Goal: Task Accomplishment & Management: Complete application form

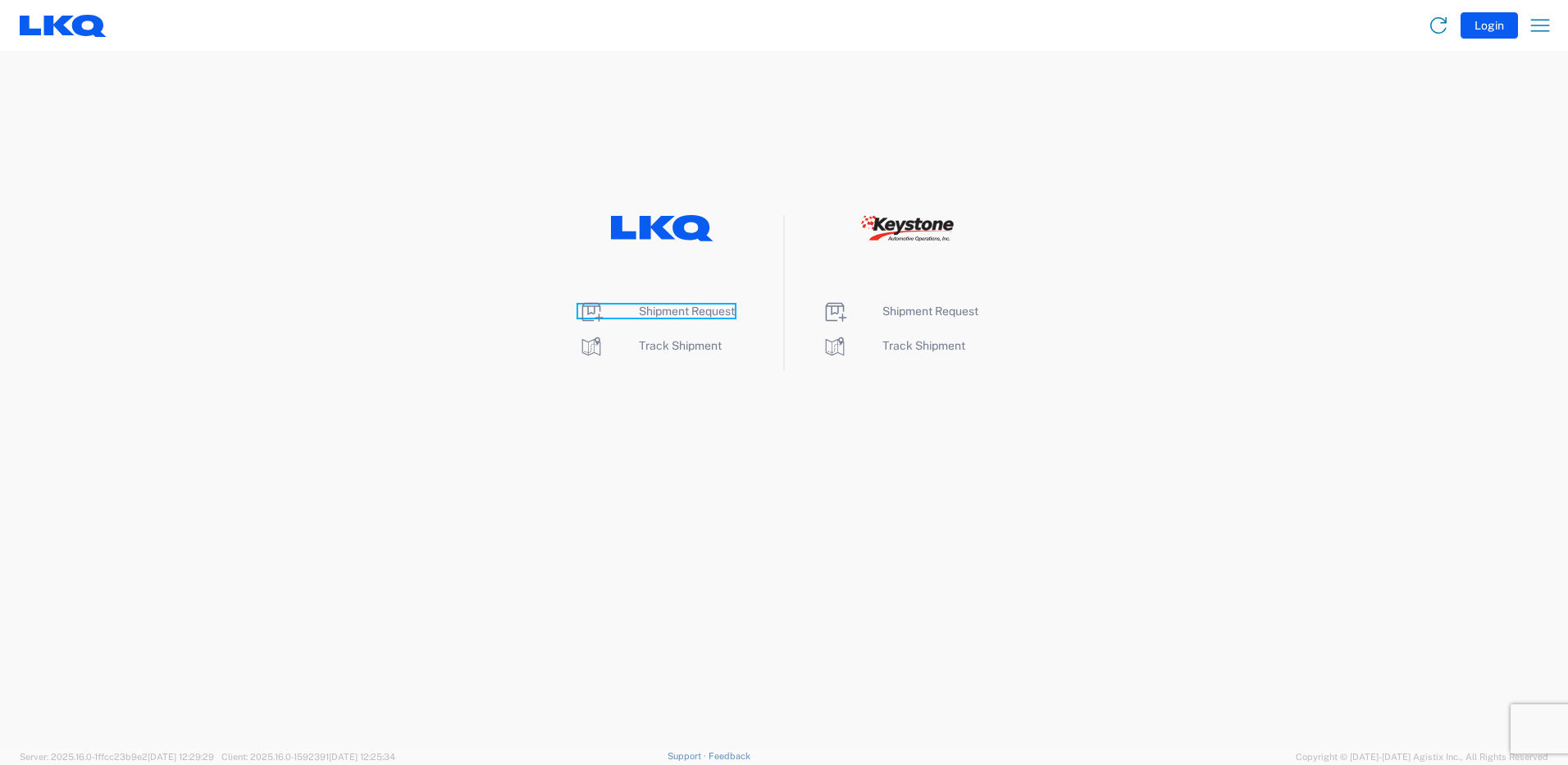
click at [672, 313] on span "Shipment Request" at bounding box center [687, 310] width 96 height 13
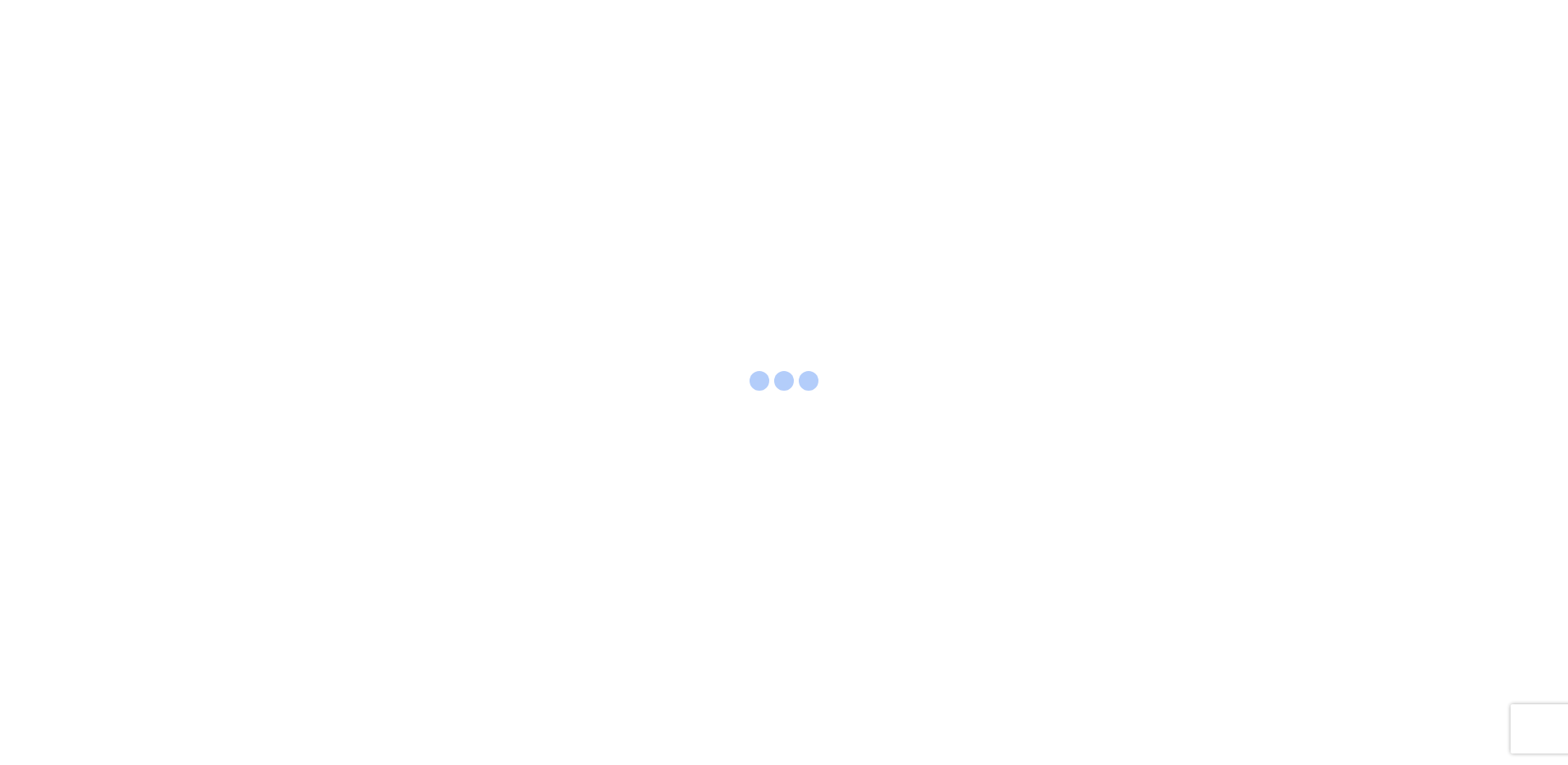
select select "FULL"
select select "US"
select select "LBS"
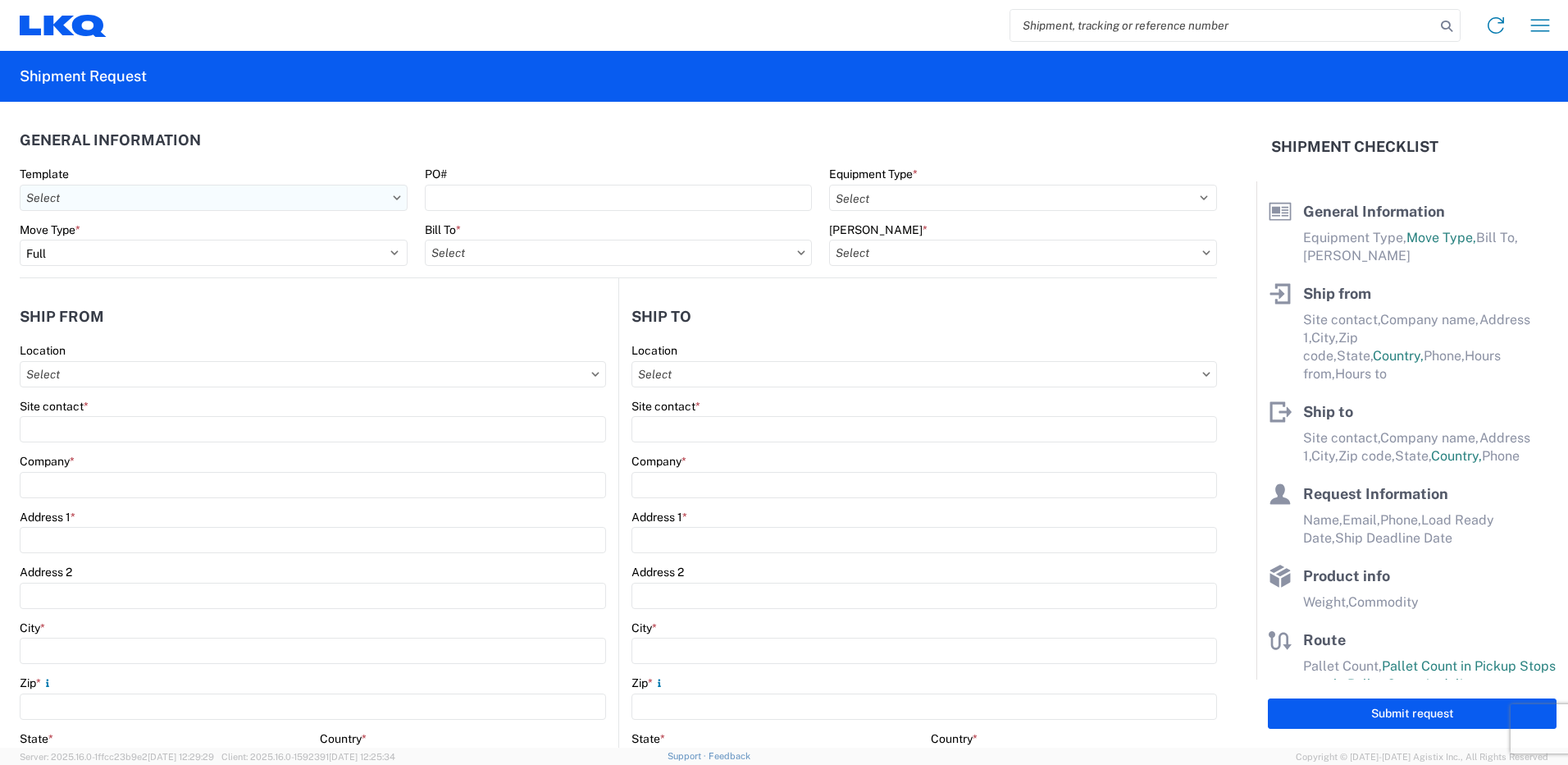
click at [140, 195] on input "Template" at bounding box center [213, 197] width 388 height 26
type input "1232"
click at [99, 201] on input "Template" at bounding box center [213, 197] width 388 height 26
drag, startPoint x: 109, startPoint y: 237, endPoint x: -3, endPoint y: 241, distance: 112.1
click at [0, 241] on html "Home Shipment request Shipment tracking Shipment Request General Information Te…" at bounding box center [784, 382] width 1568 height 765
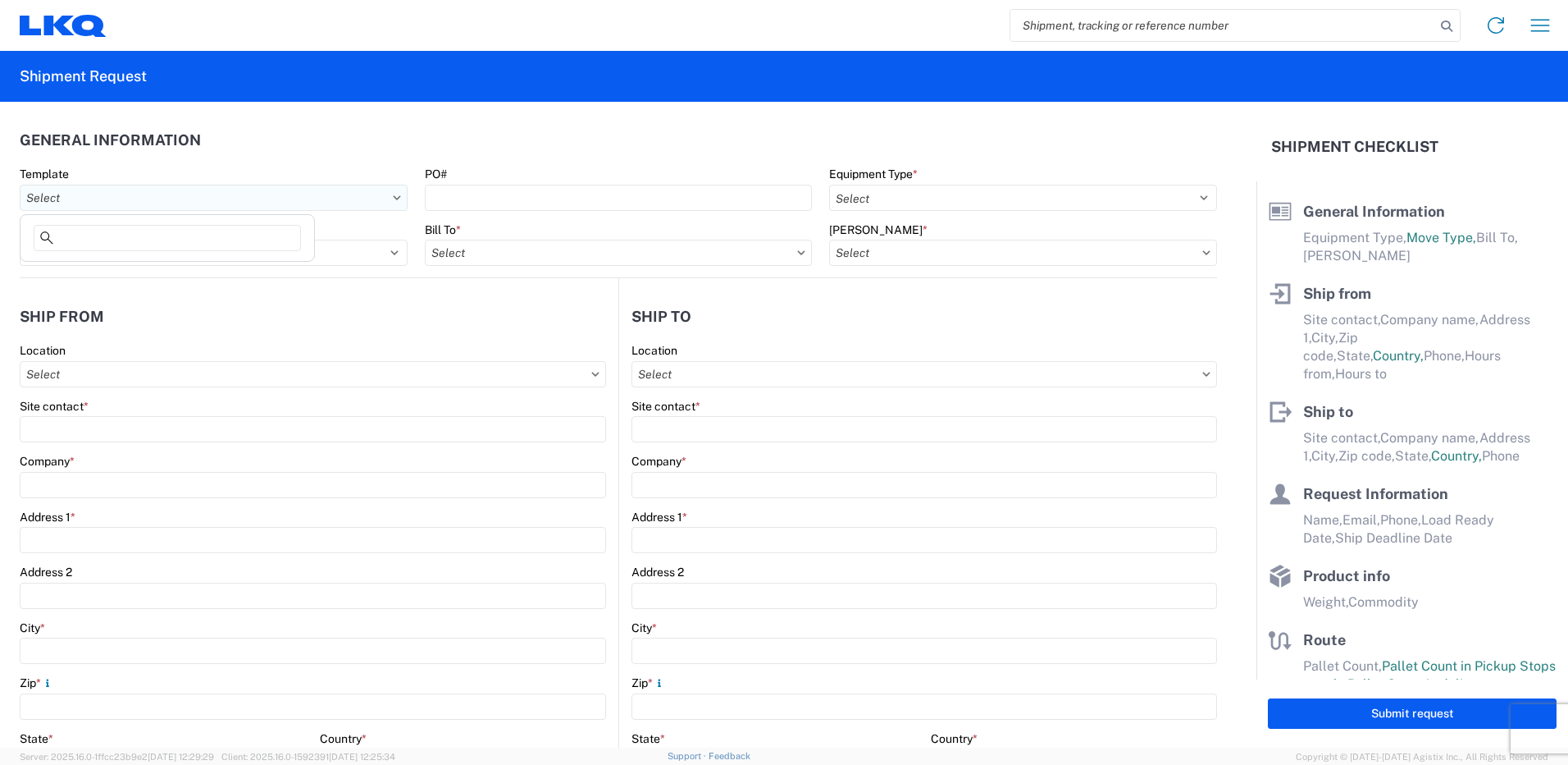
click at [117, 194] on input "Template" at bounding box center [213, 197] width 388 height 26
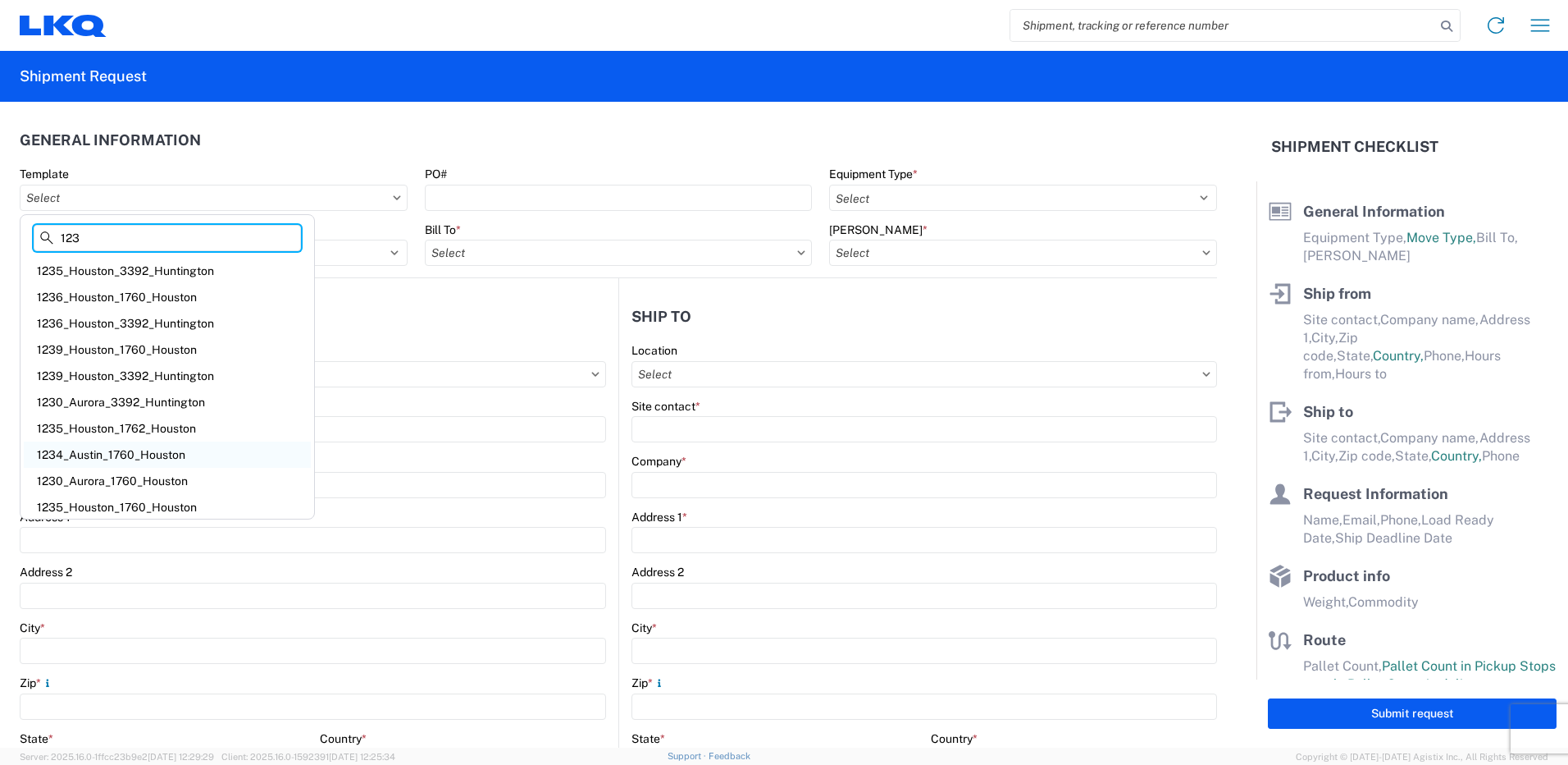
scroll to position [4, 0]
type input "1"
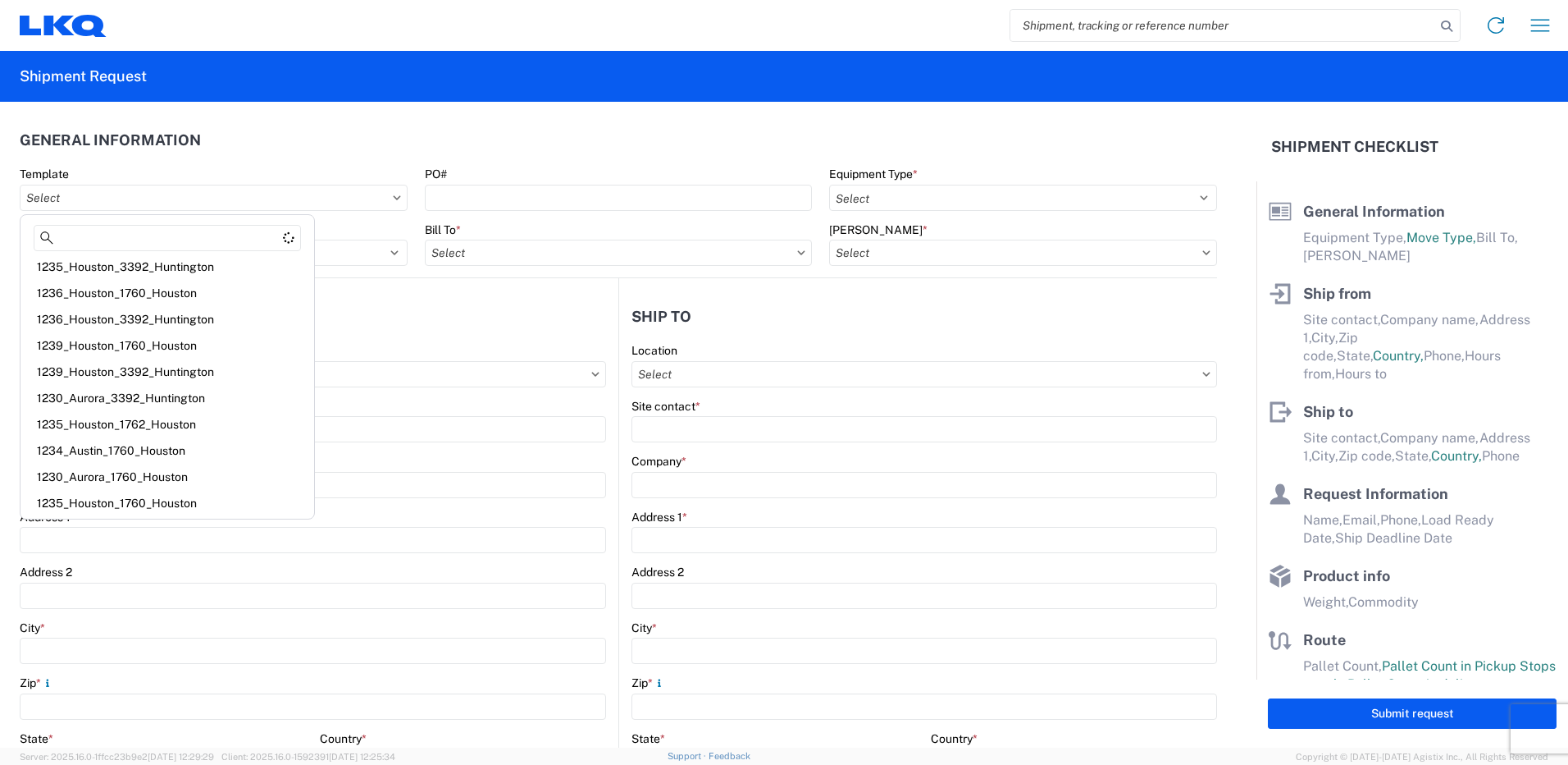
click at [378, 307] on header "Ship from" at bounding box center [319, 316] width 599 height 37
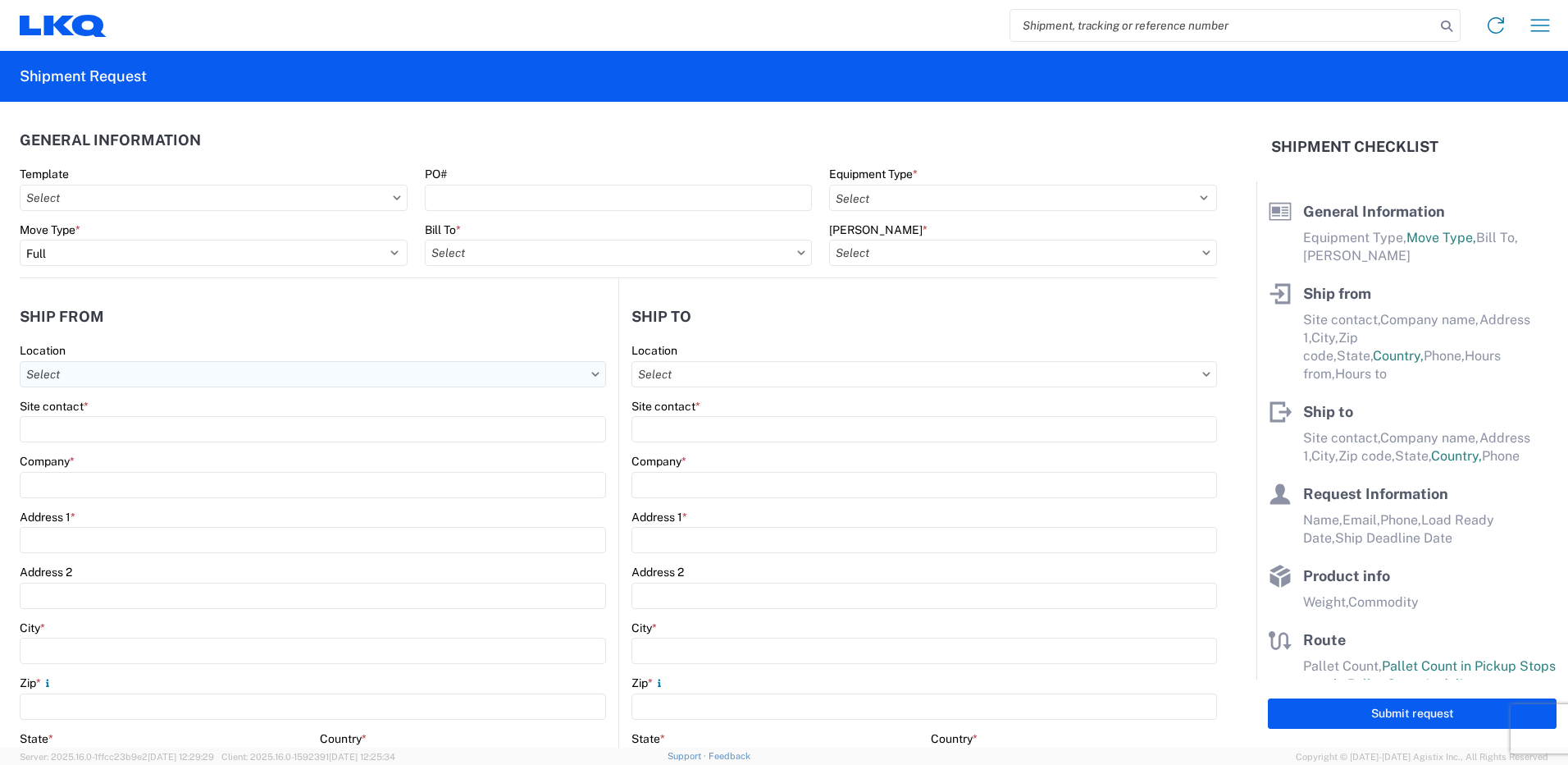
click at [336, 373] on input "Location" at bounding box center [313, 374] width 586 height 26
type input "1231"
click at [72, 452] on div "1231 - Denver" at bounding box center [167, 447] width 287 height 26
type input "1231 - Denver"
type input "1231 Denver"
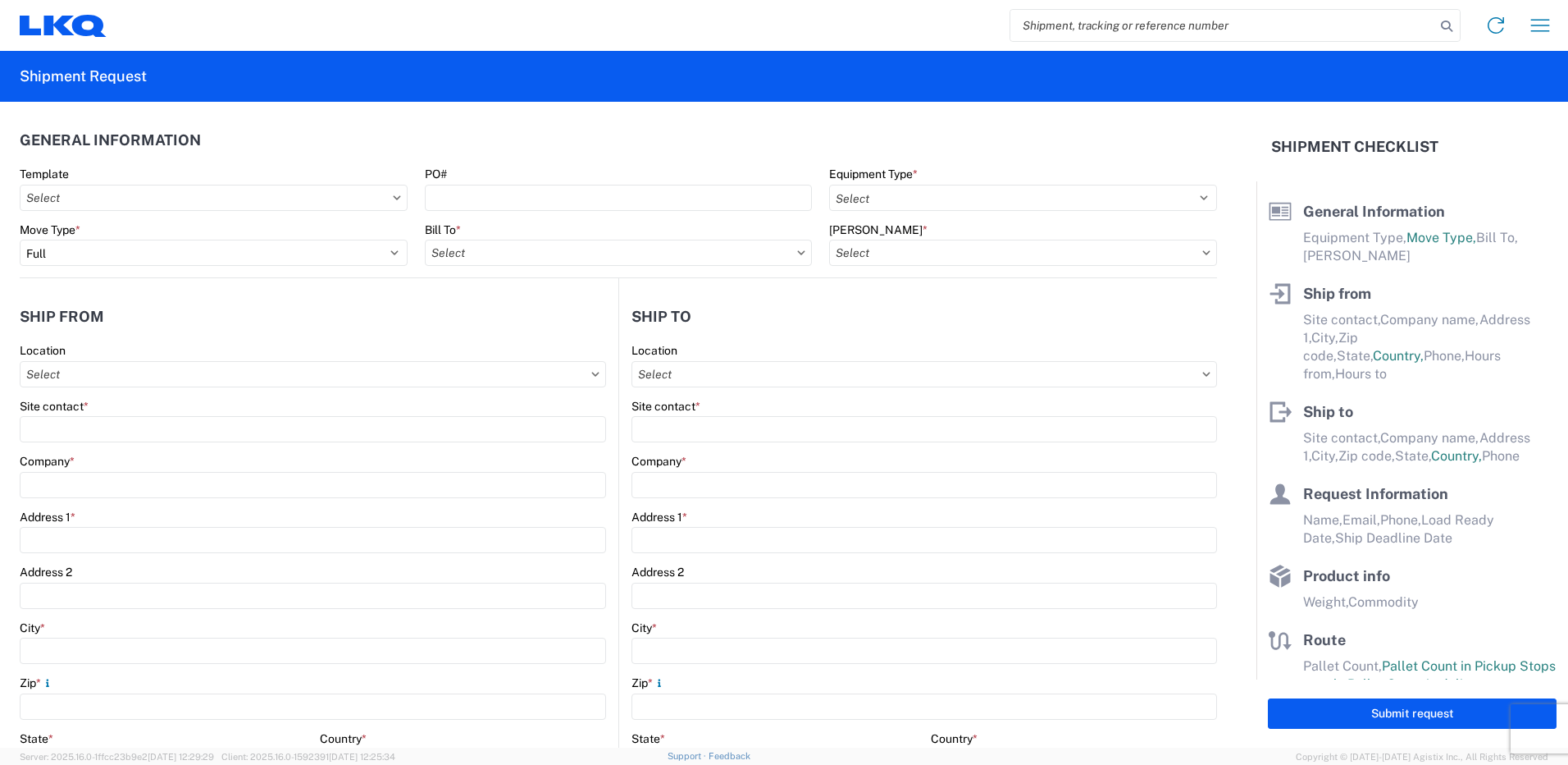
type input "1355 W 52nd Ave"
type input "Denver"
type input "80221"
select select "CO"
type input "07:00"
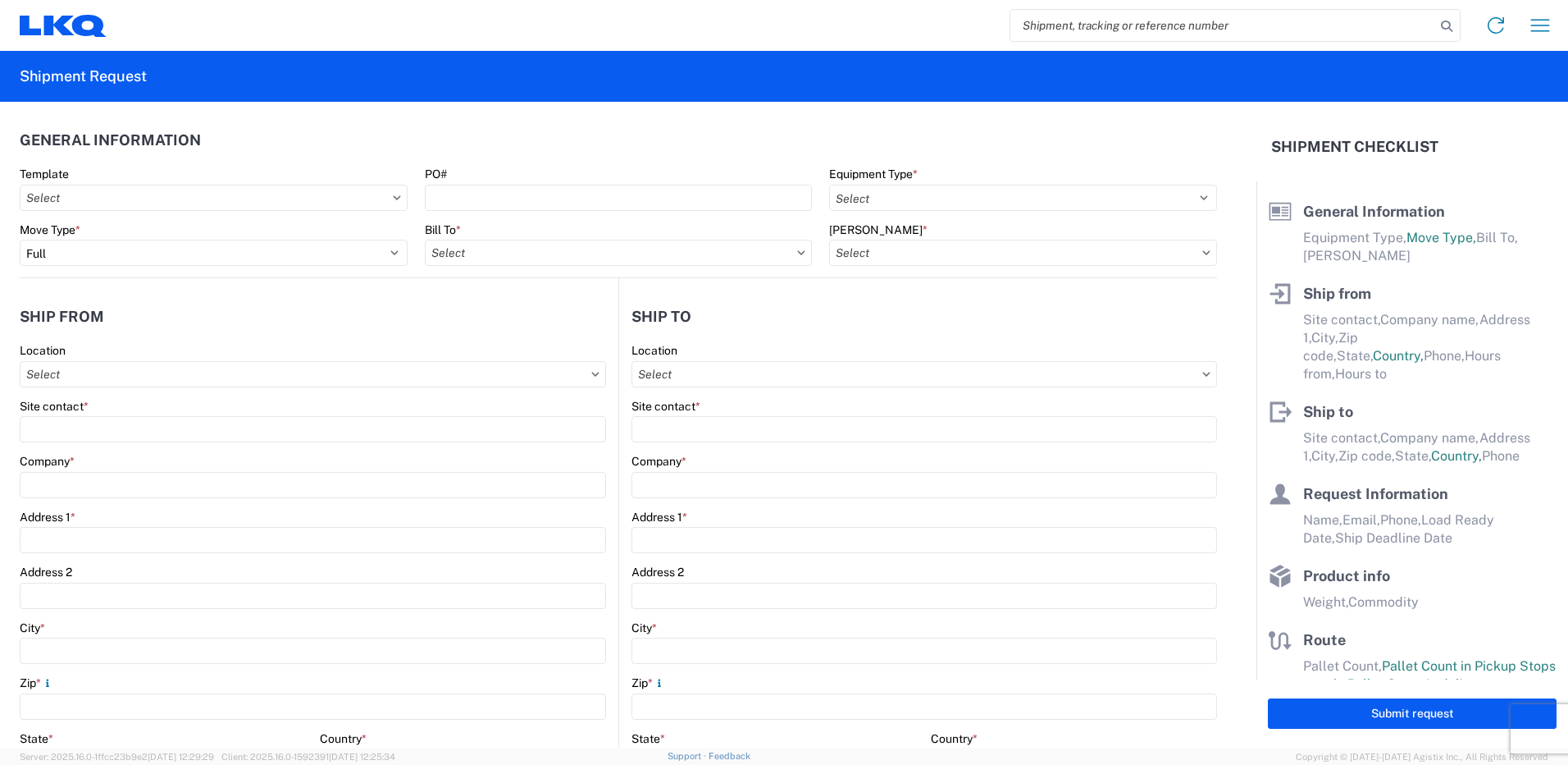
type input "17:00"
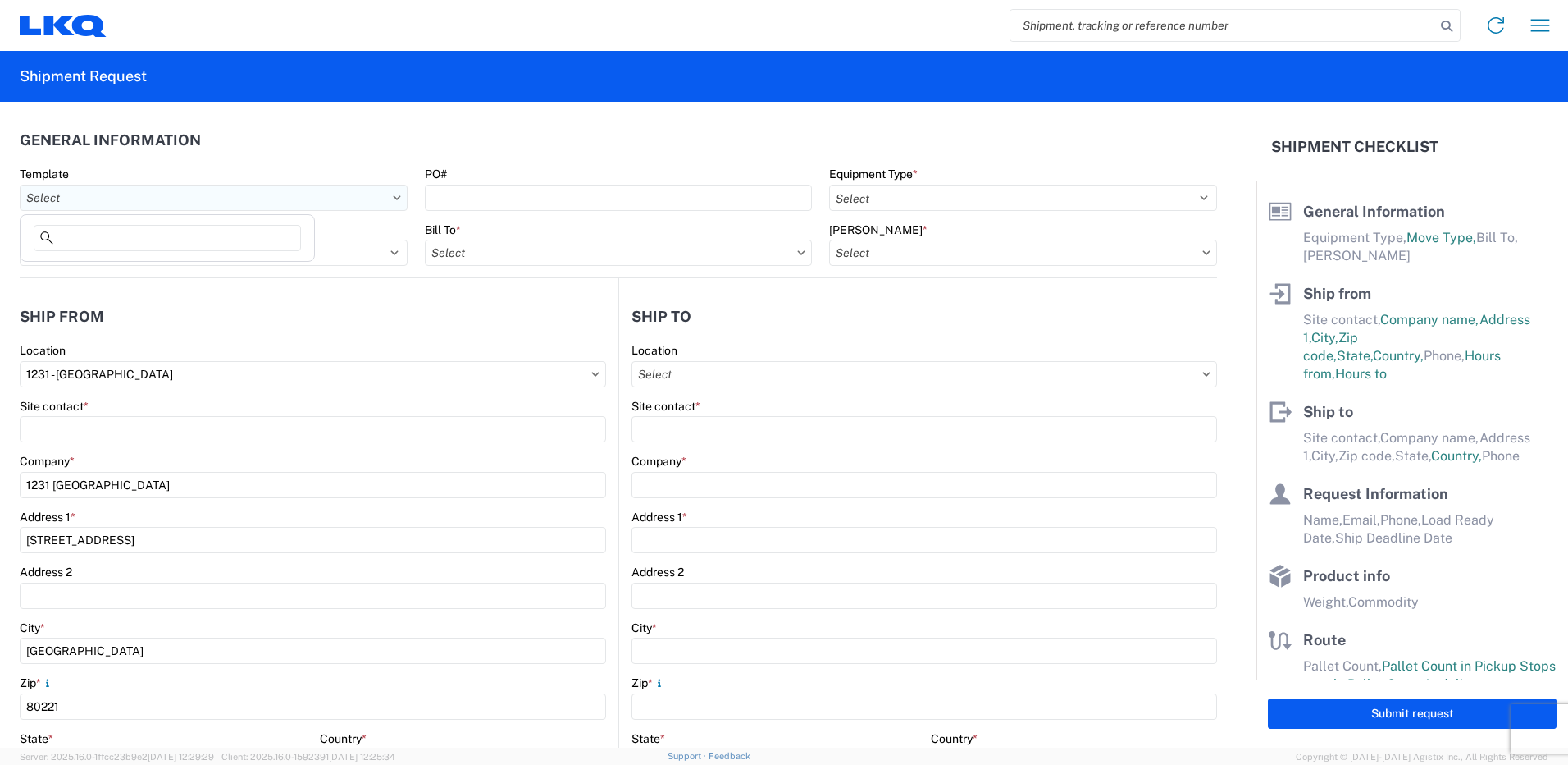
click at [102, 197] on input "Template" at bounding box center [213, 197] width 388 height 26
type input "1230"
click at [146, 296] on div "1230_Aurora_1760_Houston" at bounding box center [167, 297] width 287 height 26
type input "1230_Aurora_1760_Houston"
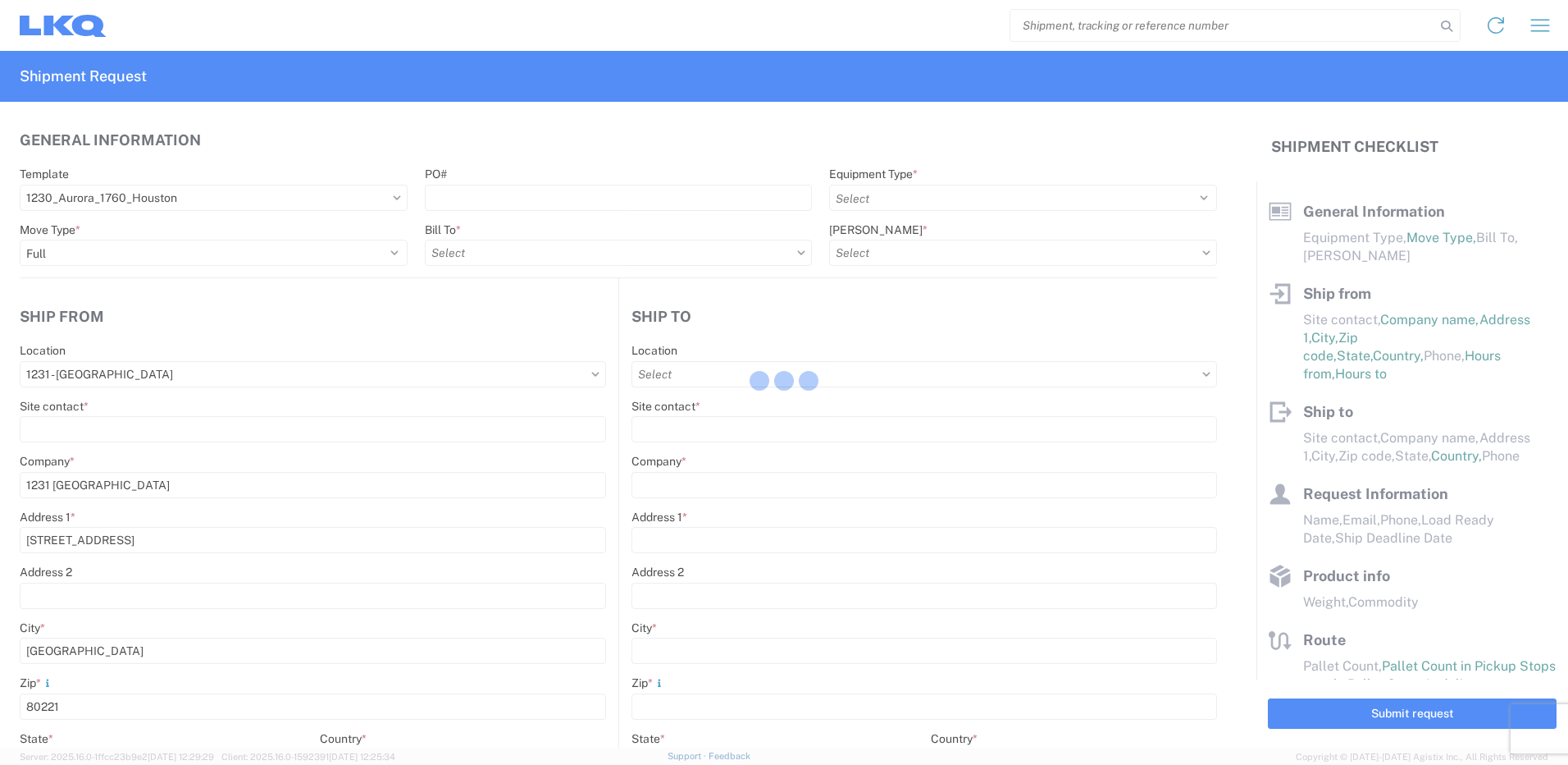
select select
type input "Shipping"
type input "LKQ Pick Your Part - Aurora"
type input "11602 E 33rd Avenue"
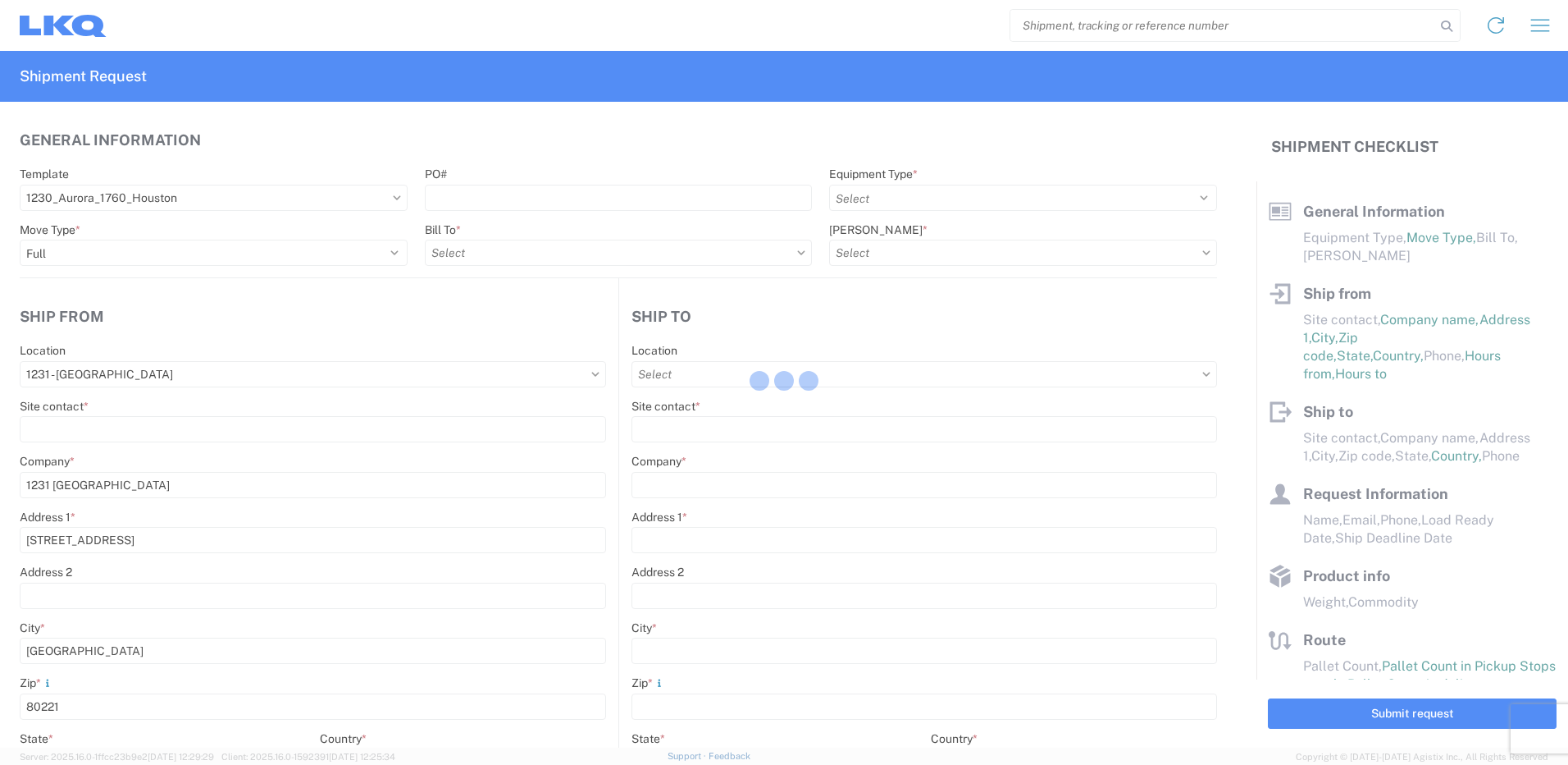
type input "Aurora"
type input "80010"
type input "Receiving"
type input "LKQ Best Core"
type input "1710 W Mount Houston Rd"
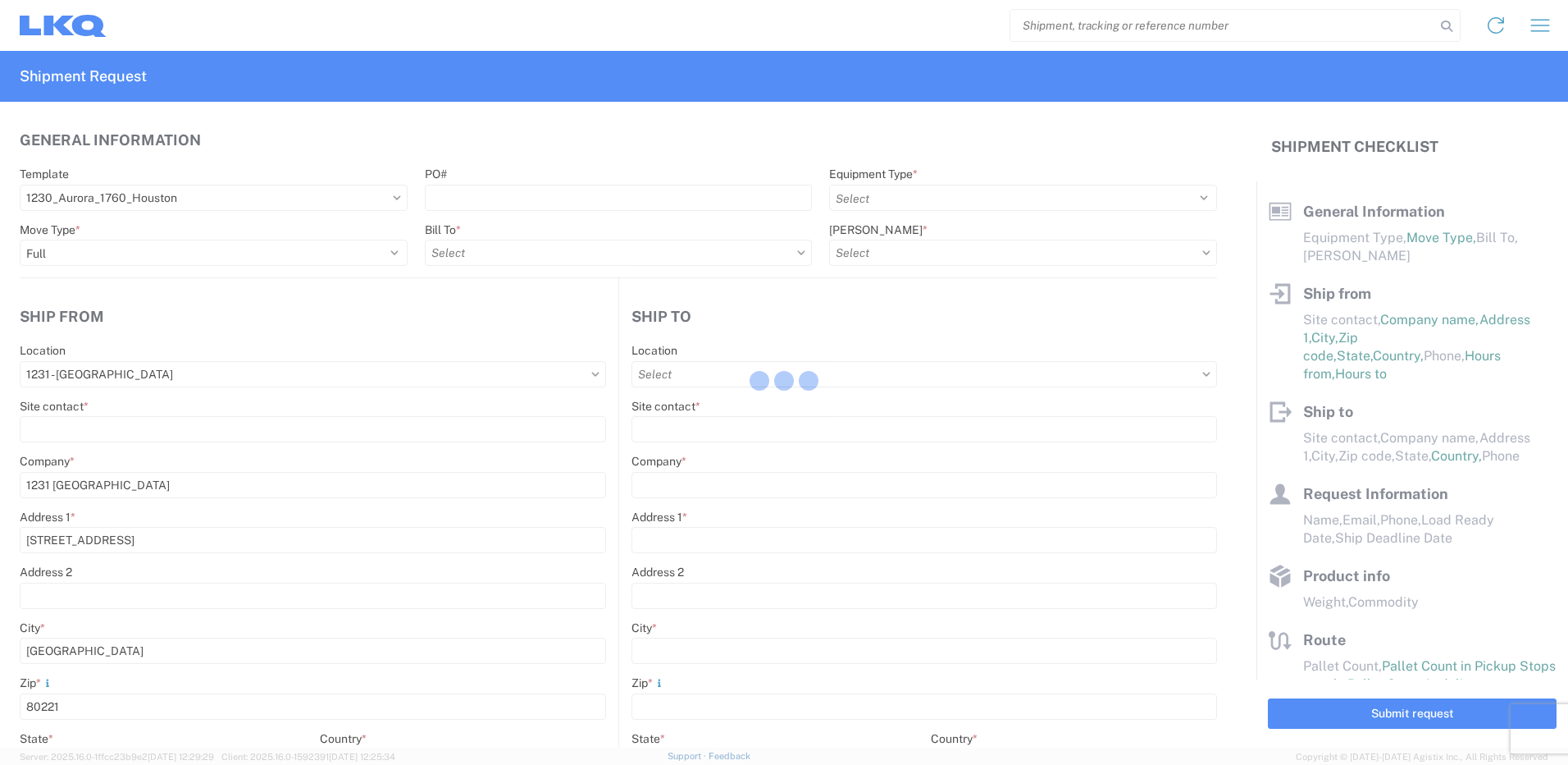
type input "Houston"
type input "77038"
type input "2019-06-14"
type input "42000"
type input "Miscellaneous (alt, comp, conv, etc)"
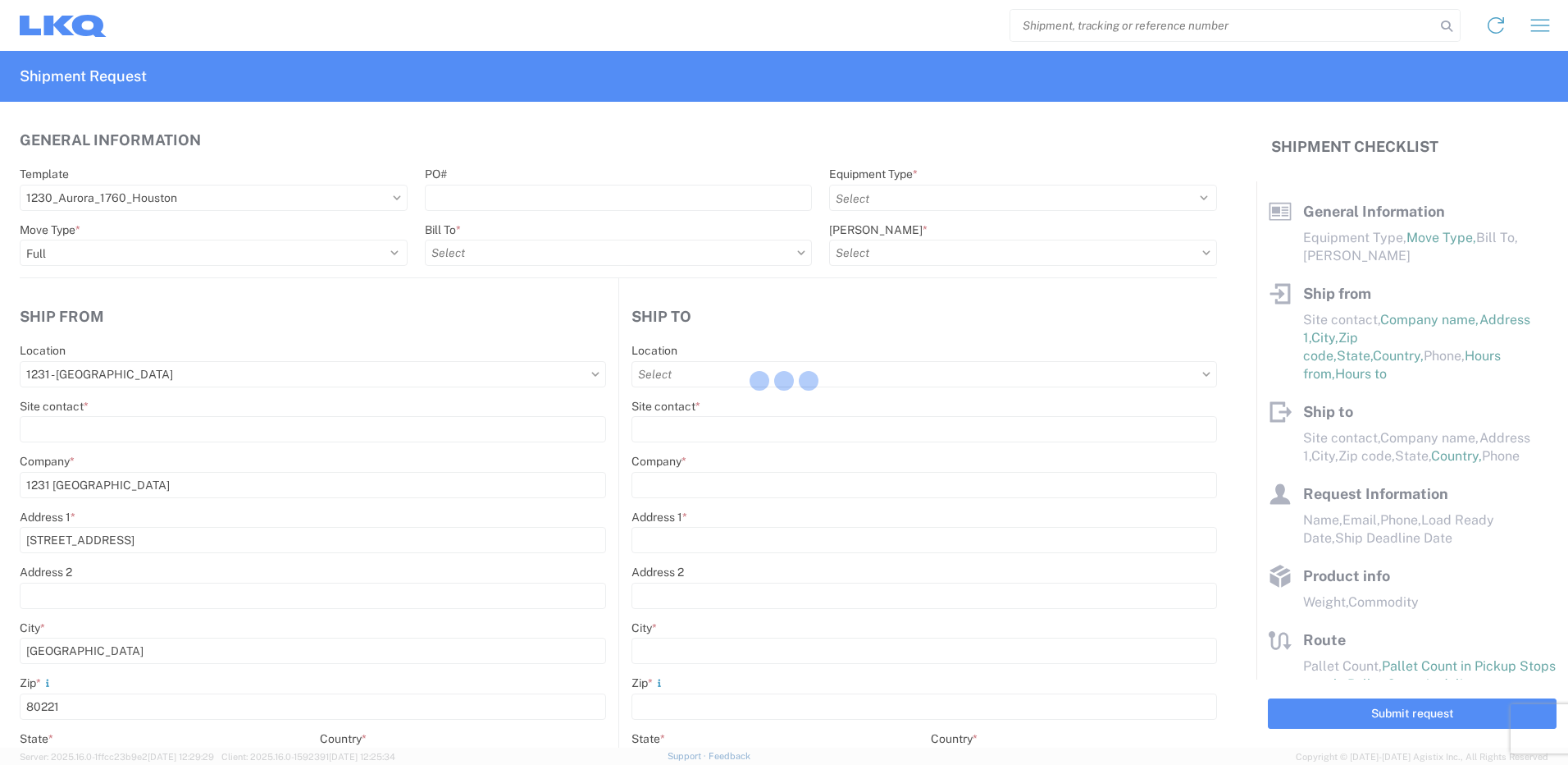
type input "1"
type input "12"
select select "IN"
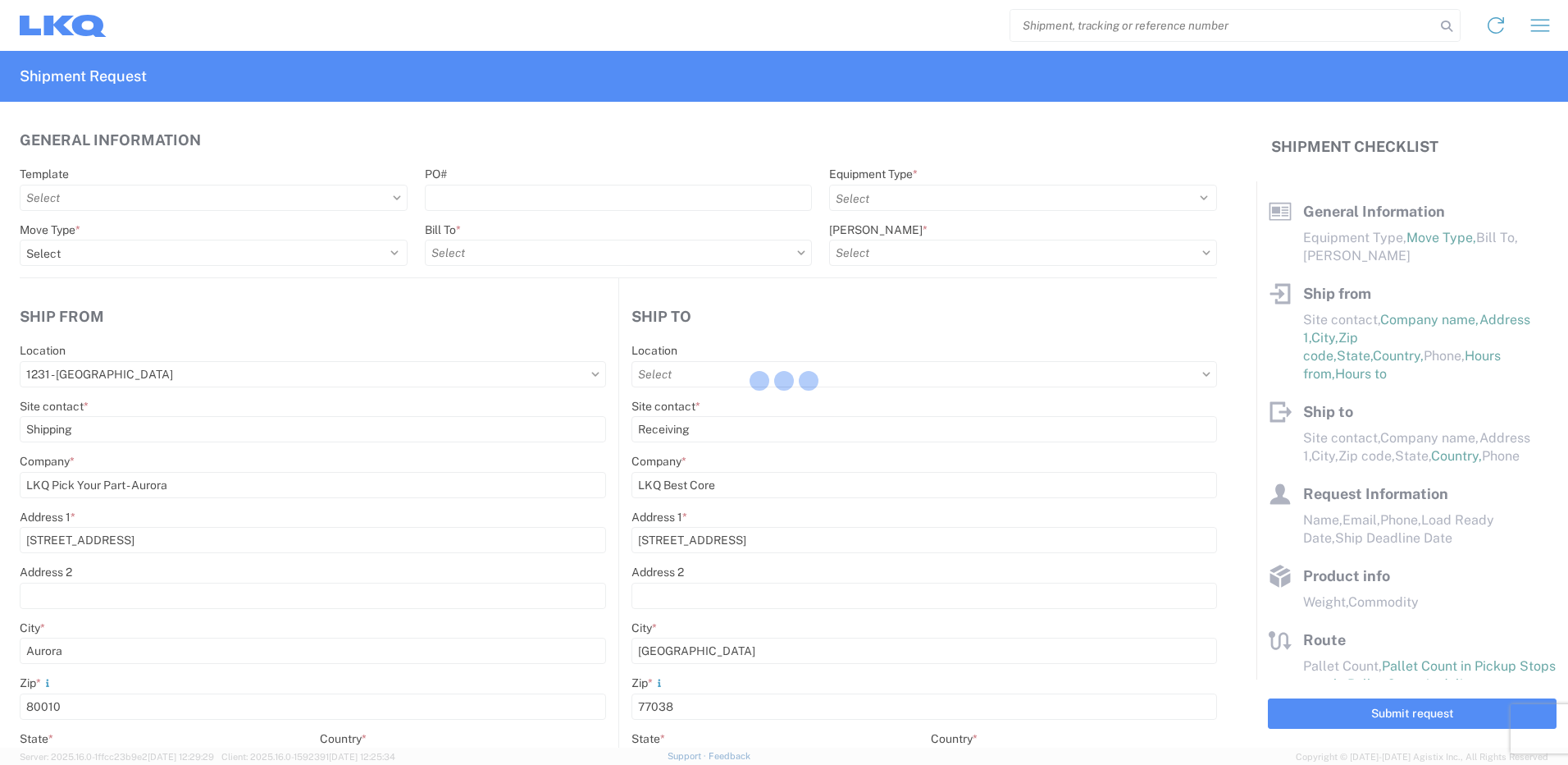
select select "US"
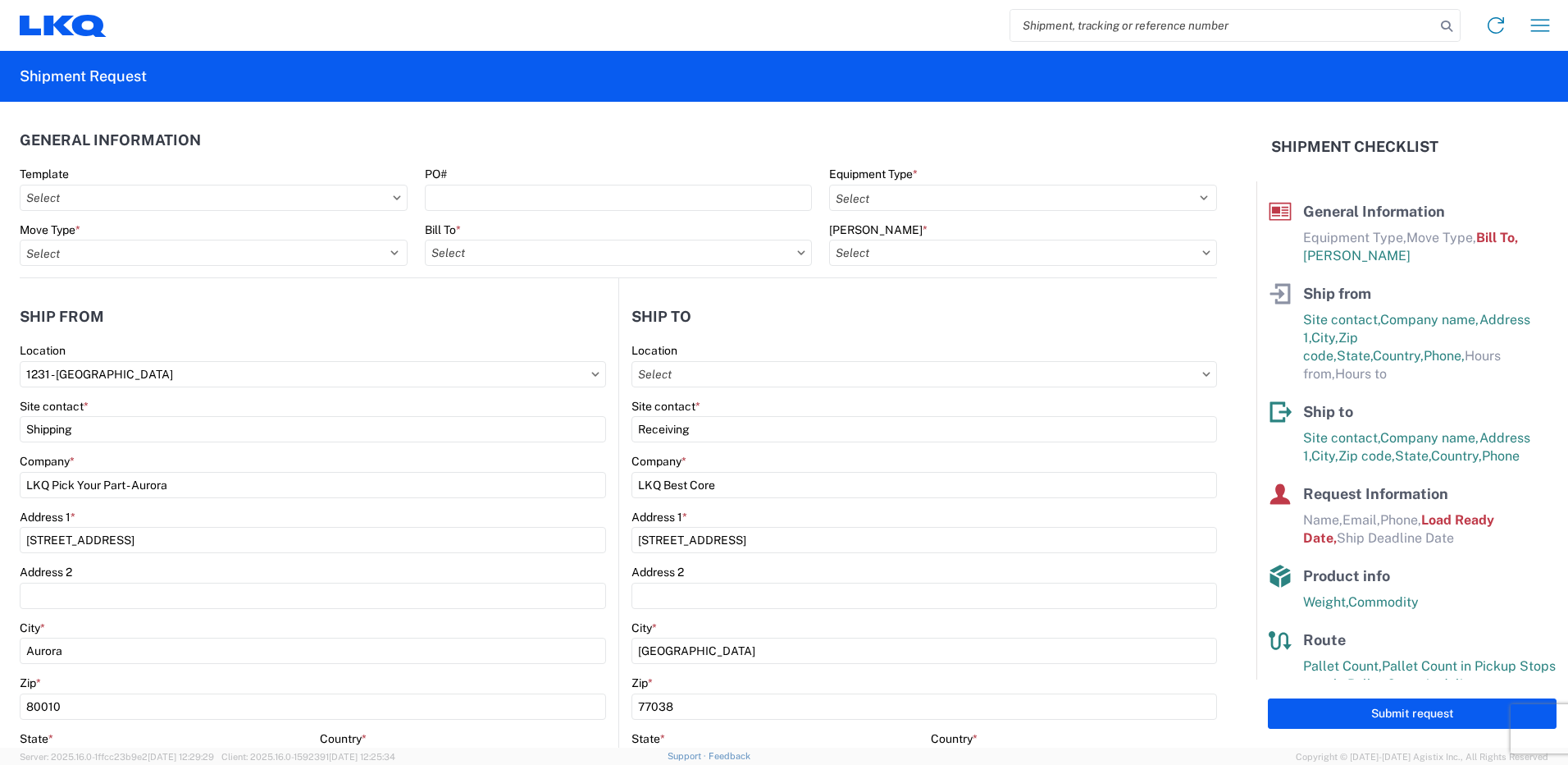
type input "1230 - LKQ Self Service - Aurora"
type input "1760 - LKQ Best Core"
type input "1760-1300-50180-0000 - 1760 Freight In - Cores"
click at [217, 380] on input "1230 - LKQ Self Service - Aurora" at bounding box center [313, 374] width 586 height 26
type input "1231"
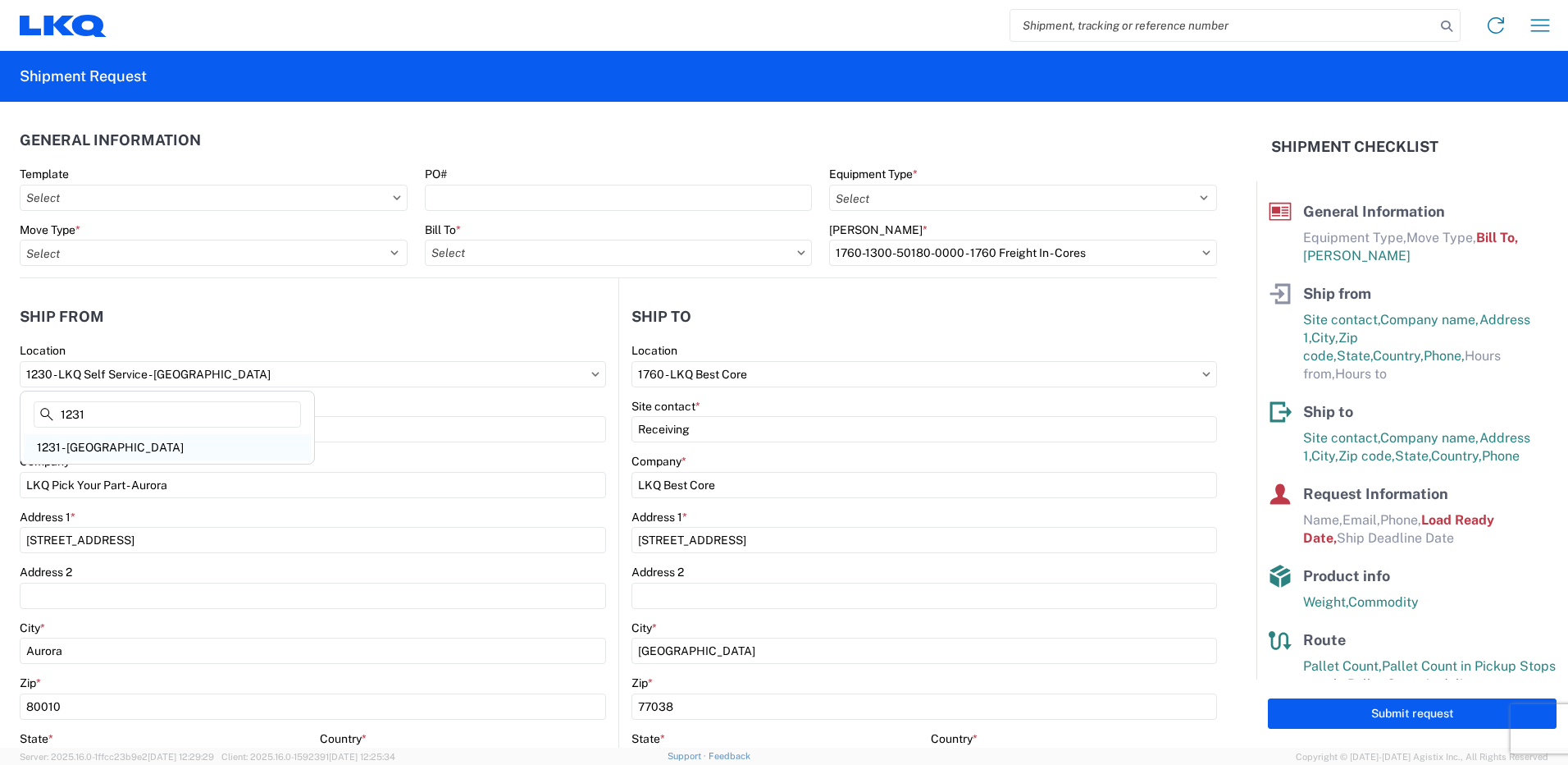
click at [155, 451] on div "1231 - Denver" at bounding box center [167, 447] width 287 height 26
type input "1231 - Denver"
type input "1231 Denver"
type input "1355 W 52nd Ave"
type input "Denver"
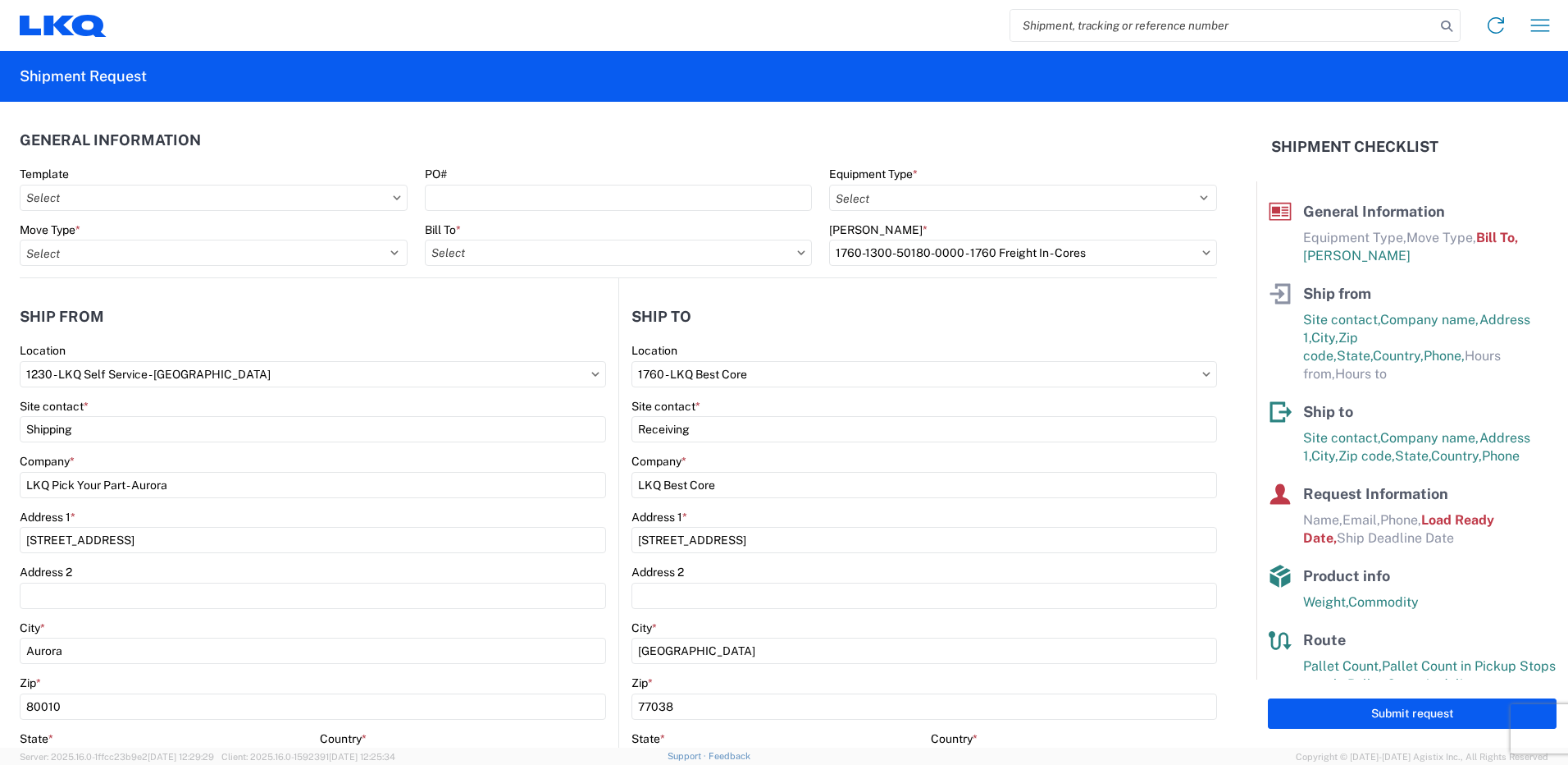
type input "80221"
select select "CO"
type input "07:00"
type input "17:00"
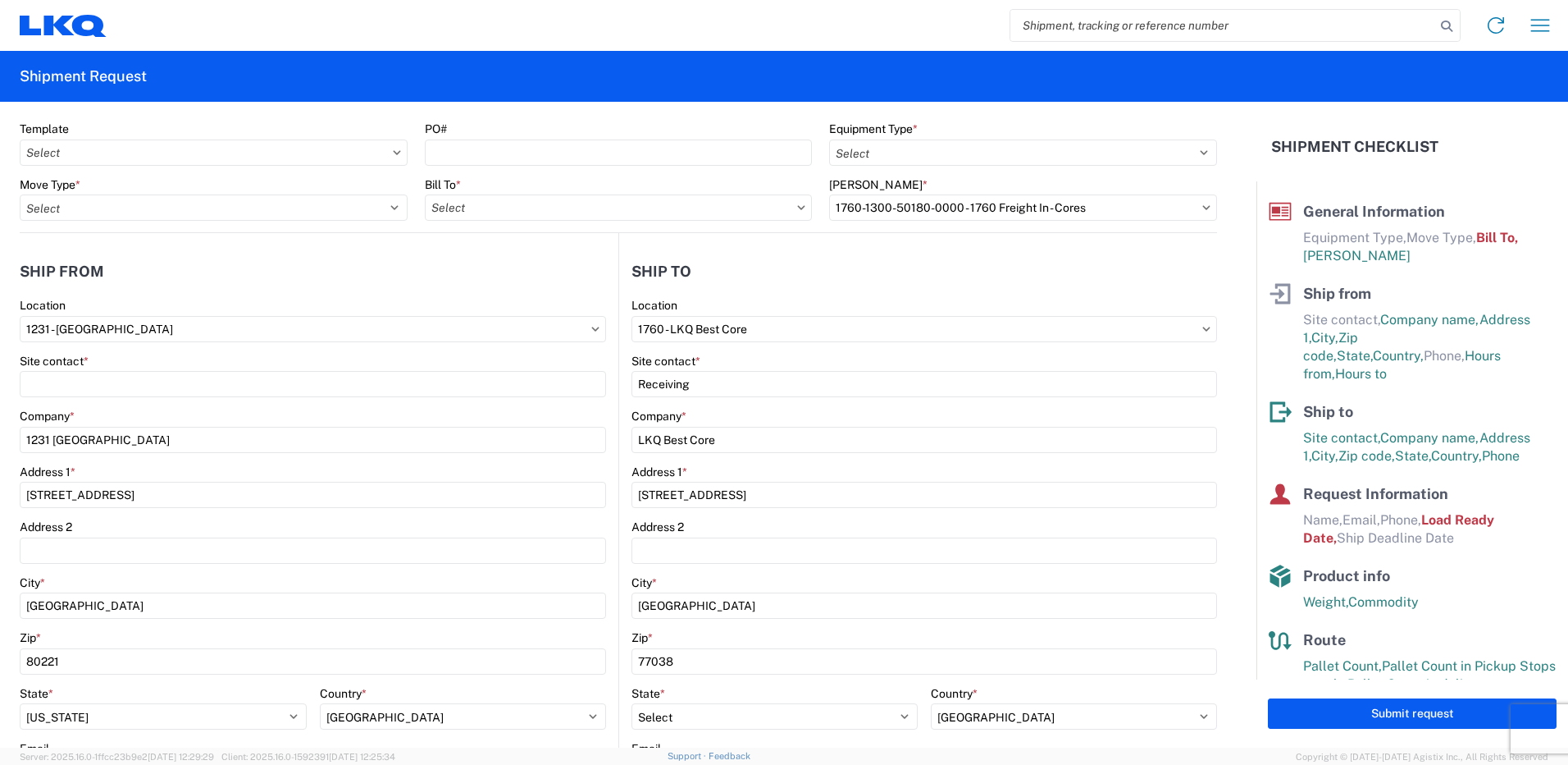
scroll to position [82, 0]
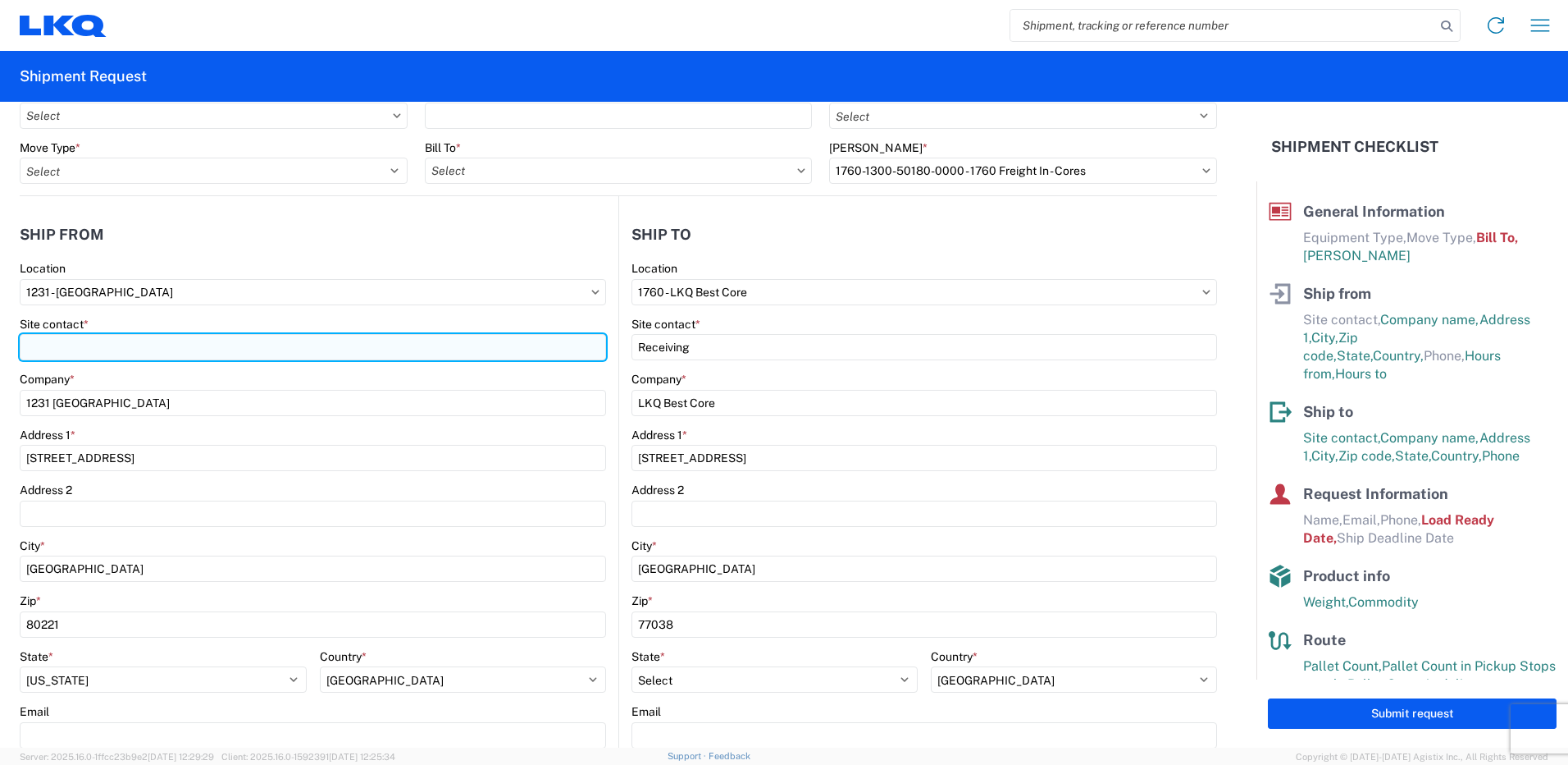
click at [79, 349] on input "Site contact *" at bounding box center [313, 347] width 586 height 26
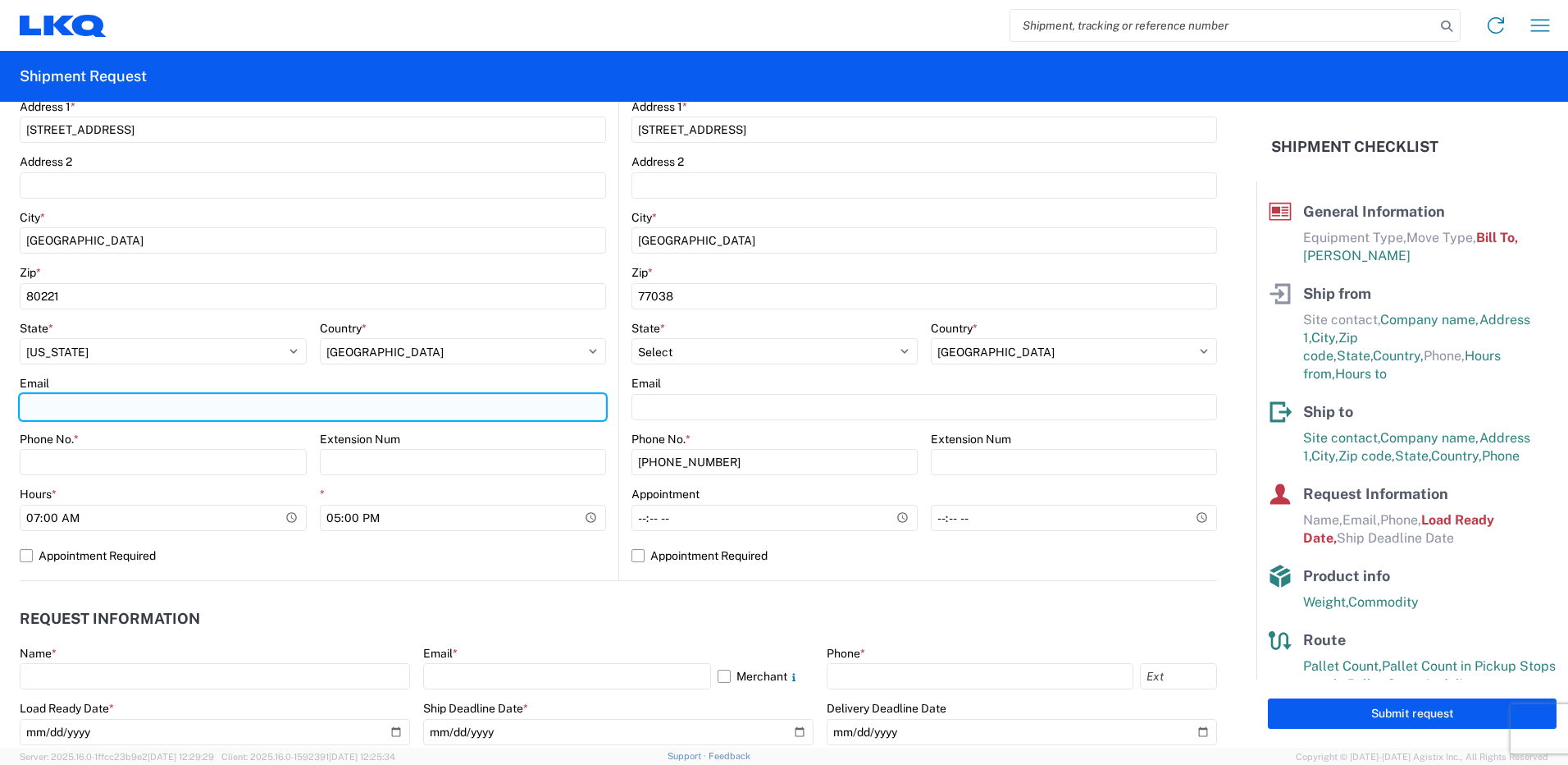
click at [84, 412] on input "Email" at bounding box center [313, 407] width 586 height 26
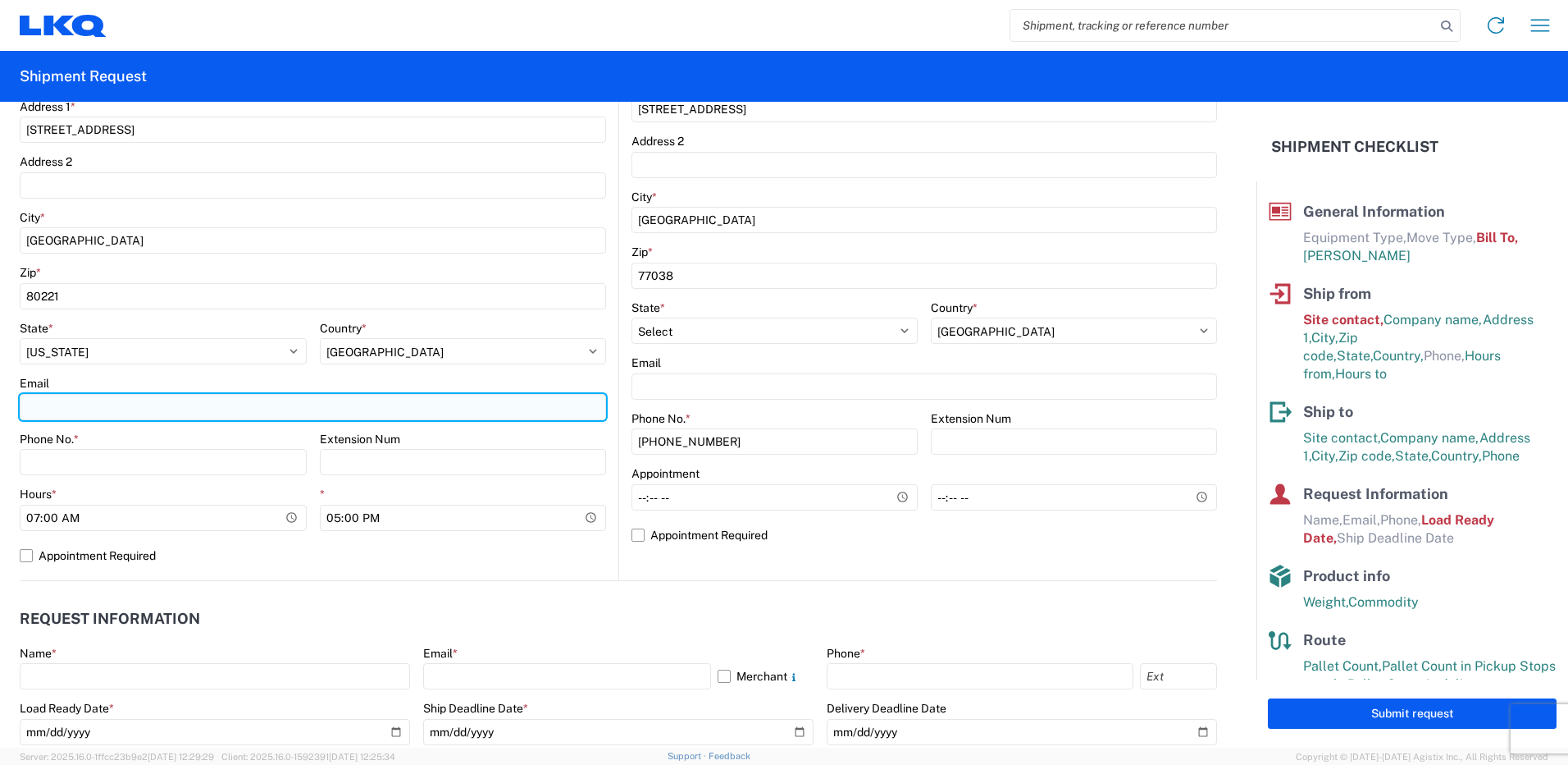
paste input "jnalmanza@LKQCORP.com"
type input "jnalmanza@LKQCORP.com"
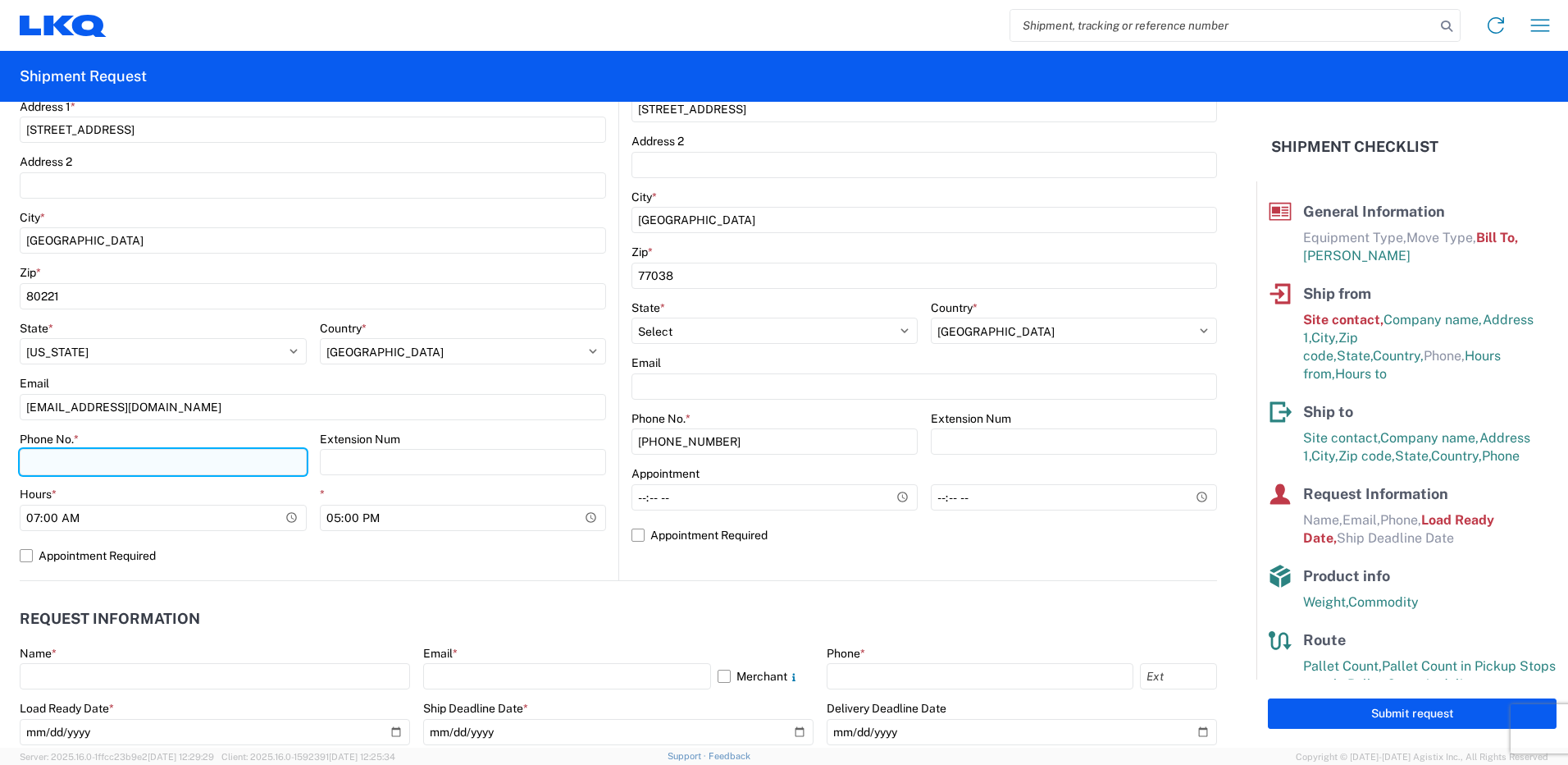
click at [30, 461] on input "Phone No. *" at bounding box center [163, 462] width 287 height 26
type input "3039167050"
click at [345, 543] on label "Appointment Required" at bounding box center [313, 556] width 586 height 26
click at [0, 0] on input "Appointment Required" at bounding box center [0, 0] width 0 height 0
select select "US"
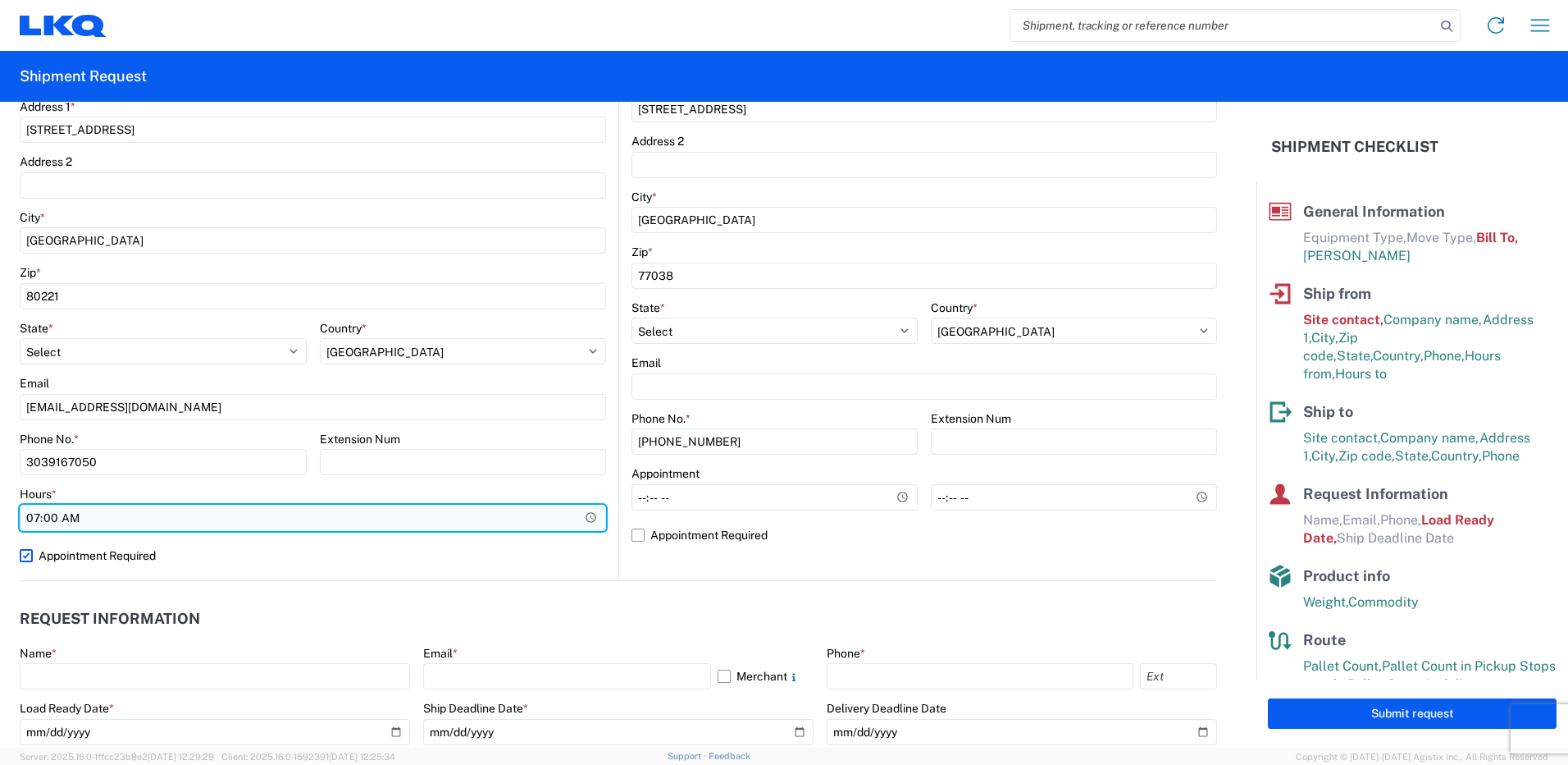
click at [163, 517] on input "07:00" at bounding box center [313, 518] width 586 height 26
click at [582, 513] on input "07:00" at bounding box center [313, 518] width 586 height 26
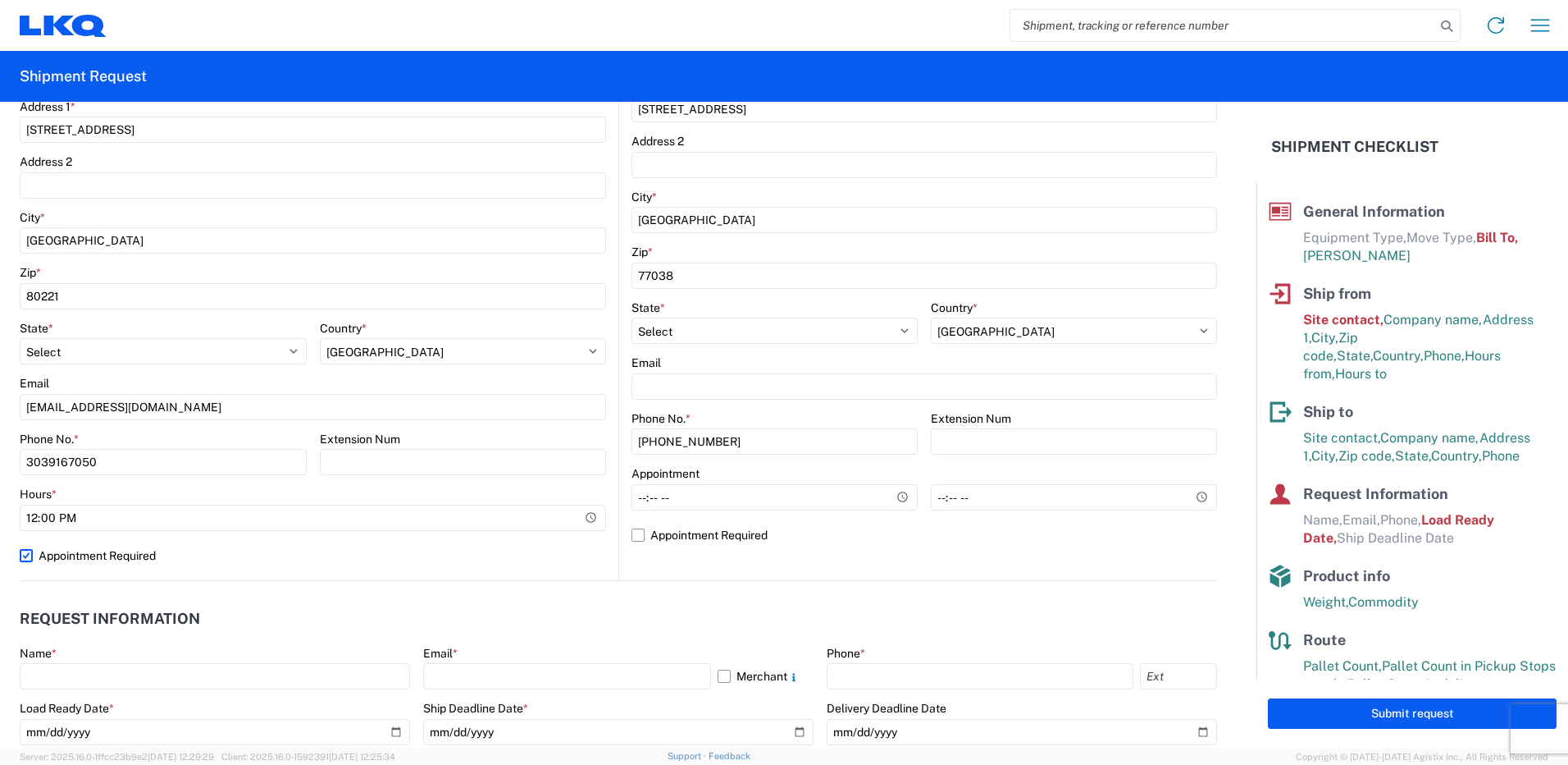
type input "12:00"
click at [254, 547] on label "Appointment Required" at bounding box center [313, 556] width 586 height 26
click at [0, 0] on input "Appointment Required" at bounding box center [0, 0] width 0 height 0
select select "CO"
select select "US"
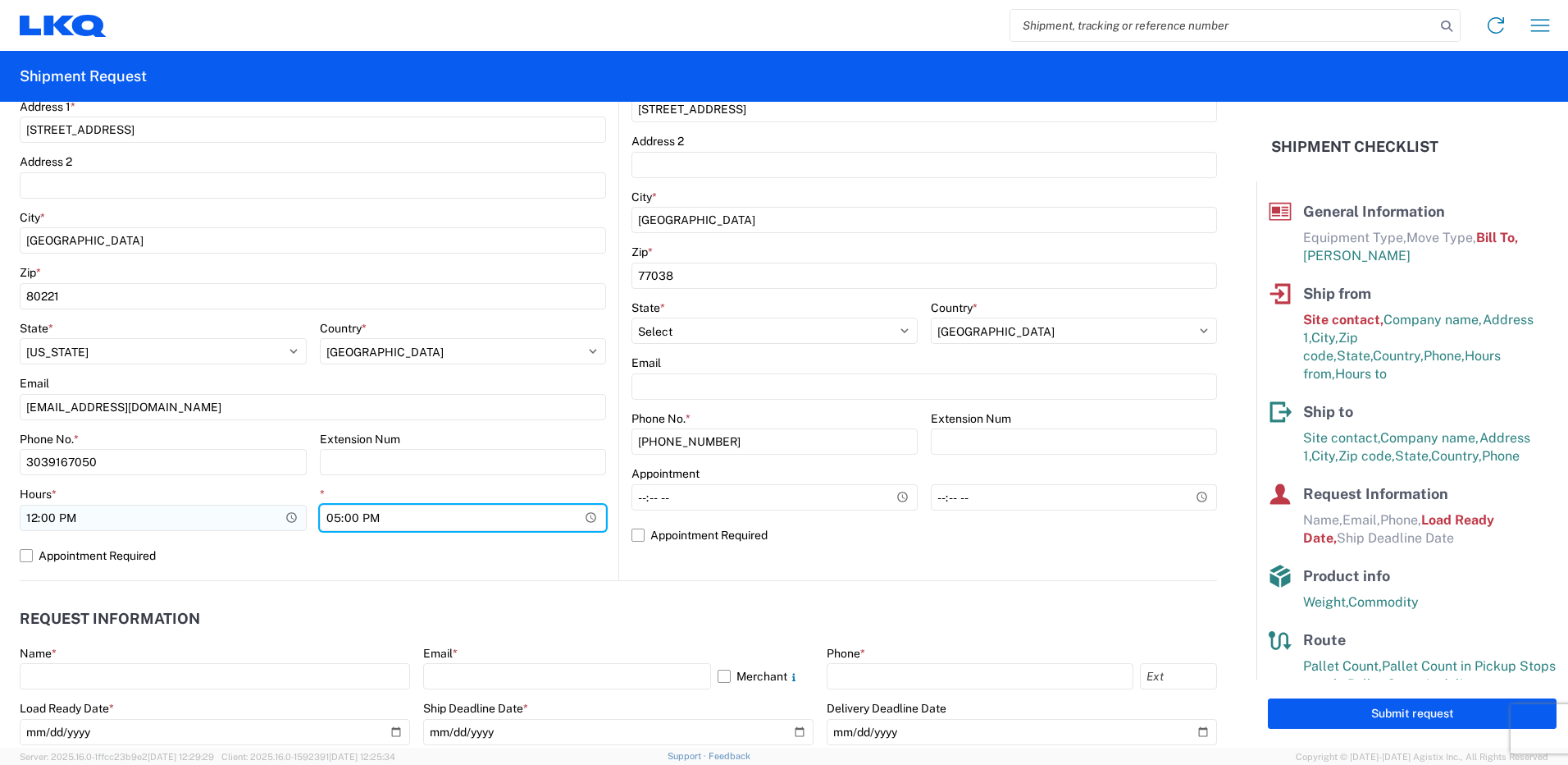
drag, startPoint x: 406, startPoint y: 515, endPoint x: 287, endPoint y: 515, distance: 119.0
click at [287, 515] on div "Hours * 12:00 * 17:00" at bounding box center [313, 515] width 586 height 56
type input "14:00"
click at [347, 549] on label "Appointment Required" at bounding box center [313, 556] width 586 height 26
click at [0, 0] on input "Appointment Required" at bounding box center [0, 0] width 0 height 0
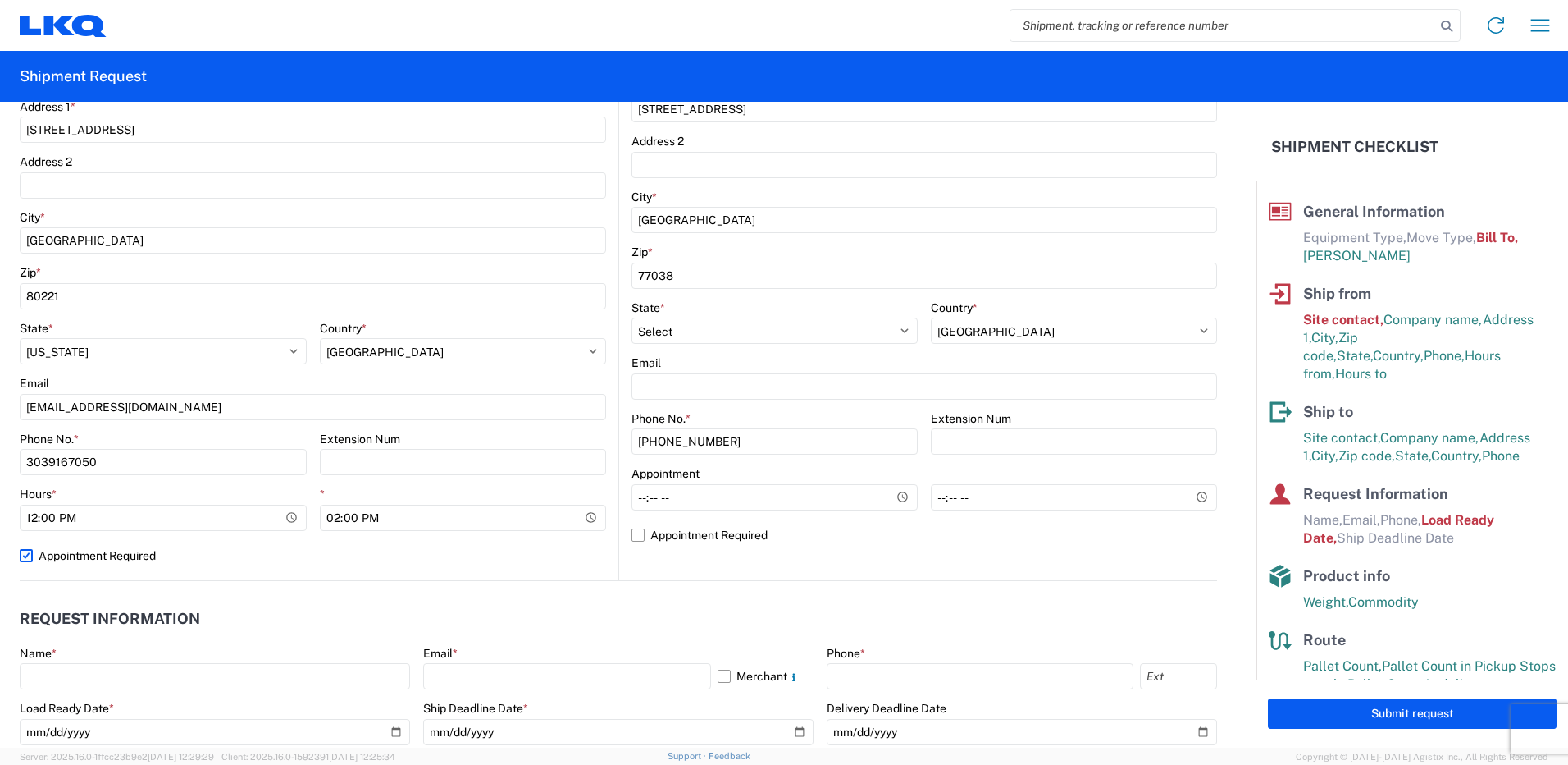
select select "US"
click at [26, 556] on label "Appointment Required" at bounding box center [313, 556] width 586 height 26
click at [0, 0] on input "Appointment Required" at bounding box center [0, 0] width 0 height 0
select select "US"
click at [334, 555] on label "Appointment Required" at bounding box center [313, 556] width 586 height 26
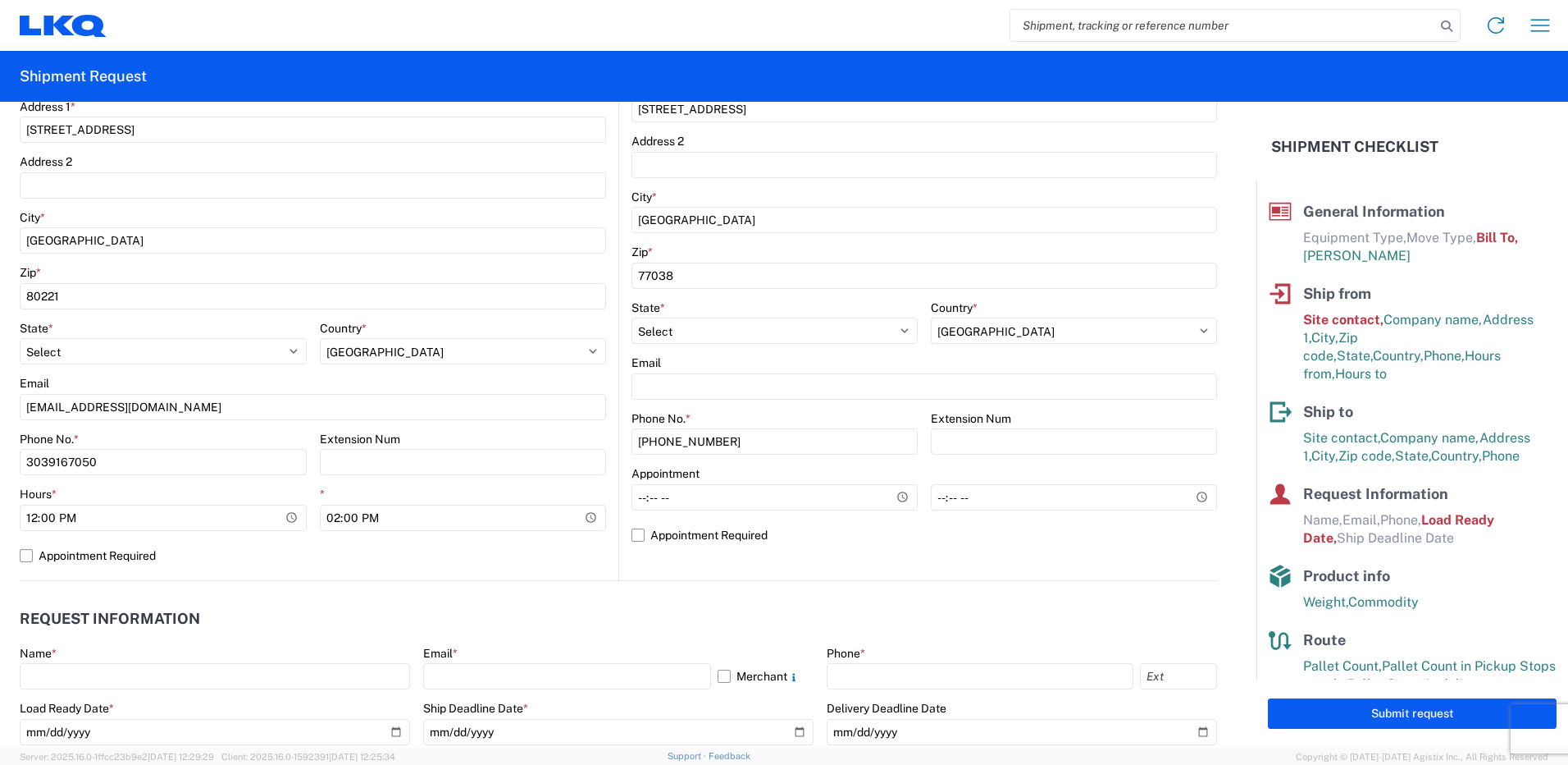
click at [0, 0] on input "Appointment Required" at bounding box center [0, 0] width 0 height 0
select select "CO"
select select "US"
click at [55, 554] on label "Appointment Required" at bounding box center [313, 556] width 586 height 26
click at [0, 0] on input "Appointment Required" at bounding box center [0, 0] width 0 height 0
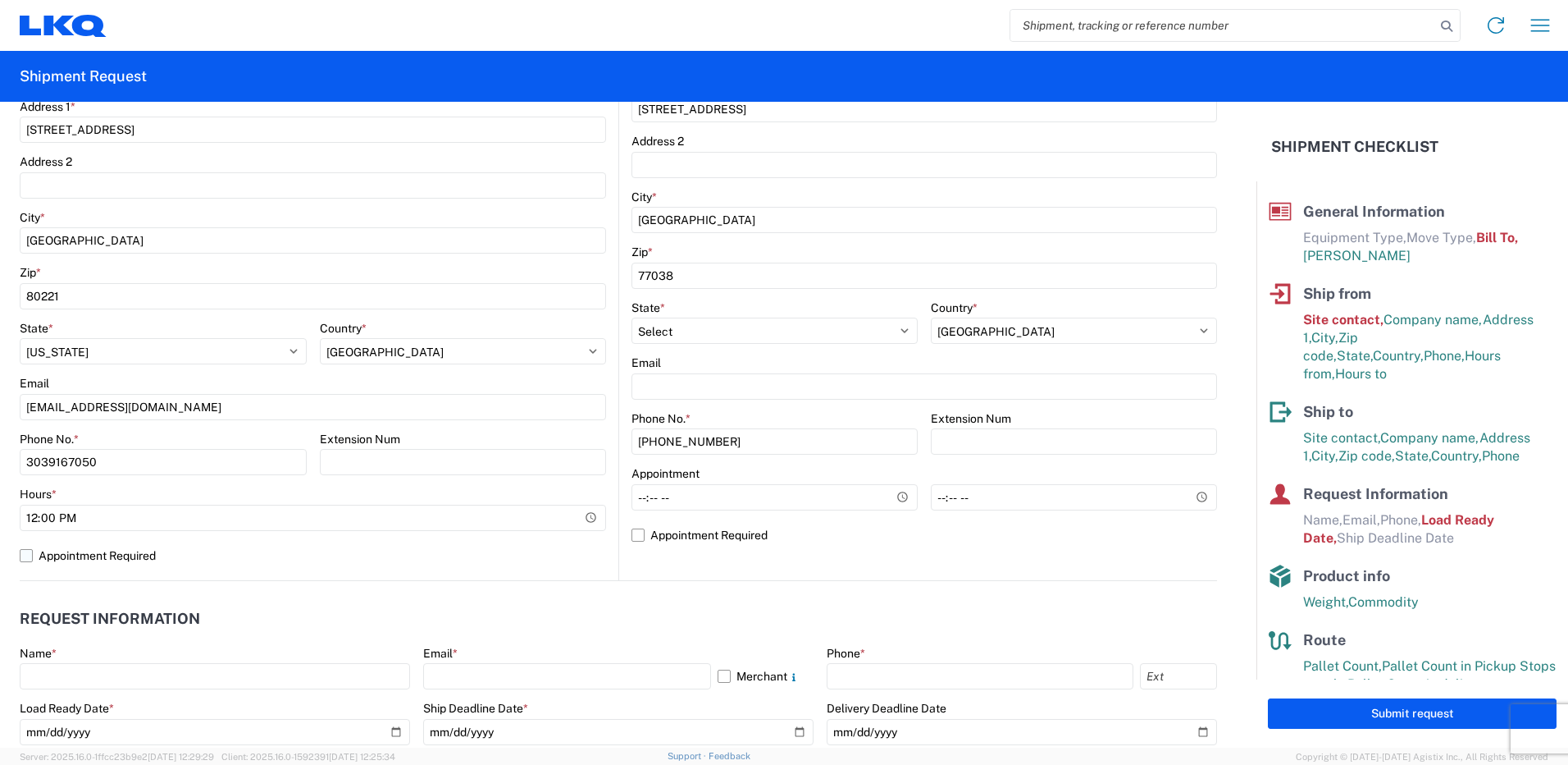
select select "US"
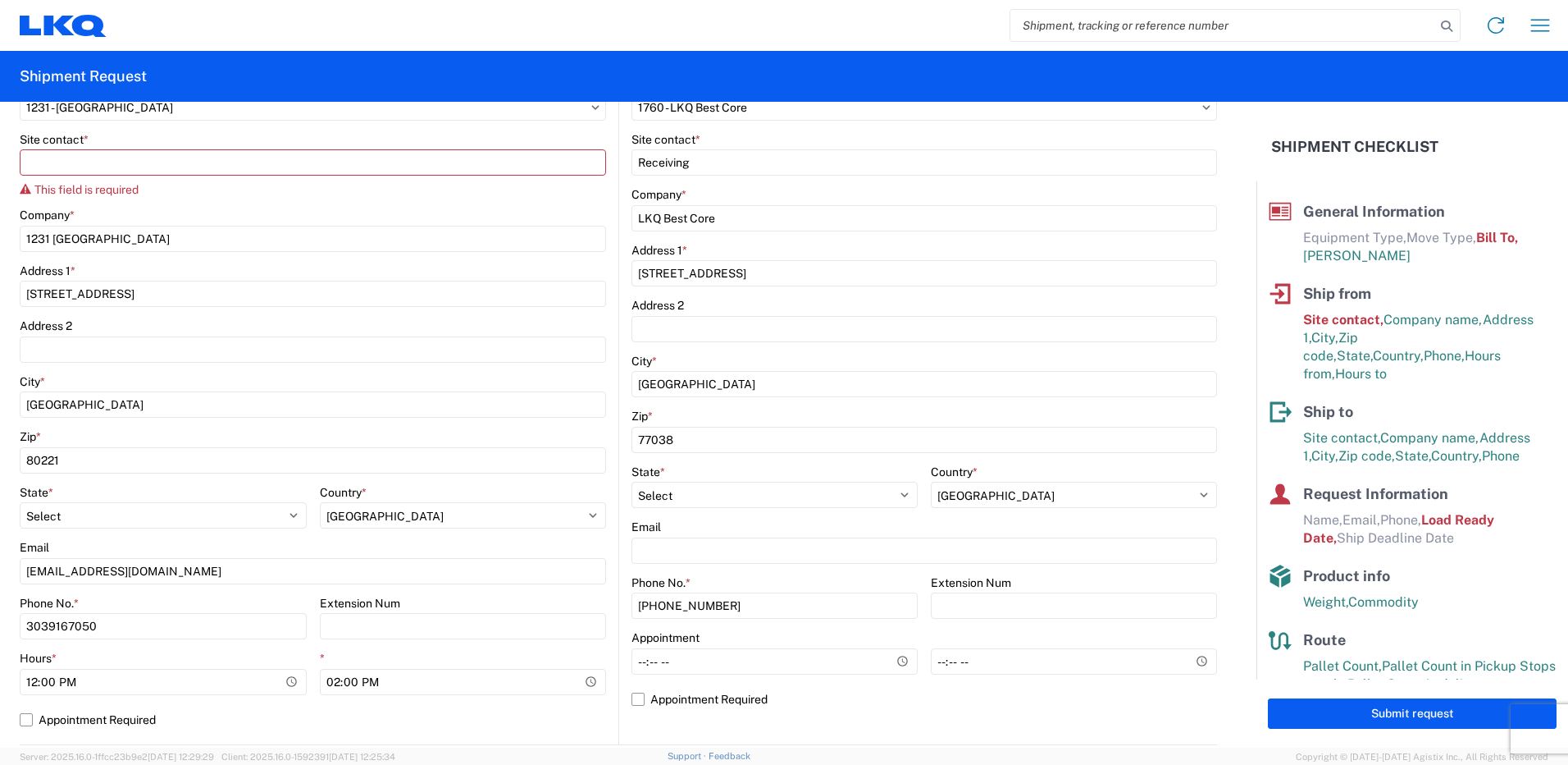
scroll to position [185, 0]
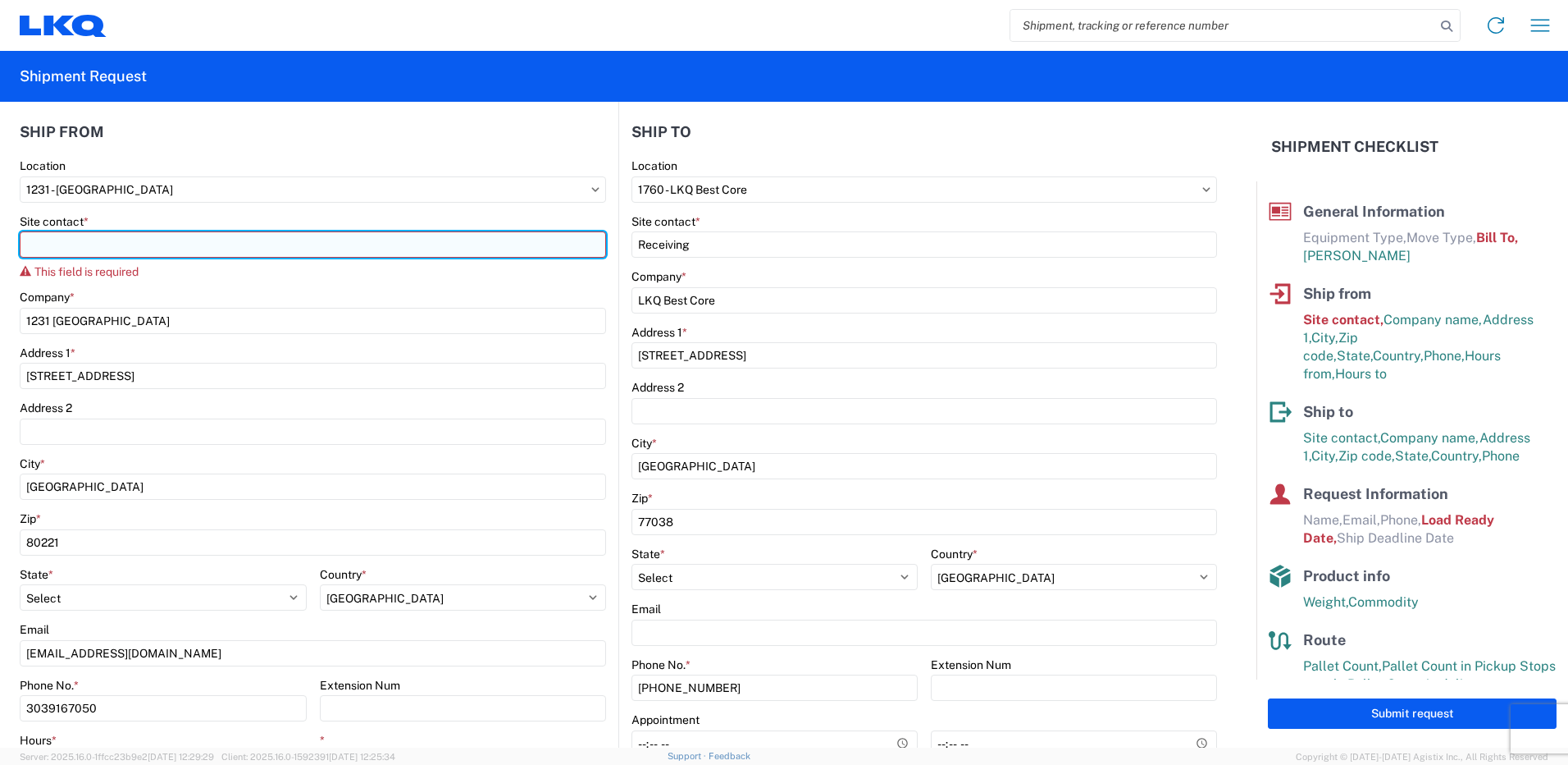
click at [79, 248] on input "Site contact *" at bounding box center [313, 244] width 586 height 26
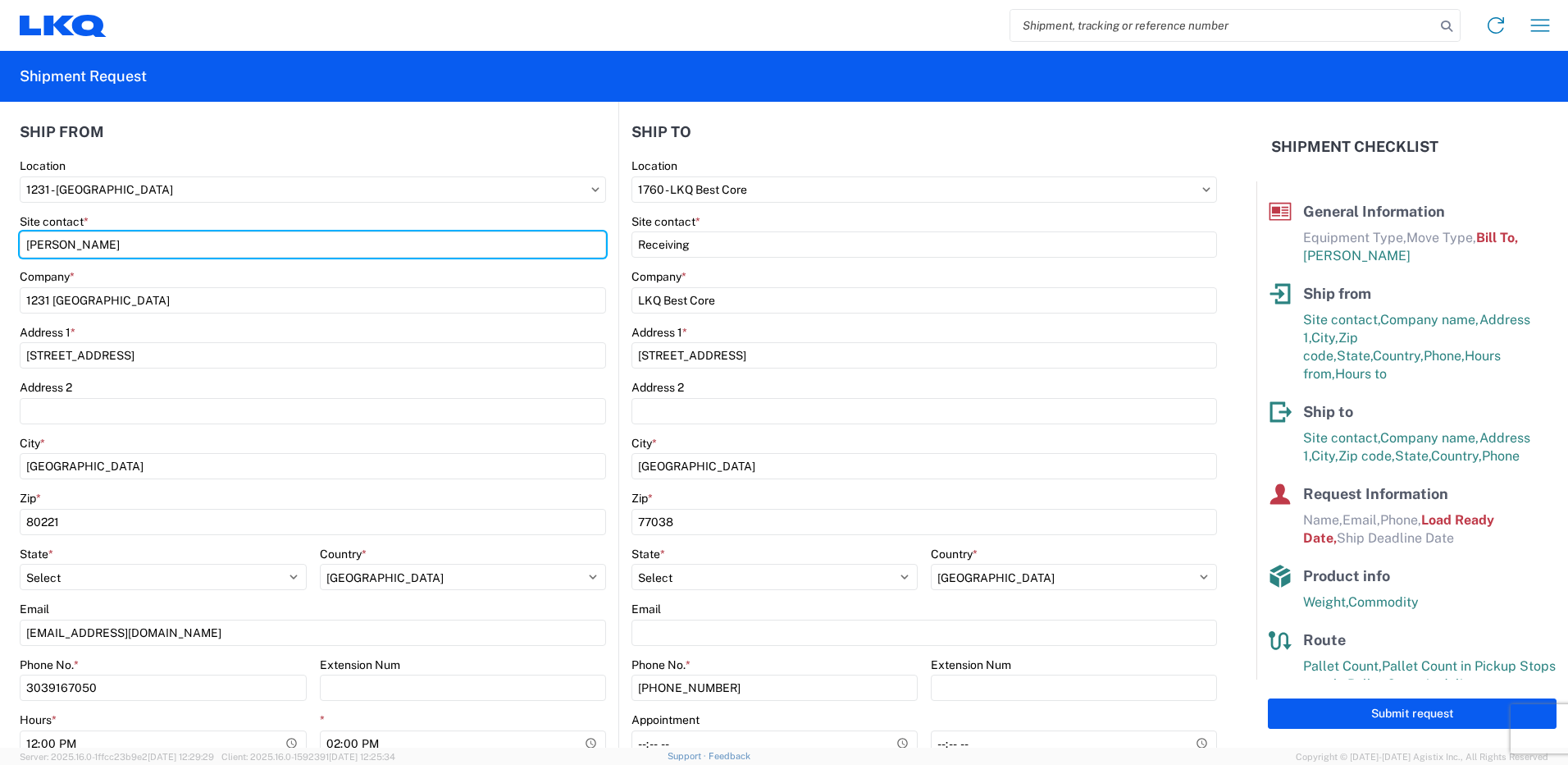
click at [0, 230] on html "Home Shipment request Shipment tracking Shipment Request General Information Te…" at bounding box center [784, 382] width 1568 height 765
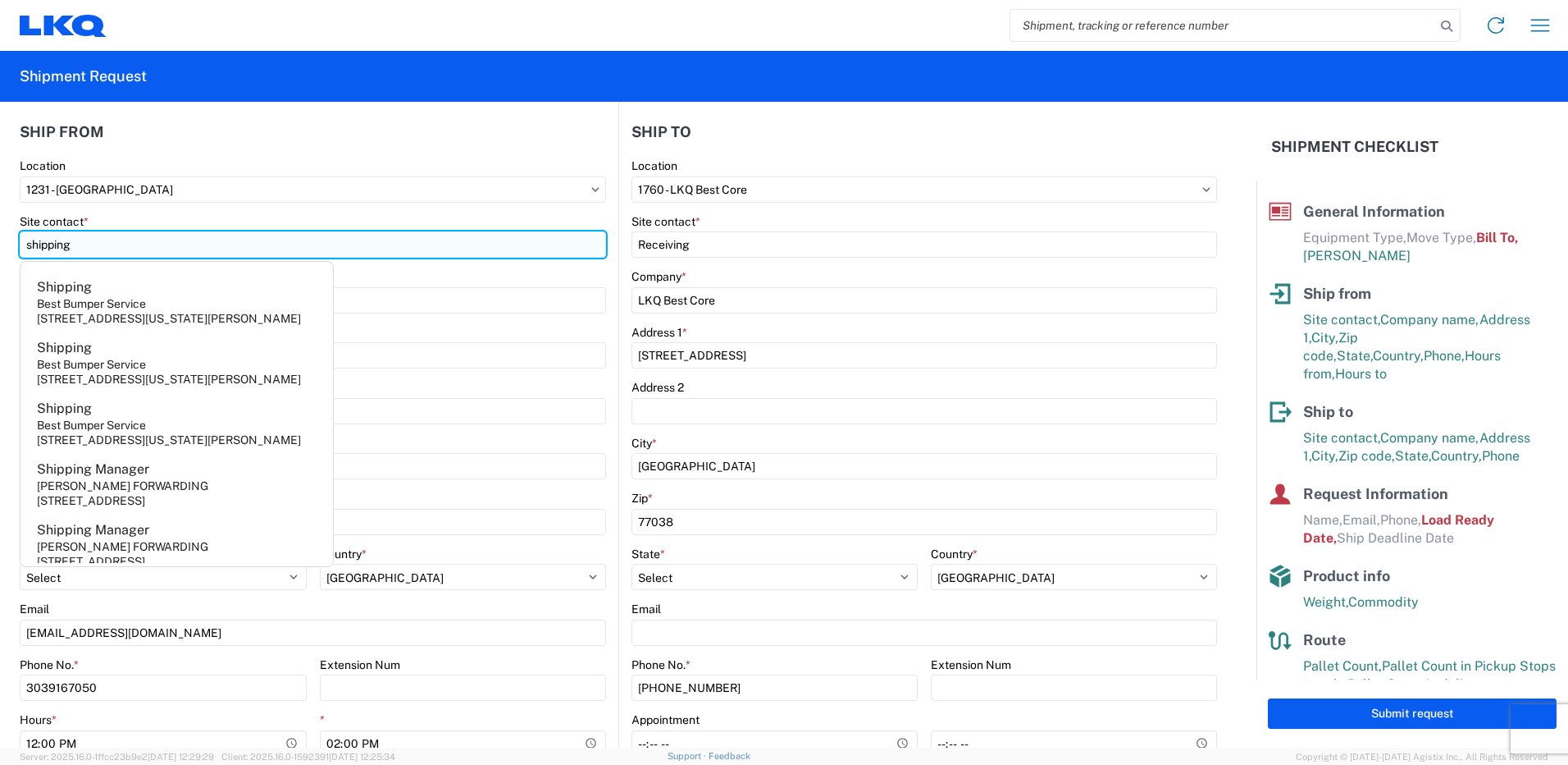
click at [174, 240] on input "shipping" at bounding box center [313, 244] width 586 height 26
type input "shipping"
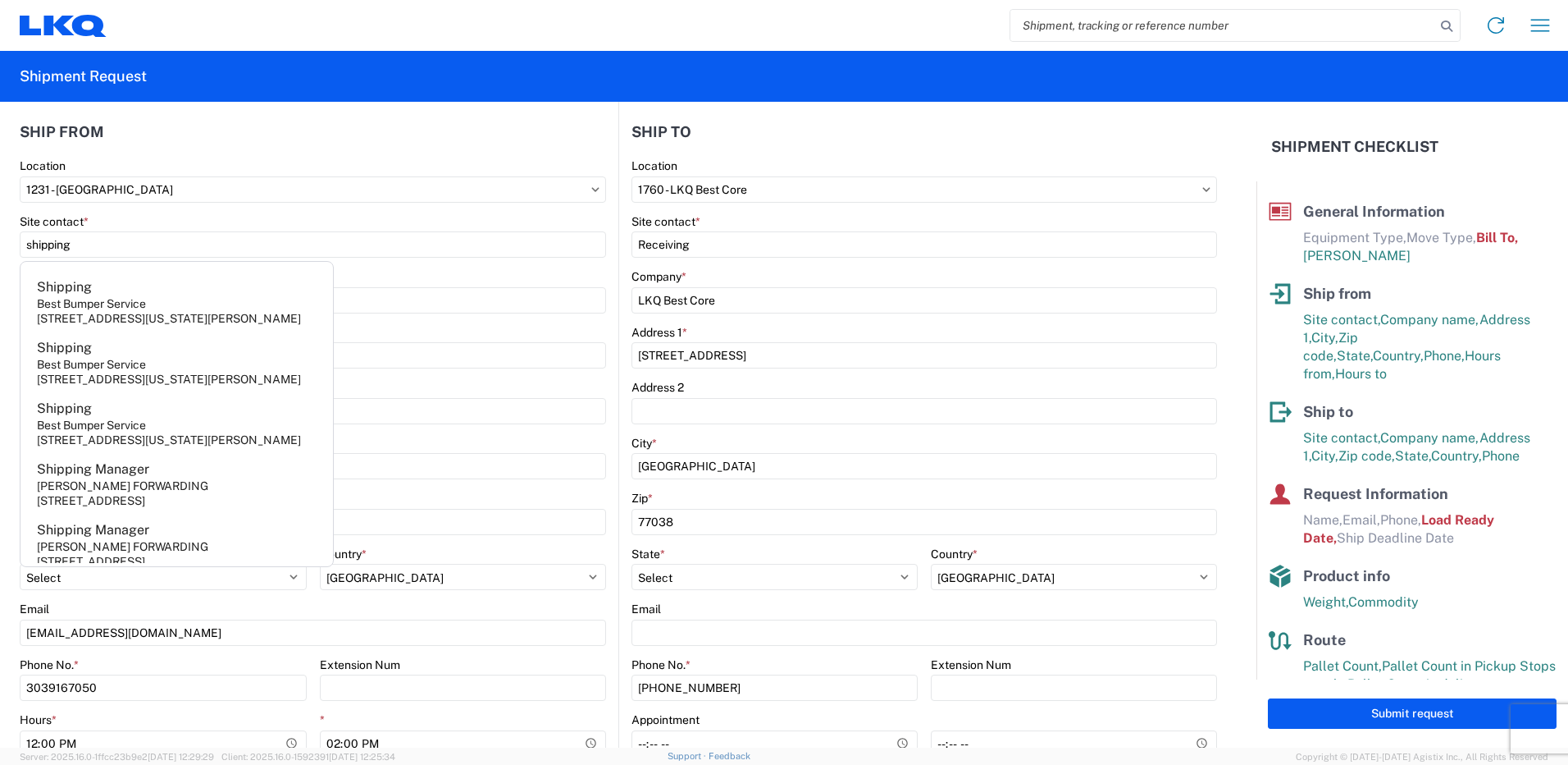
click at [299, 134] on header "Ship from" at bounding box center [319, 132] width 599 height 37
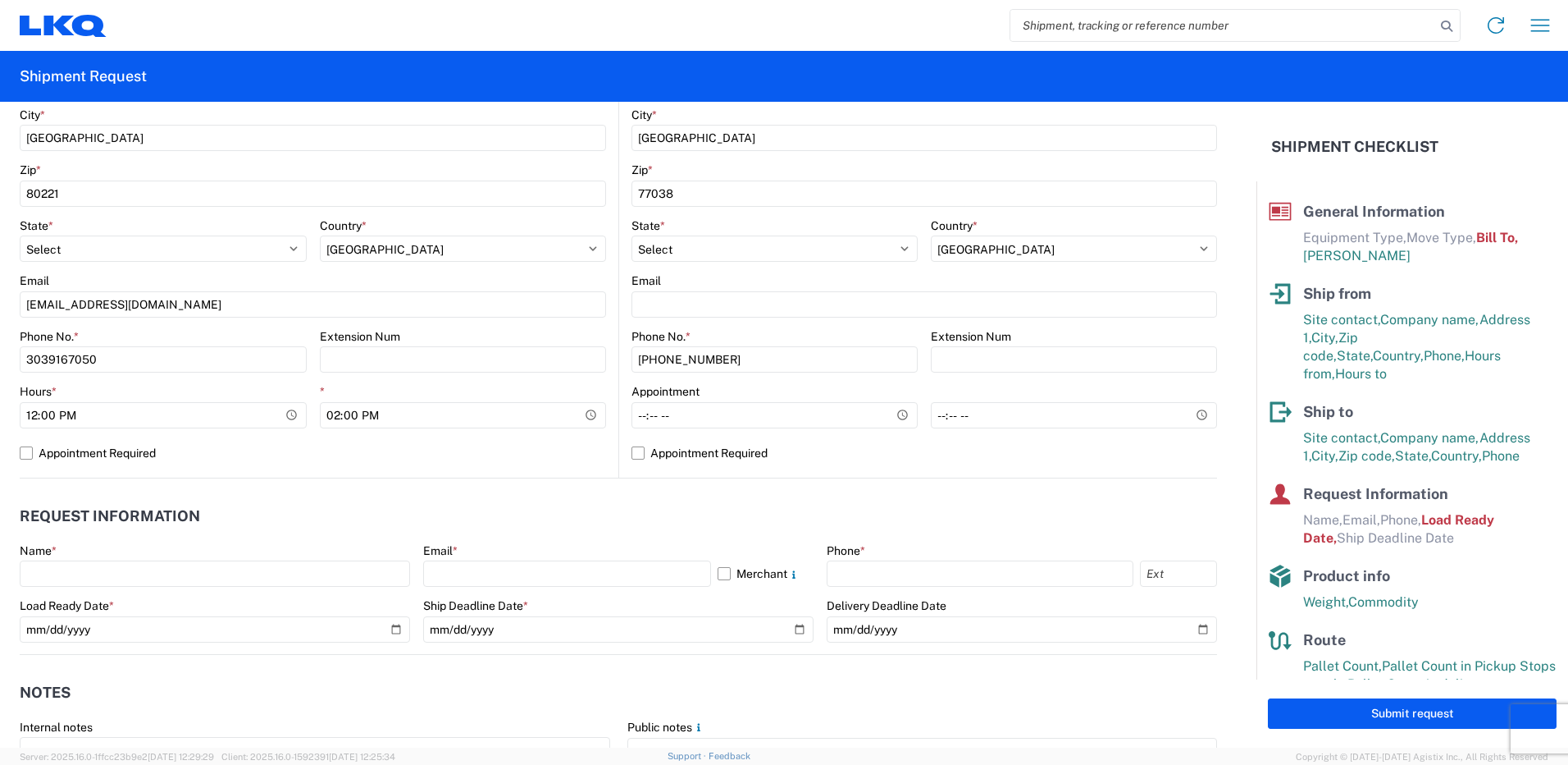
scroll to position [595, 0]
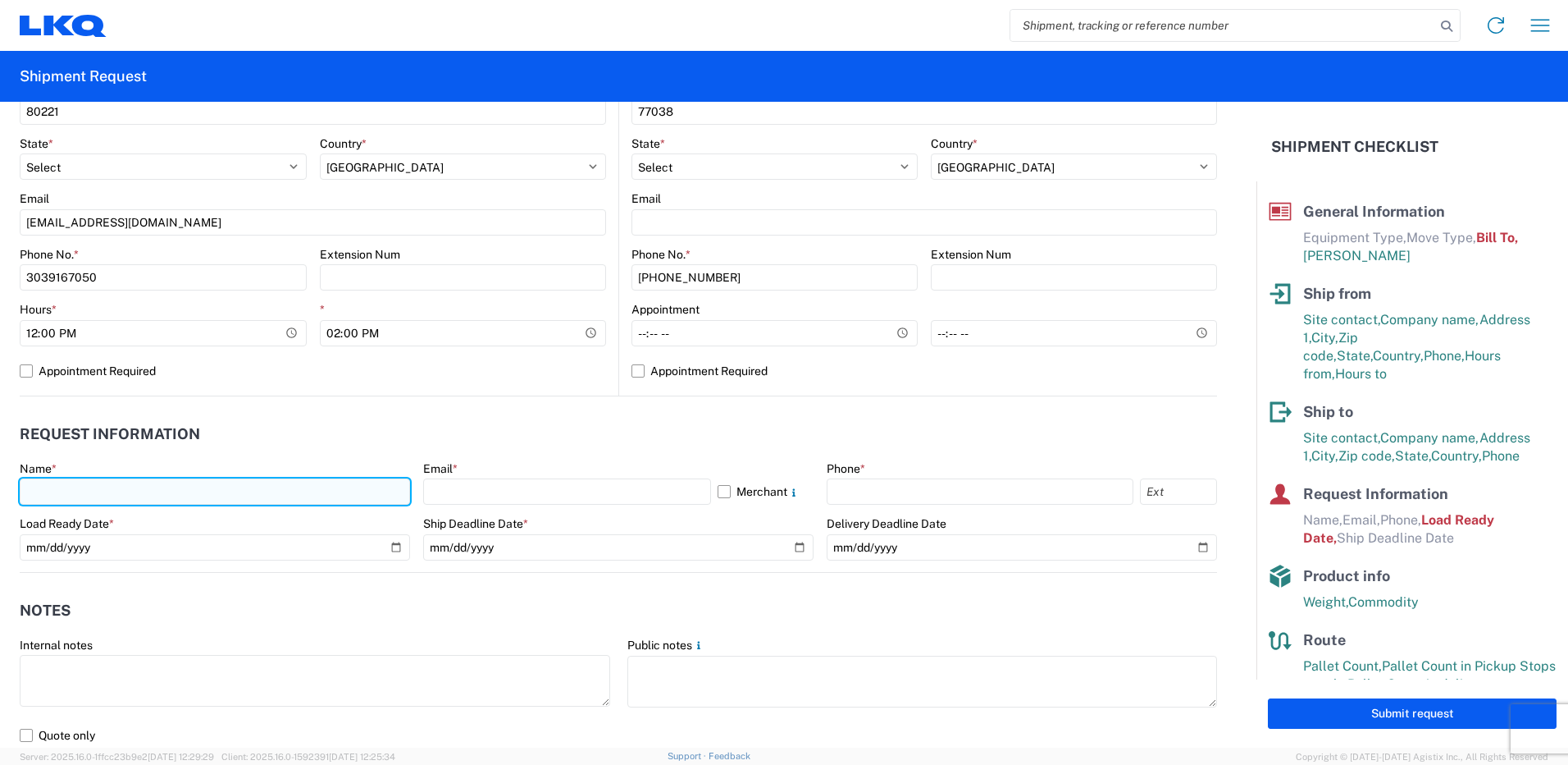
click at [81, 499] on input "text" at bounding box center [215, 492] width 391 height 26
type input "Jennifer Almanza"
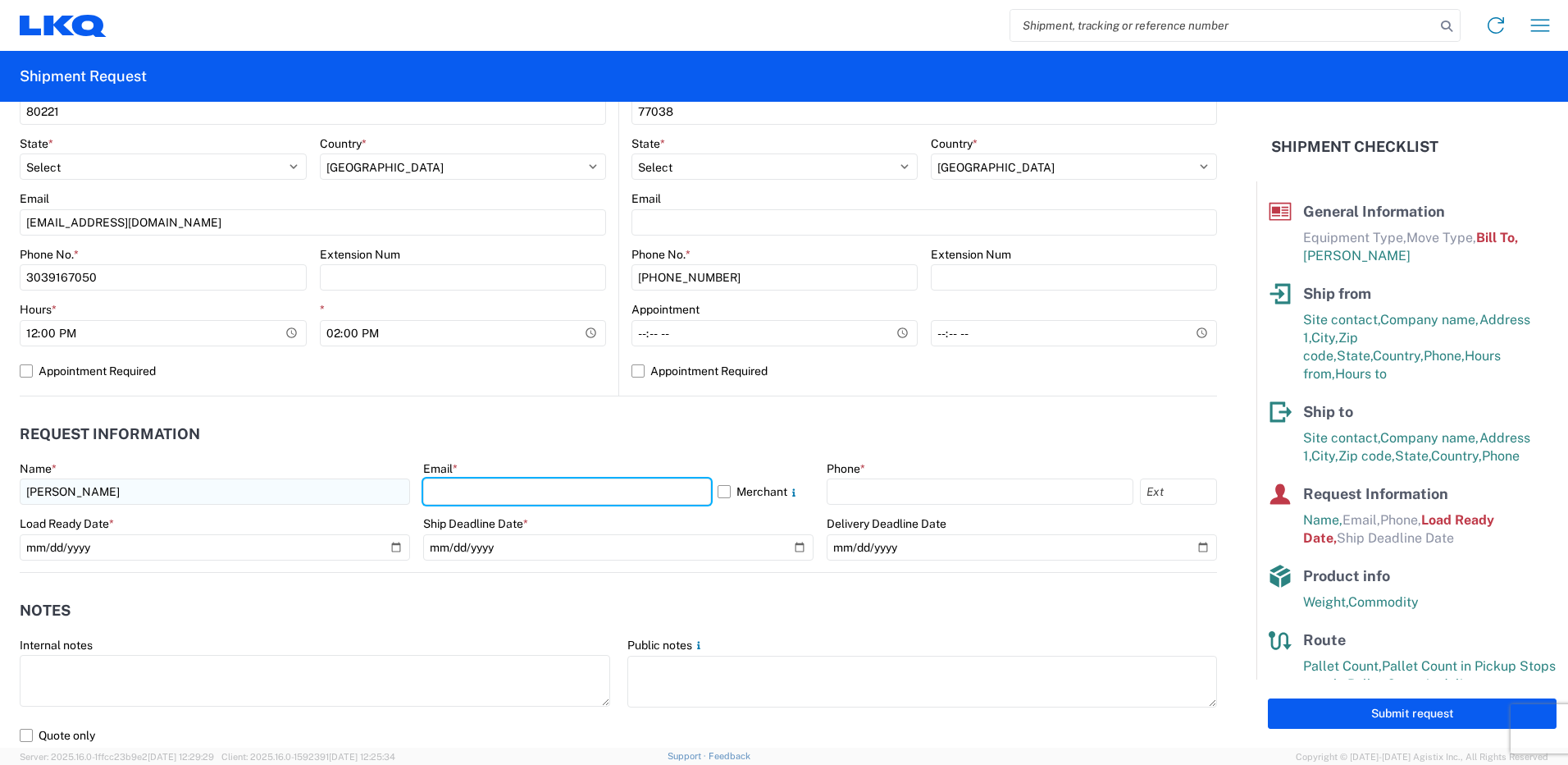
paste input "jnalmanza@LKQCORP.com"
type input "jnalmanza@LKQCORP.com"
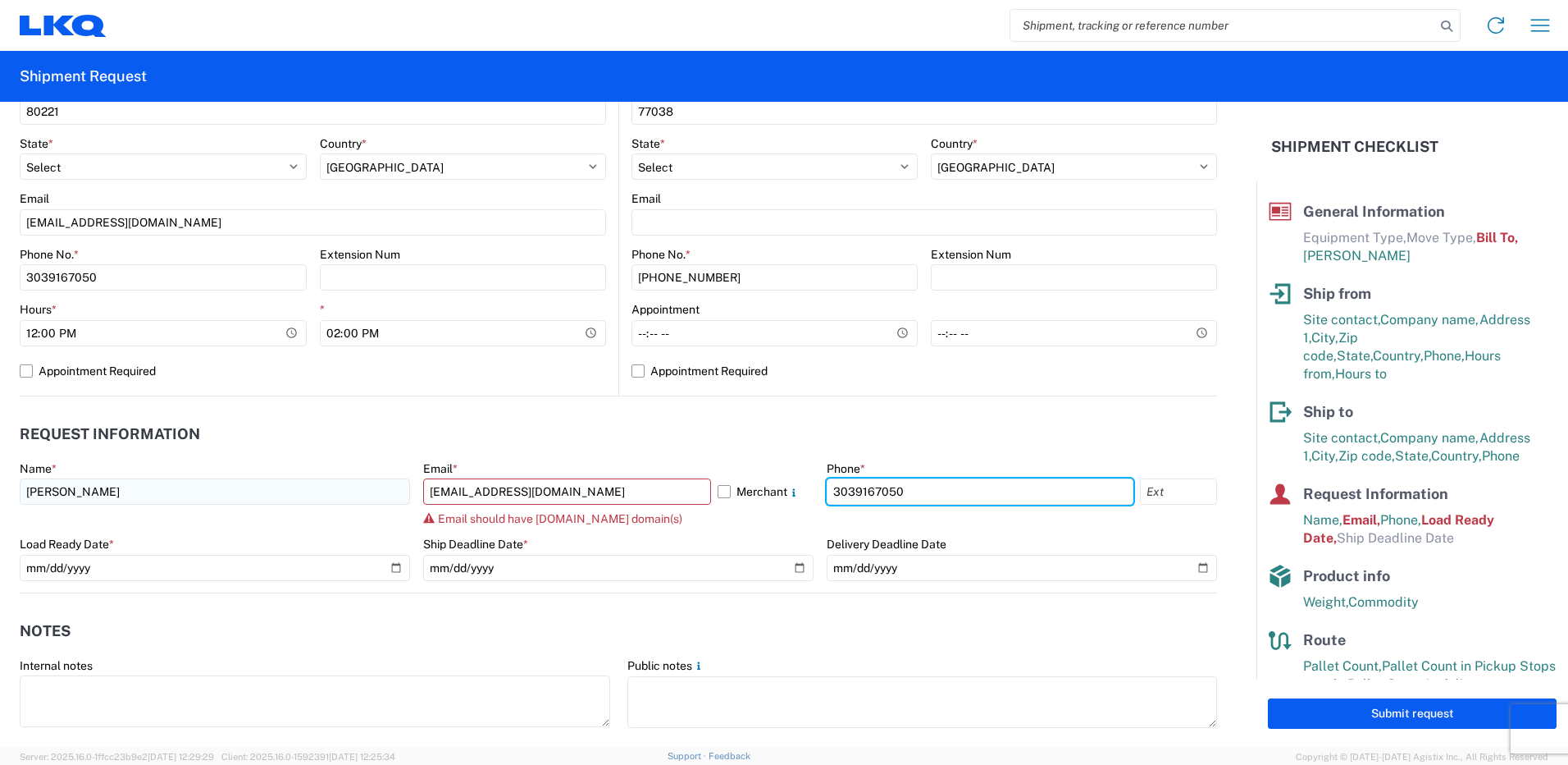
type input "3039167050"
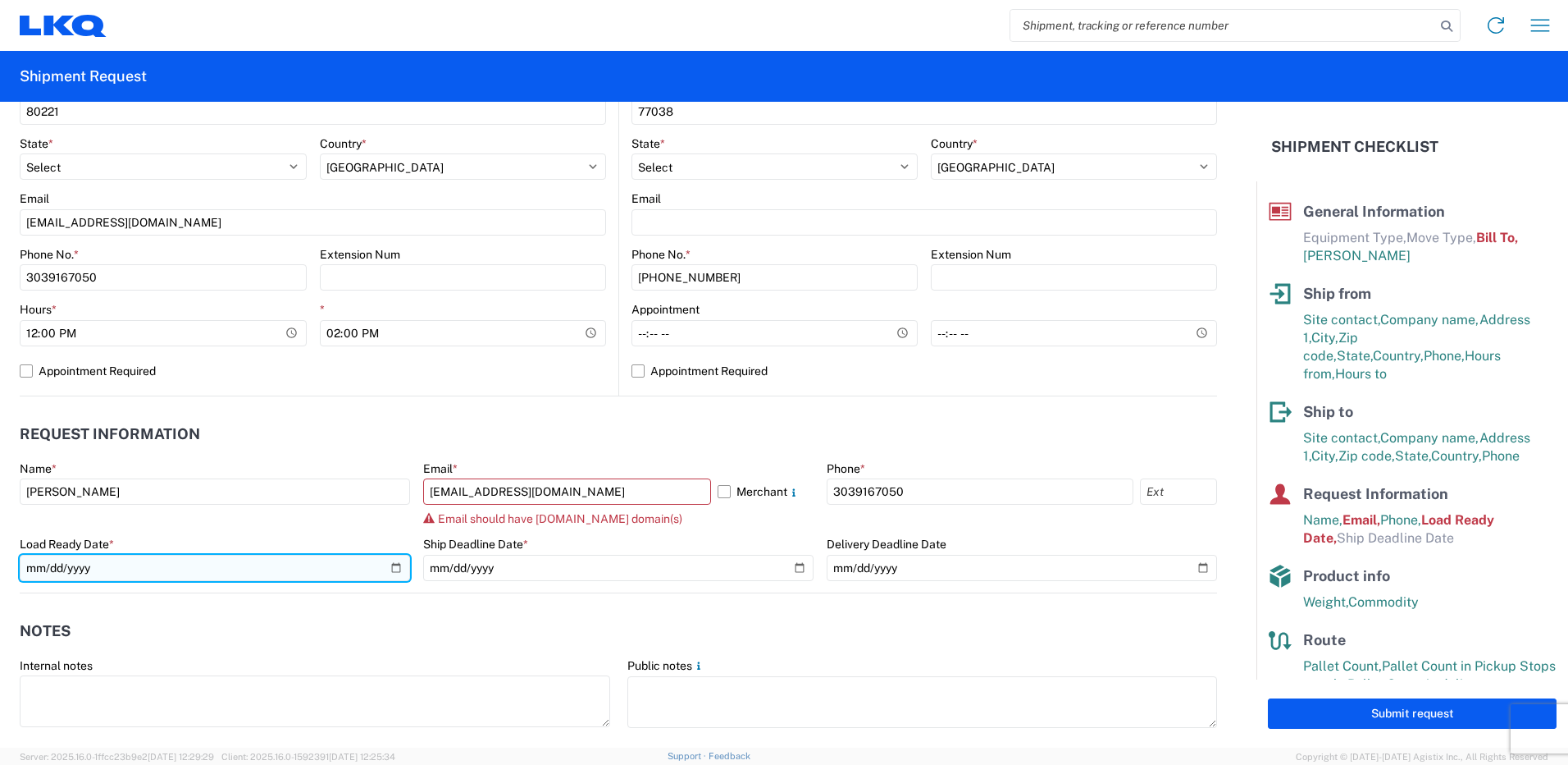
click at [390, 567] on input "2019-06-14" at bounding box center [215, 568] width 391 height 26
type input "2025-08-26"
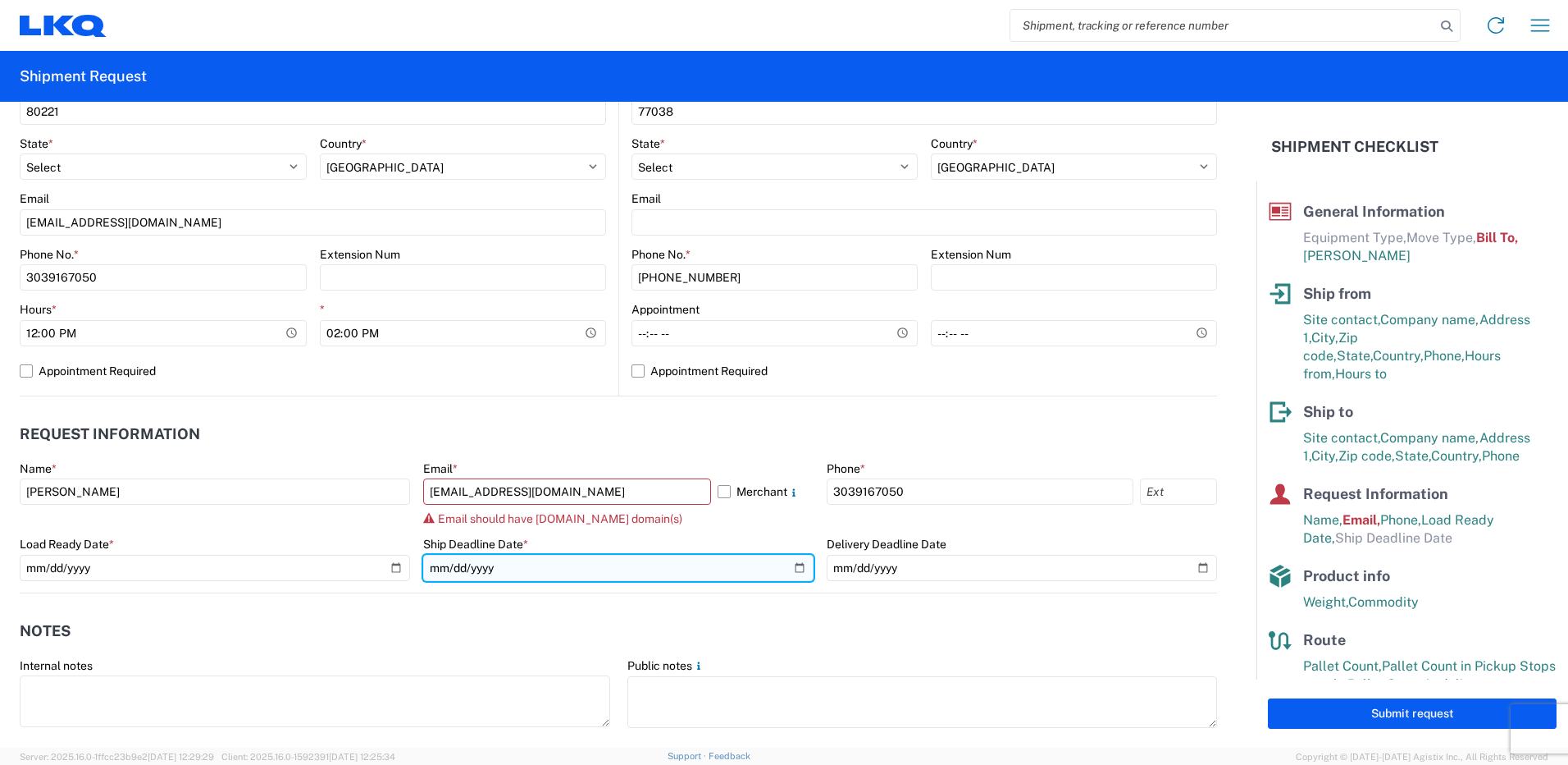
click at [792, 570] on input "date" at bounding box center [619, 568] width 391 height 26
type input "2025-08-26"
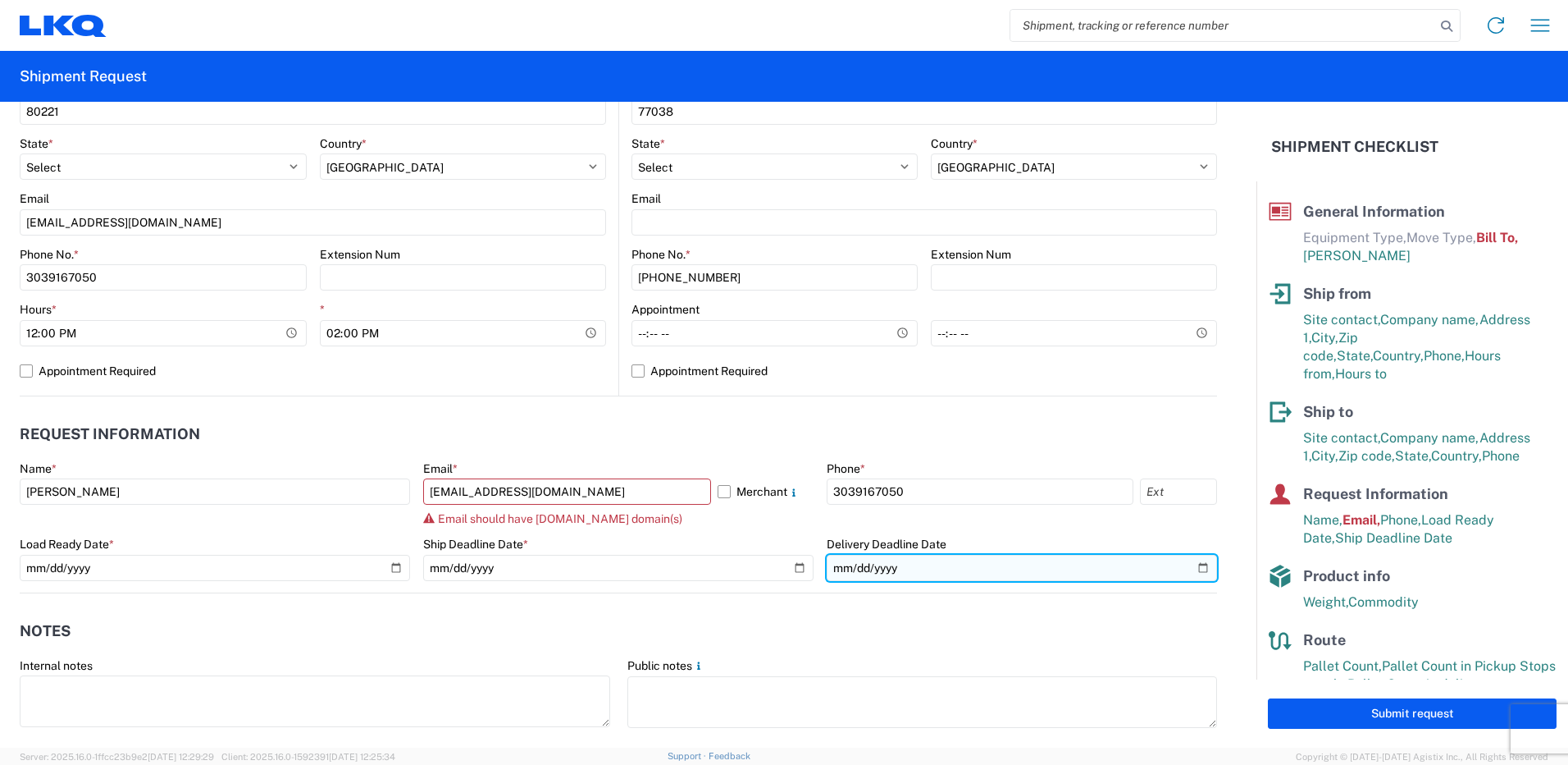
click at [1192, 567] on input "date" at bounding box center [1023, 568] width 391 height 26
type input "2025-08-27"
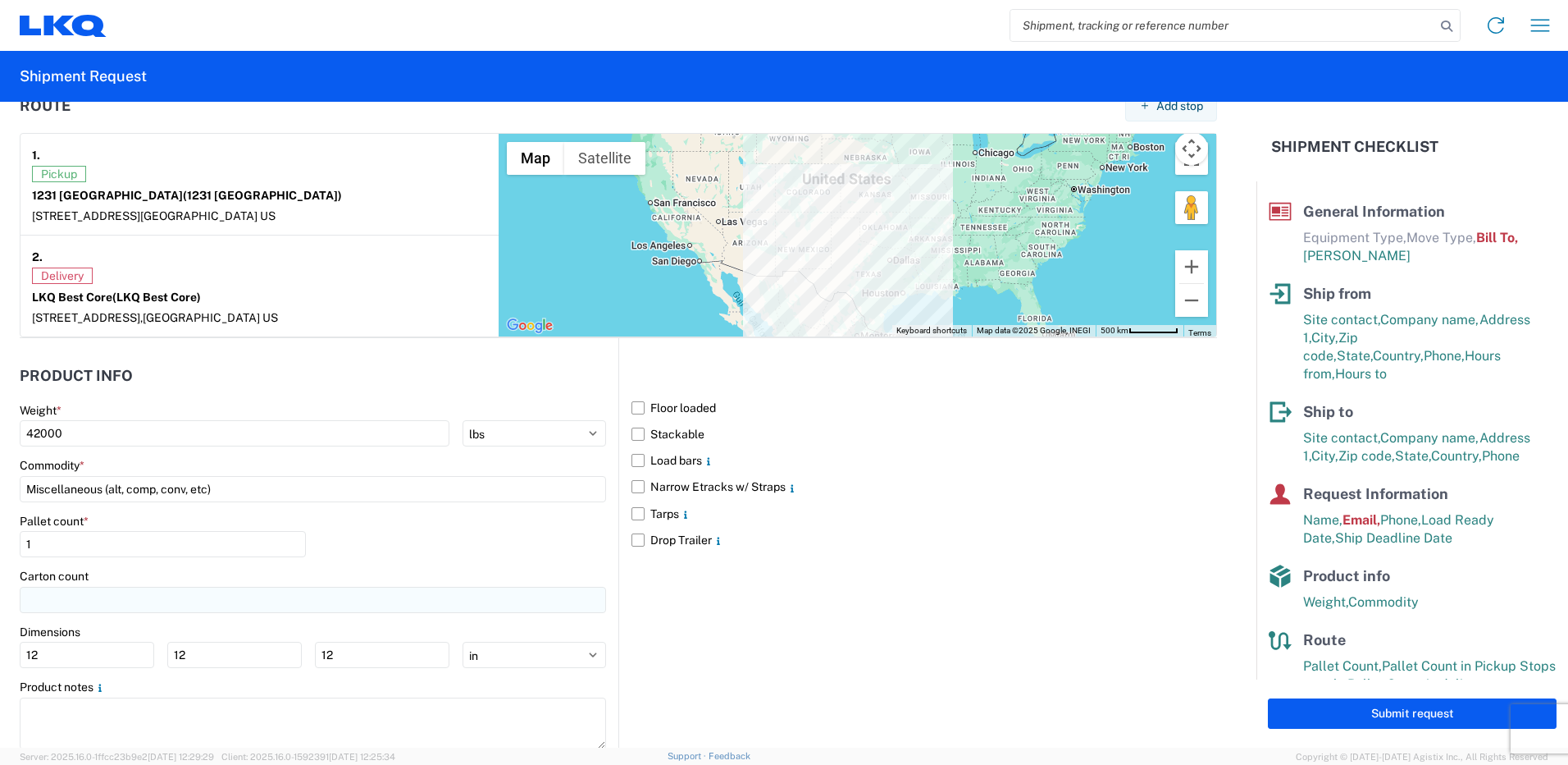
scroll to position [1334, 0]
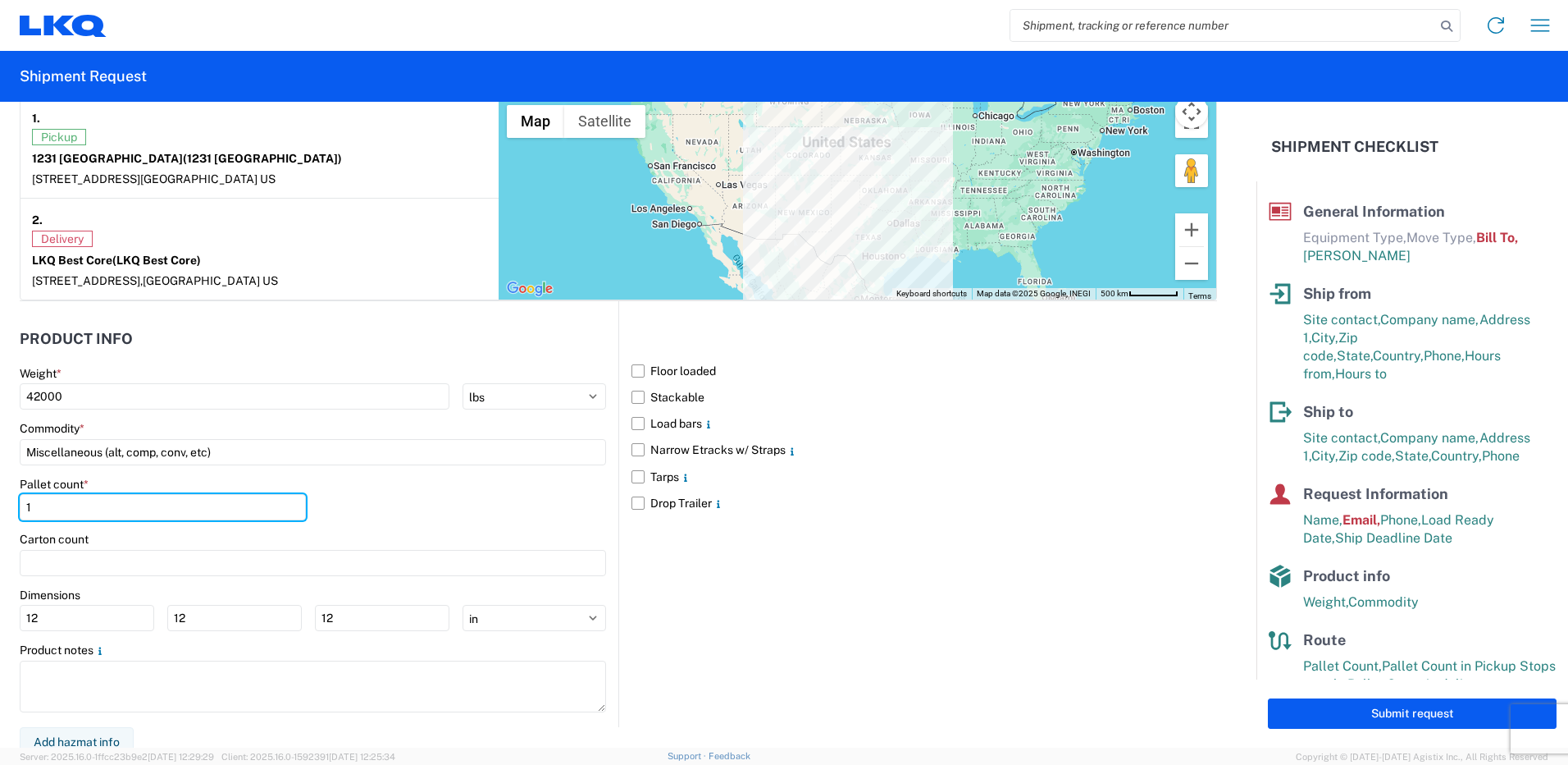
drag, startPoint x: 50, startPoint y: 503, endPoint x: 0, endPoint y: 503, distance: 50.0
click at [0, 503] on form "General Information Template PO# Equipment Type * Select 53’ Dry Van Flatbed Dr…" at bounding box center [628, 425] width 1257 height 646
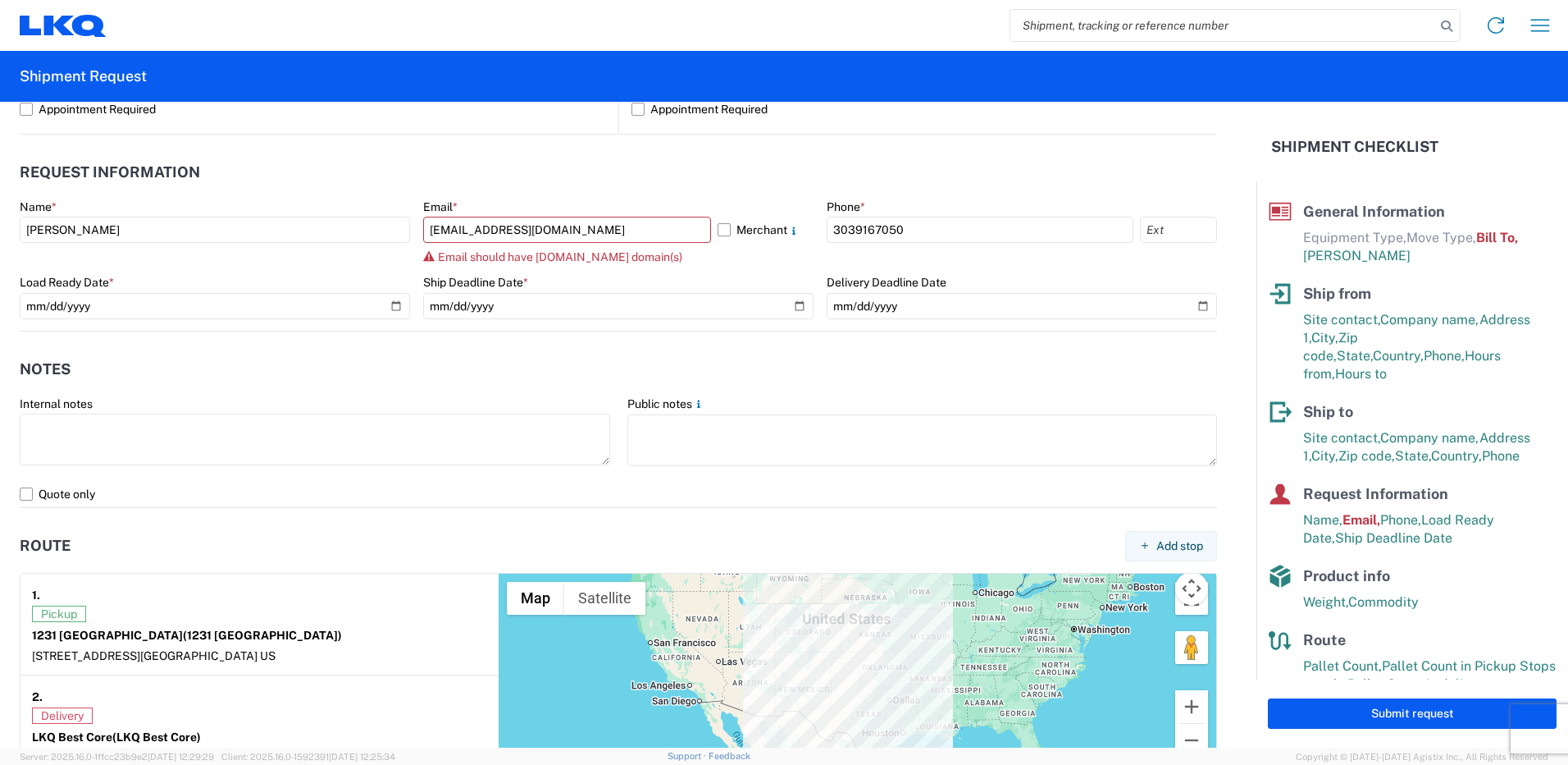
scroll to position [759, 0]
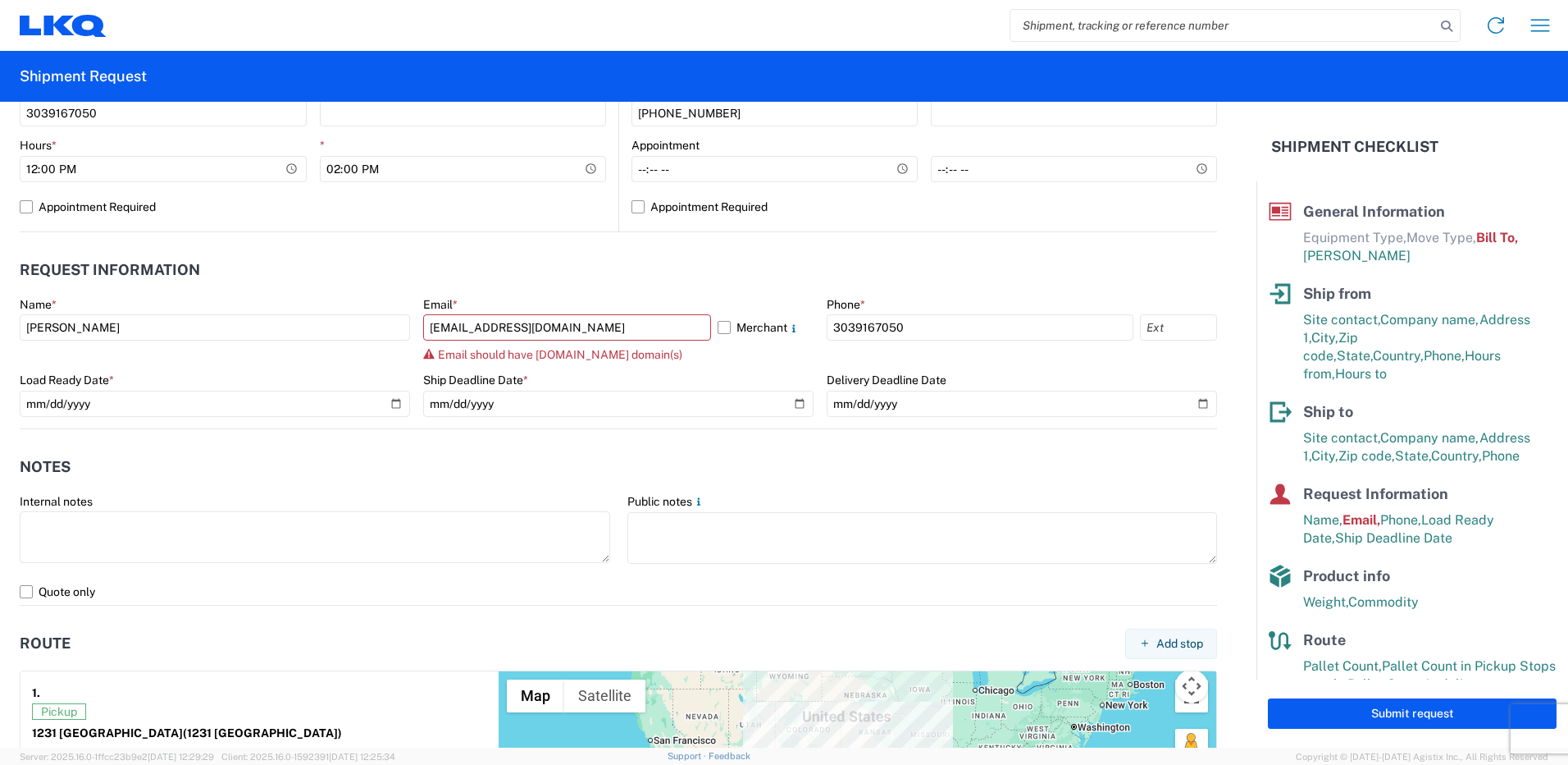
type input "22"
click at [497, 447] on agx-notes "Notes Internal notes Public notes Quote only" at bounding box center [618, 517] width 1197 height 177
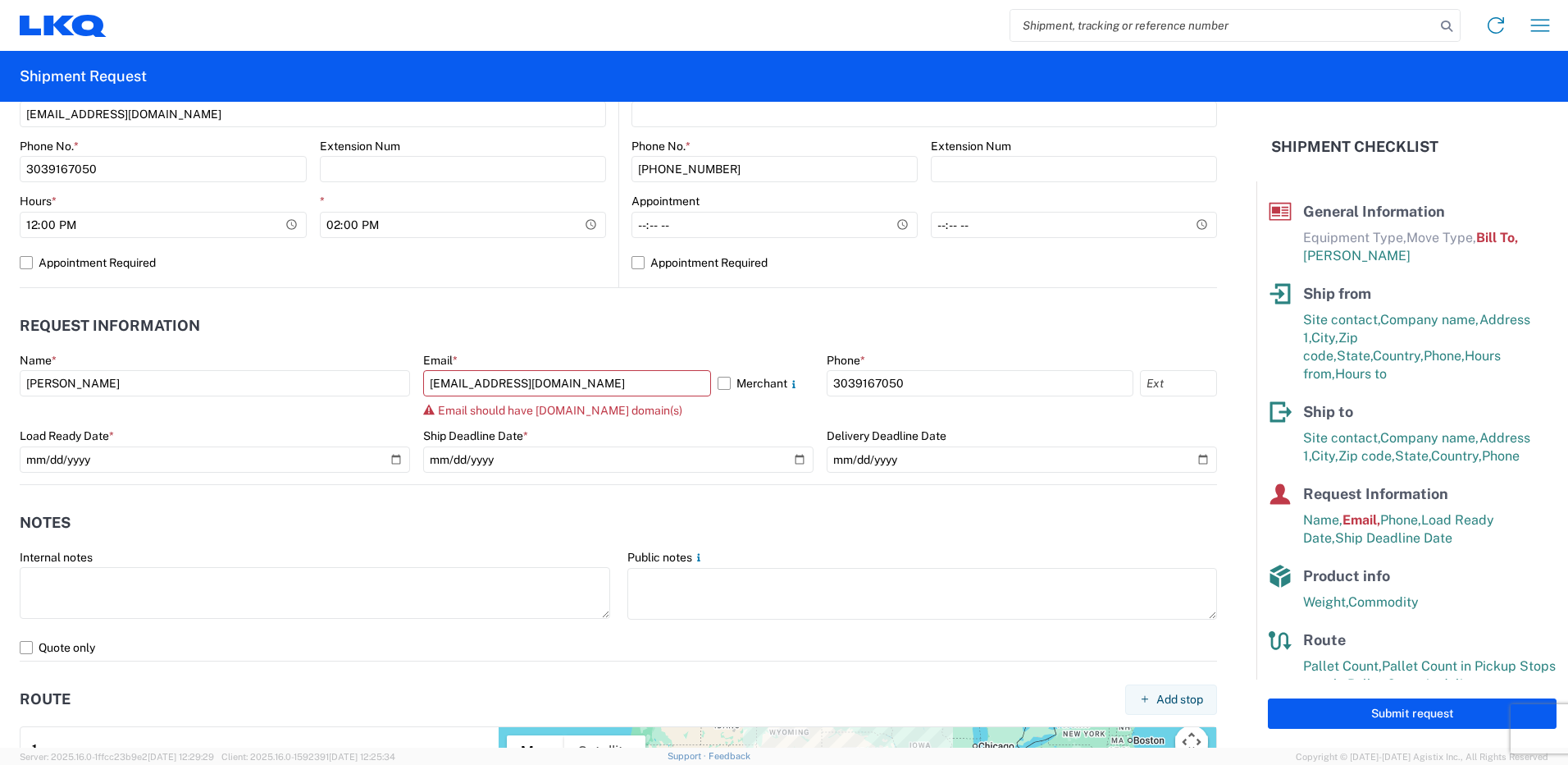
scroll to position [677, 0]
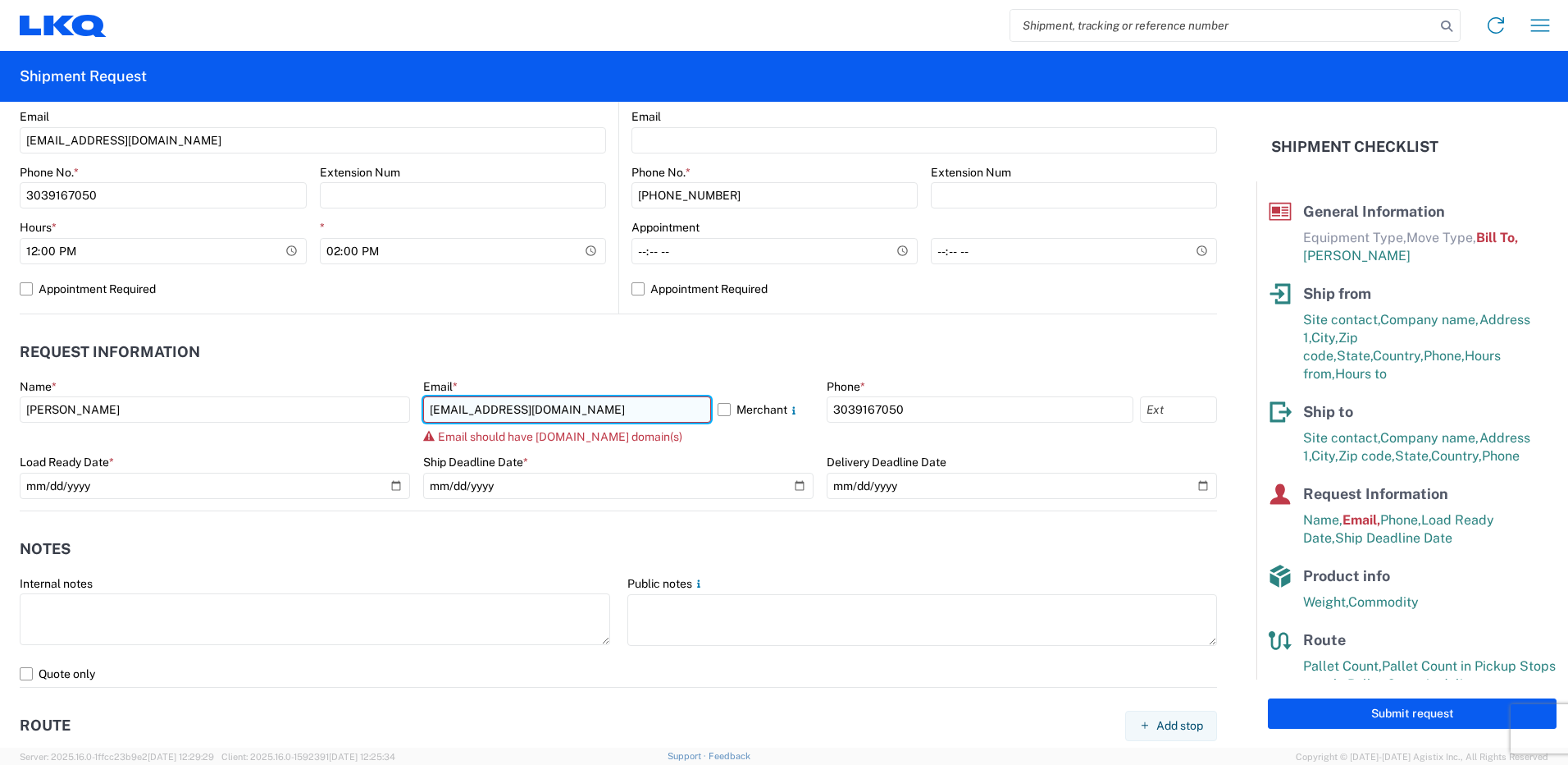
click at [585, 415] on input "jnalmanza@LKQCORP.com" at bounding box center [567, 409] width 288 height 26
drag, startPoint x: 594, startPoint y: 411, endPoint x: 406, endPoint y: 415, distance: 188.0
click at [406, 415] on div "Name * Jennifer Almanza Email * jnalmanza@LKQCORP.com Merchant Email should hav…" at bounding box center [618, 445] width 1197 height 132
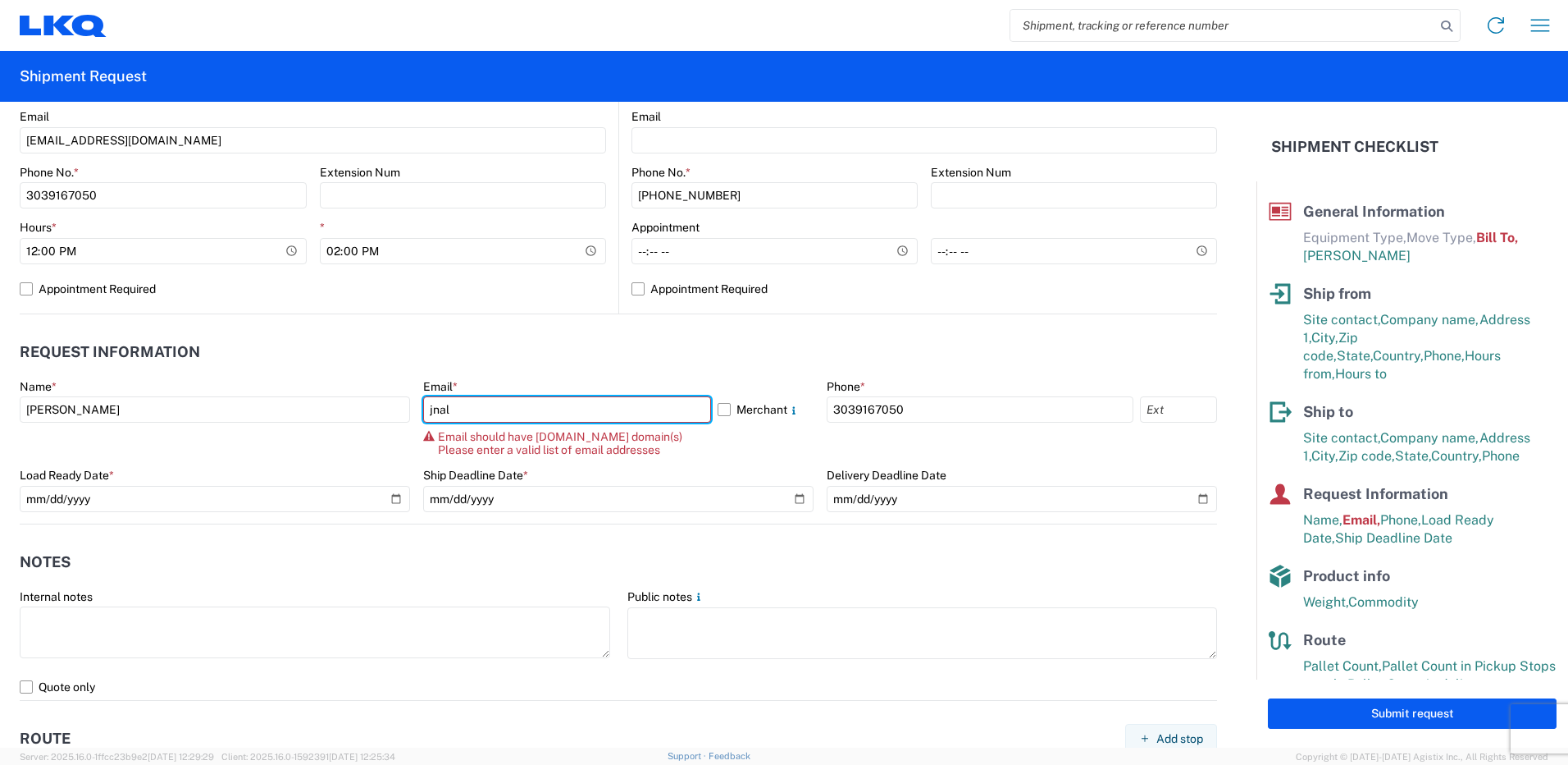
type input "jnalmanza@lkqcorp.com"
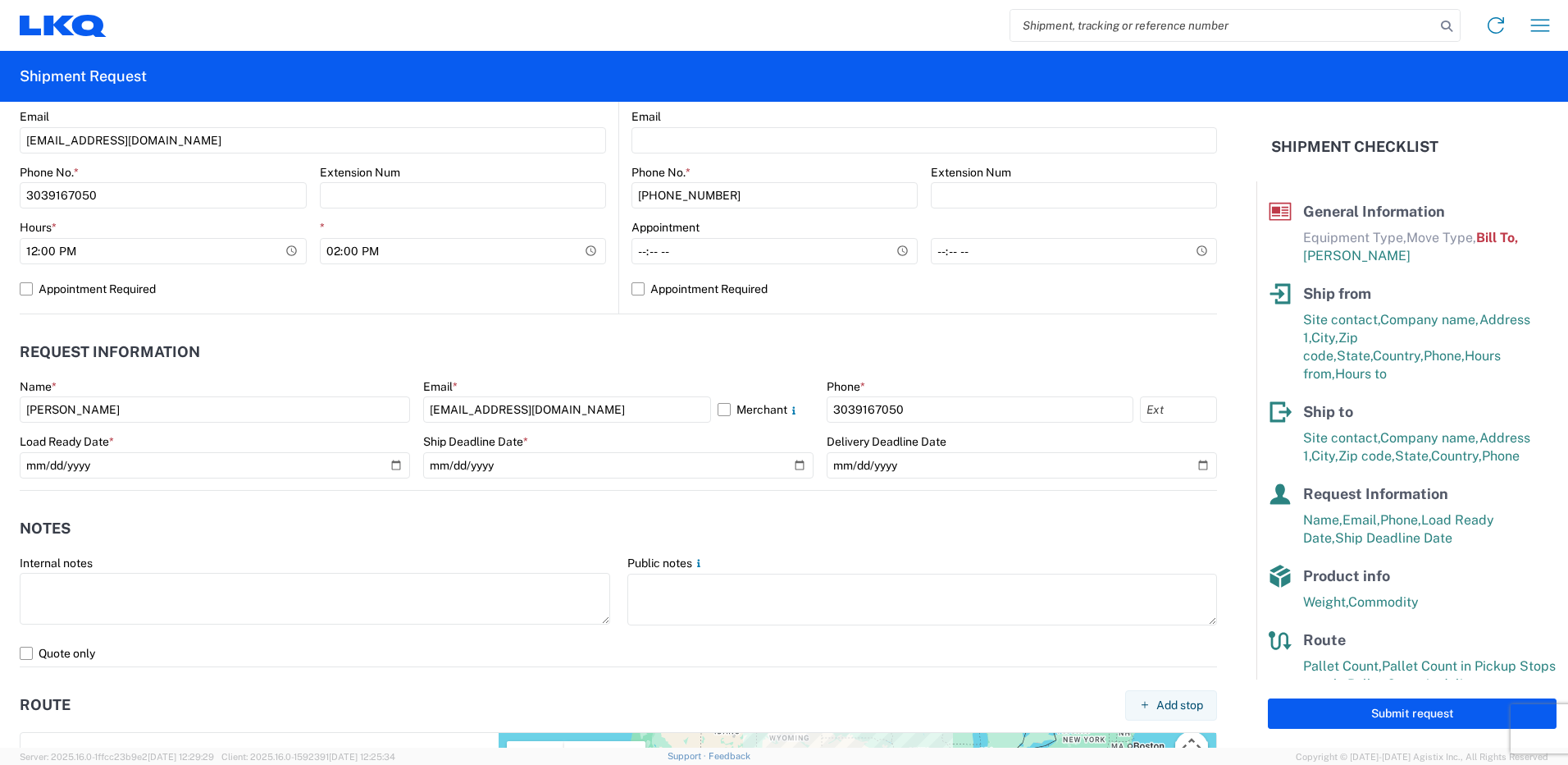
click at [473, 524] on header "Notes" at bounding box center [618, 529] width 1197 height 37
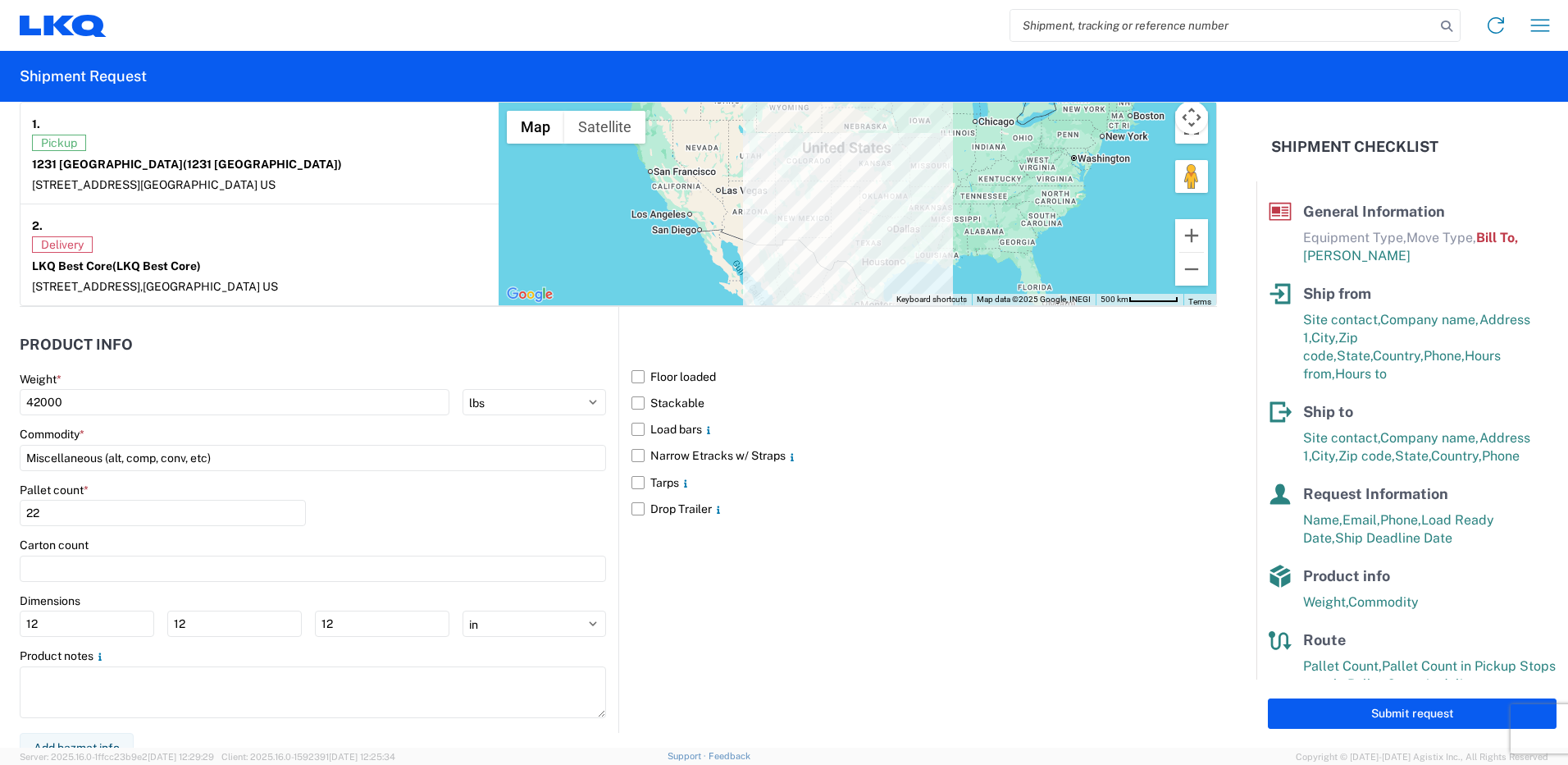
scroll to position [1324, 0]
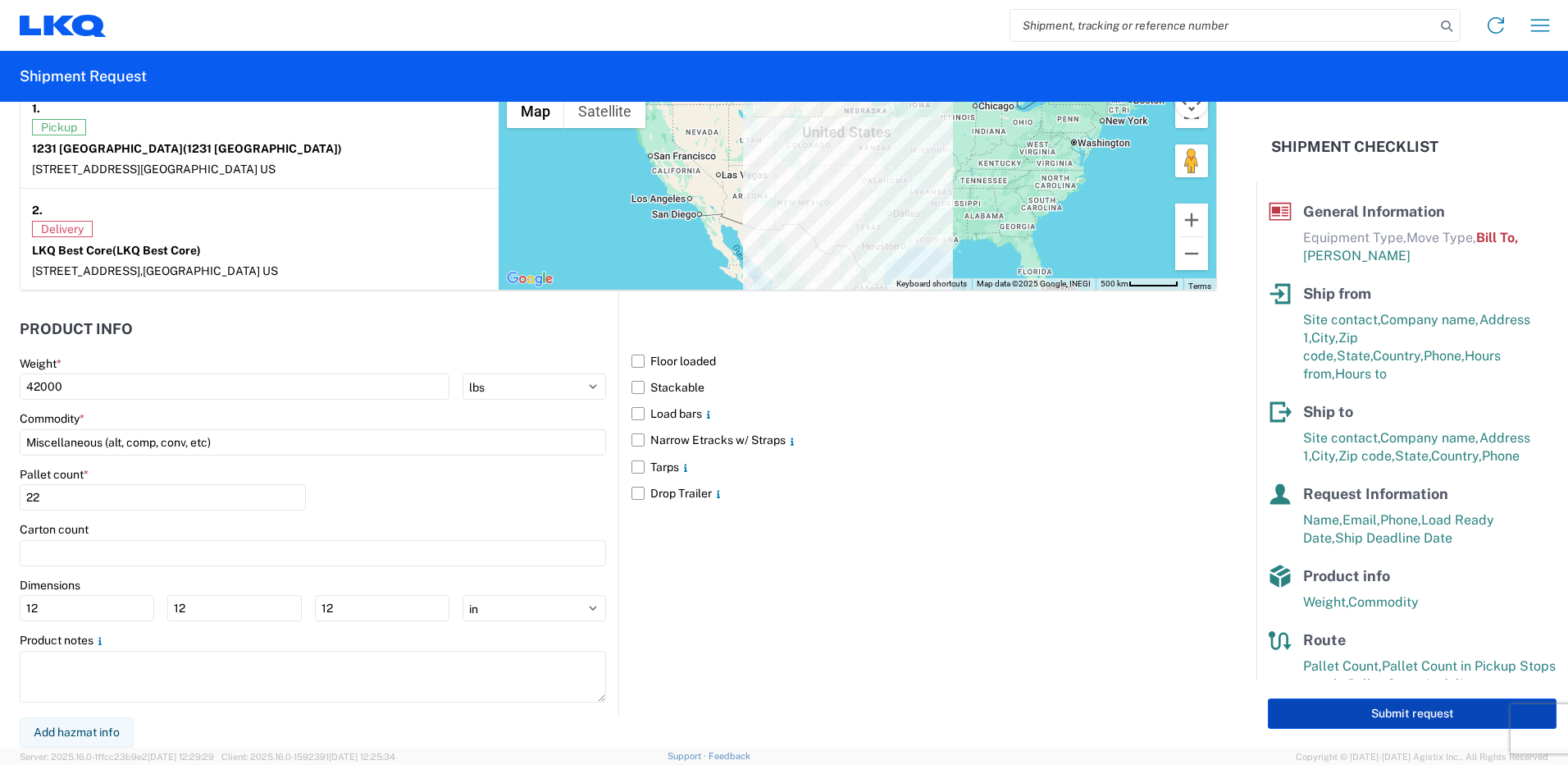
click at [1421, 710] on button "Submit request" at bounding box center [1412, 713] width 289 height 30
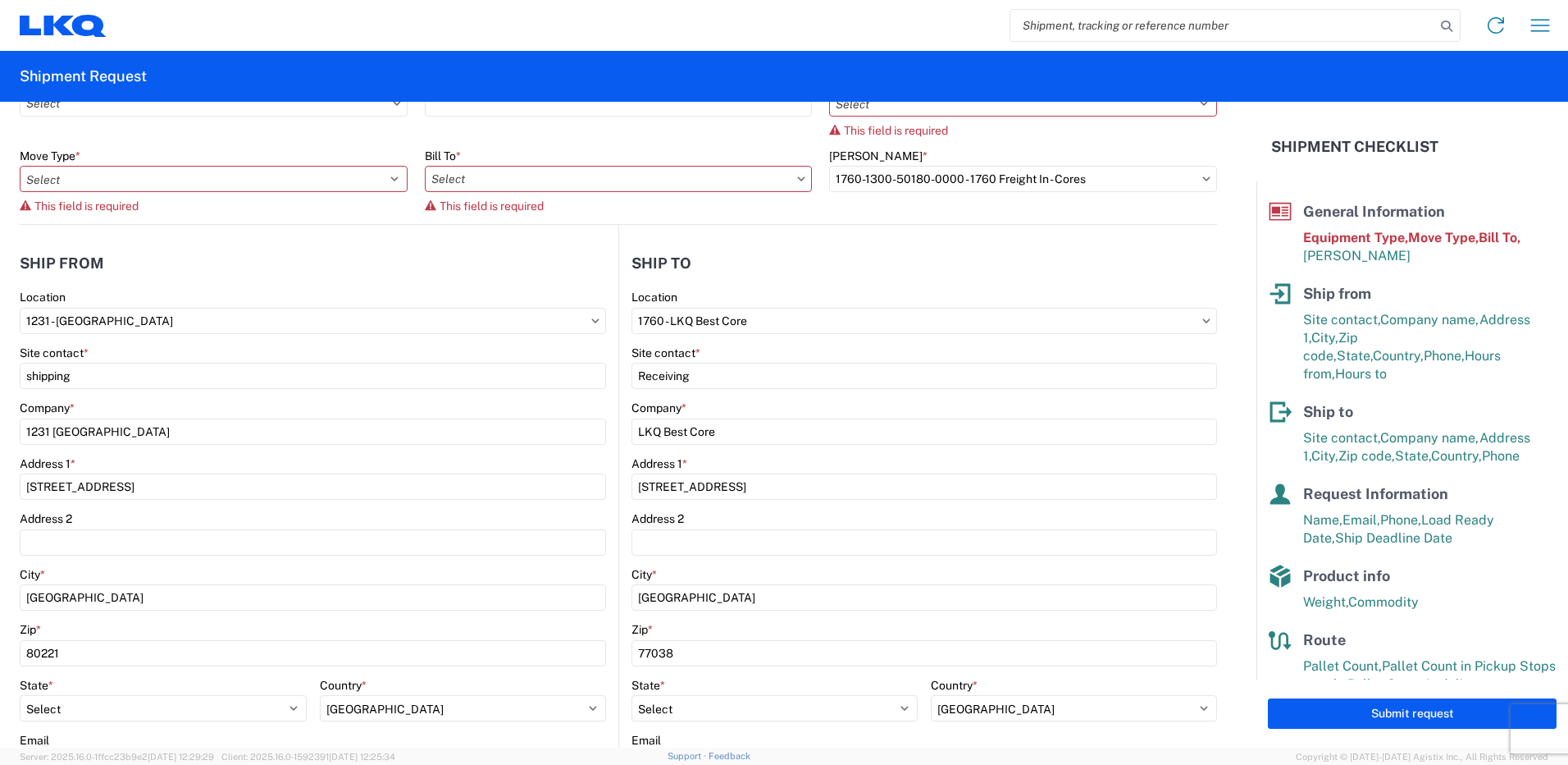
scroll to position [0, 0]
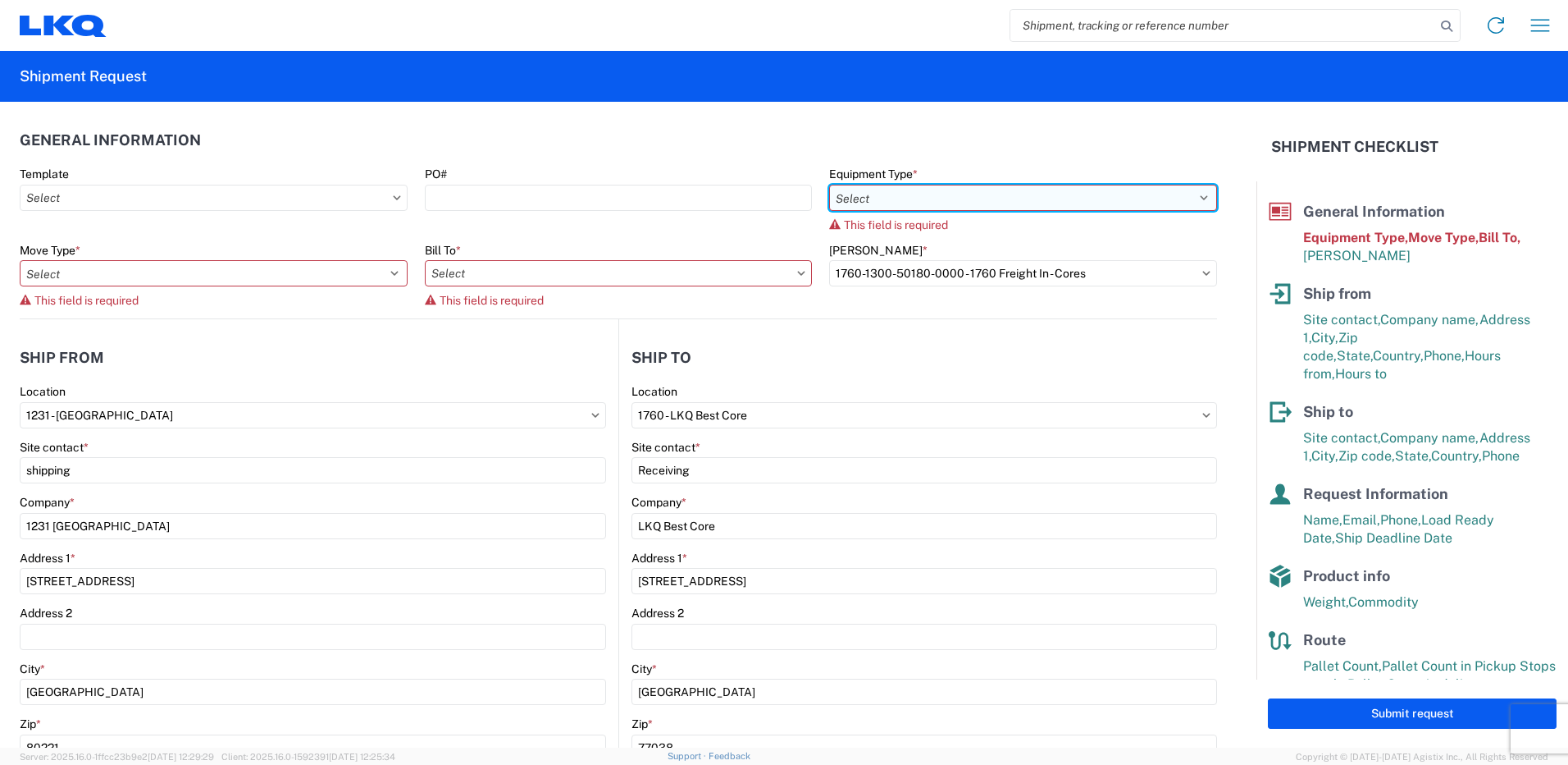
click at [938, 199] on select "Select 53’ Dry Van Flatbed Dropdeck (van) Lowboy (flatbed) Rail" at bounding box center [1023, 197] width 388 height 26
select select "STDV"
click at [829, 185] on select "Select 53’ Dry Van Flatbed Dropdeck (van) Lowboy (flatbed) Rail" at bounding box center [1023, 197] width 388 height 26
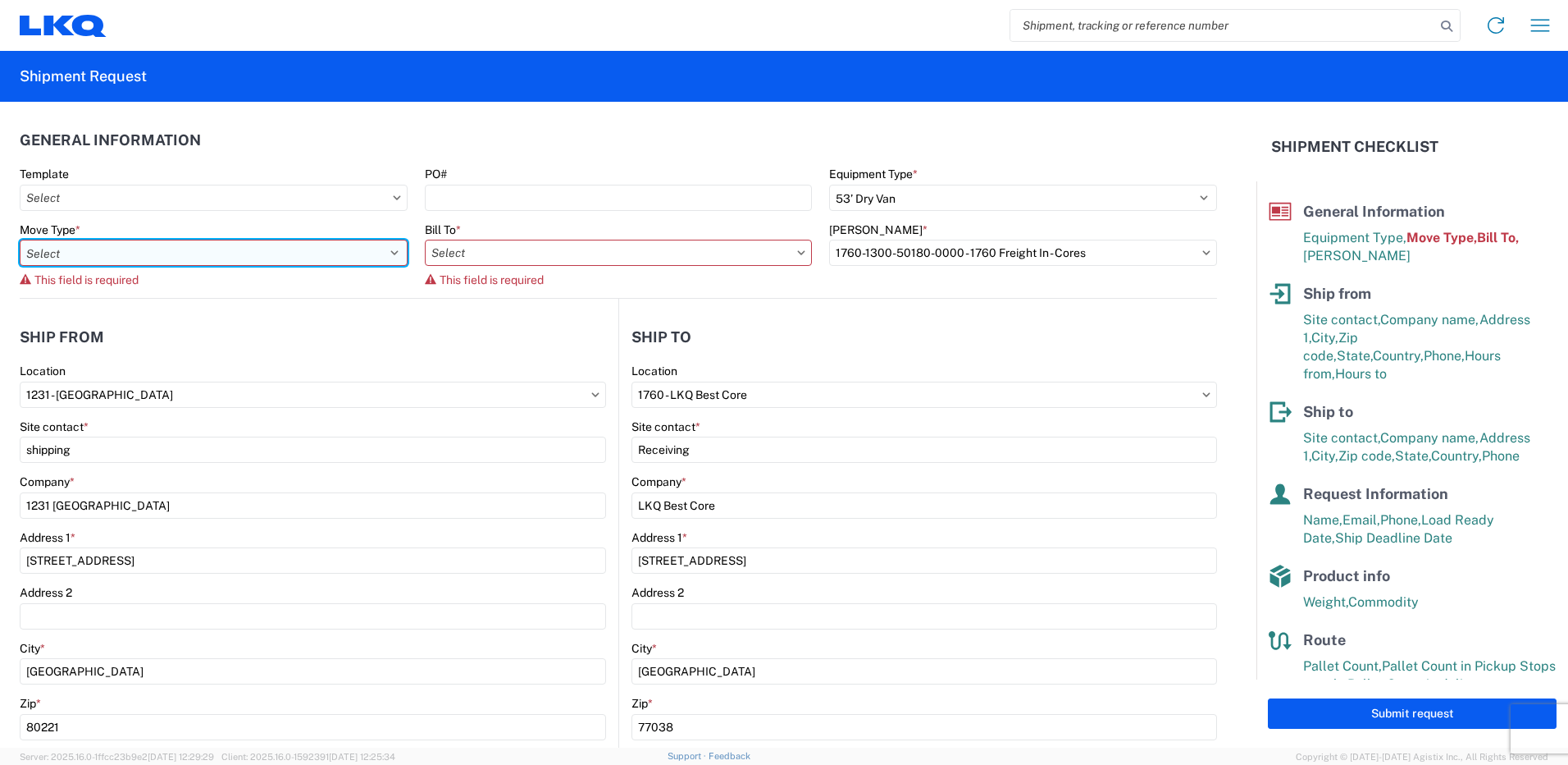
click at [368, 251] on select "Select Full Partial TL" at bounding box center [213, 252] width 388 height 26
select select "FULL"
click at [20, 239] on select "Select Full Partial TL" at bounding box center [213, 252] width 388 height 26
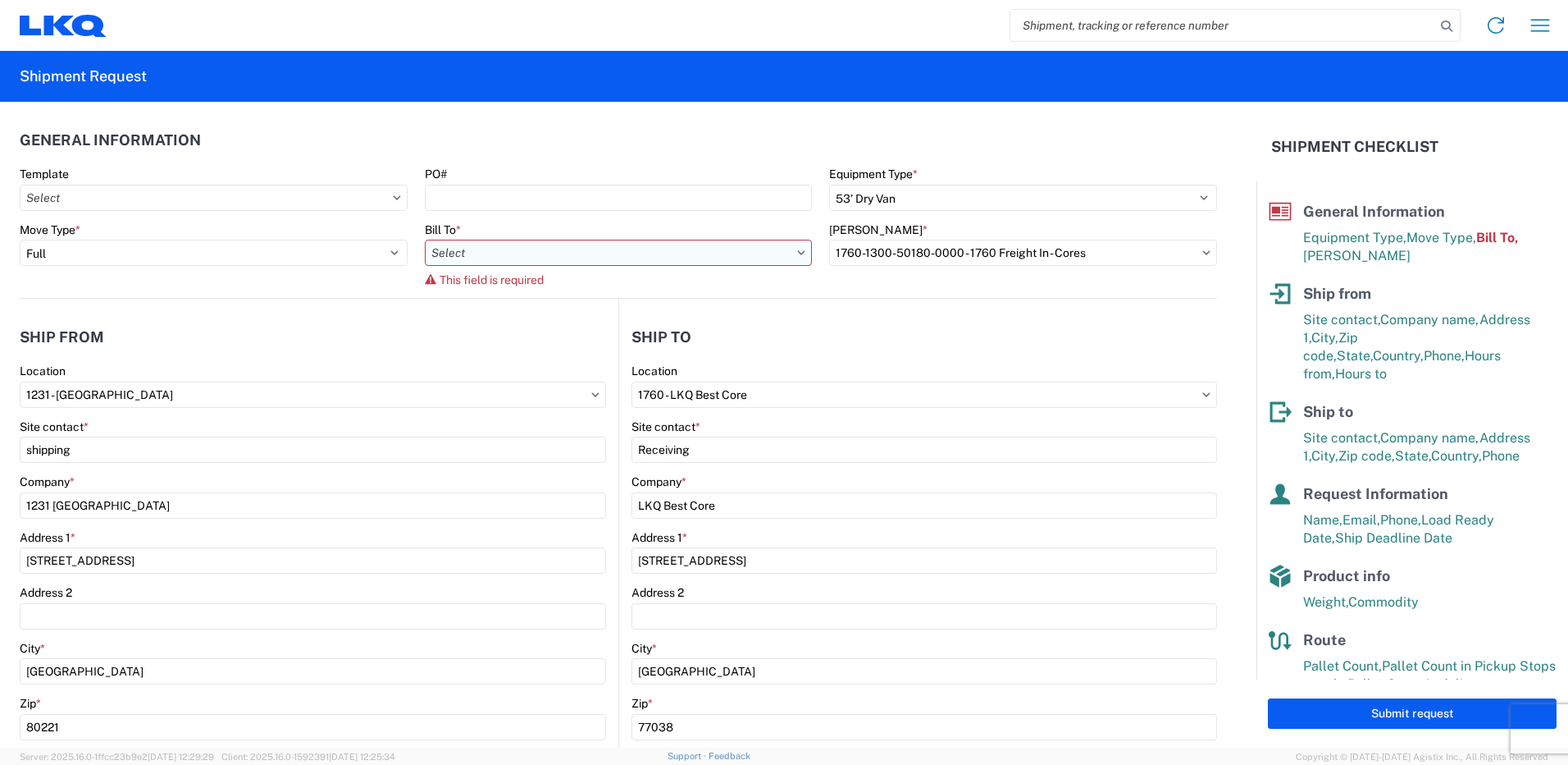
click at [524, 254] on input "Bill To *" at bounding box center [618, 252] width 388 height 26
type input "1760"
click at [516, 322] on div "1760 - LKQ Best Core" at bounding box center [568, 326] width 287 height 26
type input "1760 - LKQ Best Core"
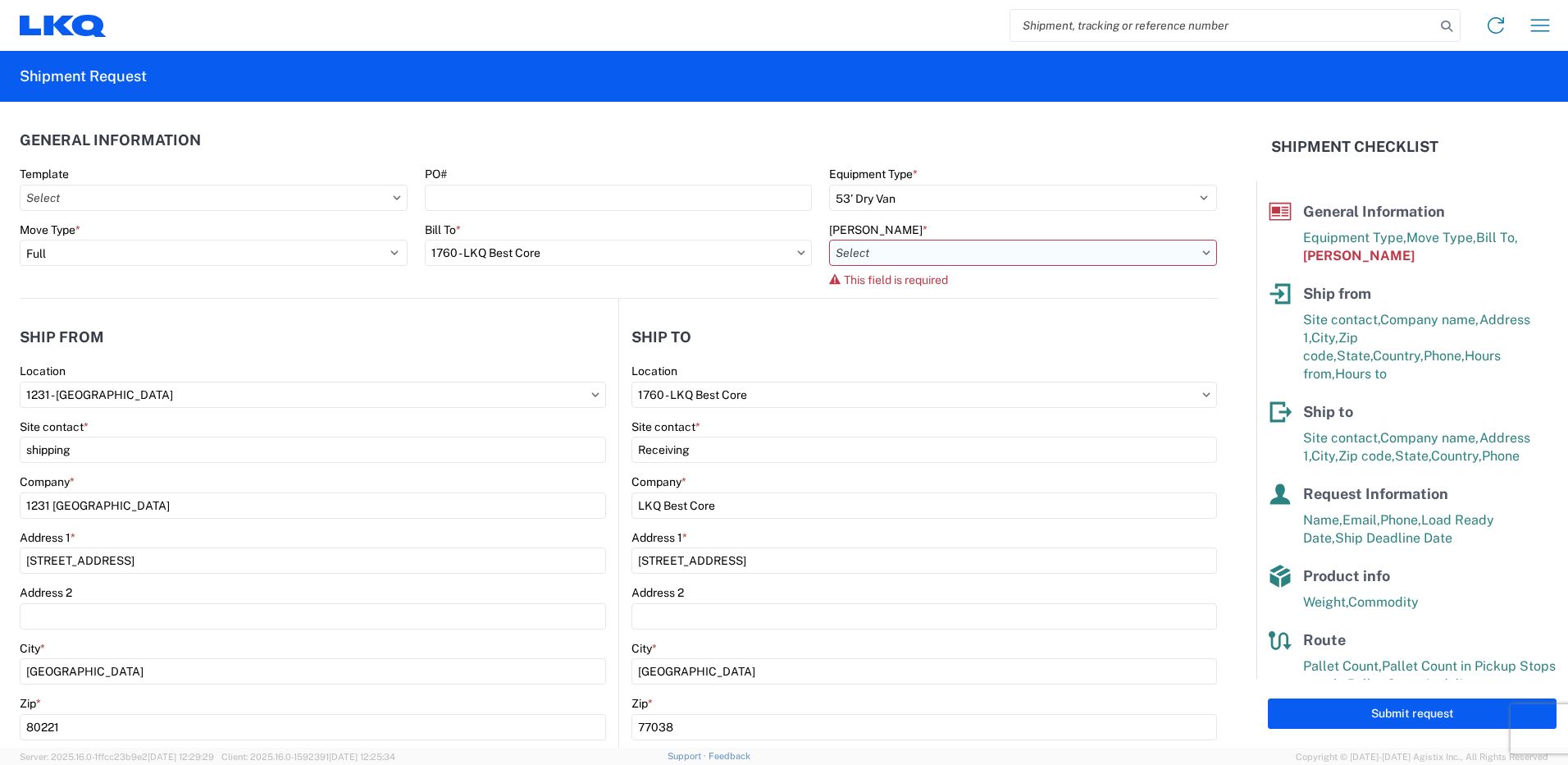
click at [1024, 252] on input "Bill Code *" at bounding box center [1023, 252] width 388 height 26
click at [1019, 324] on div "1760-1300-50180-0000 - 1760 Freight In - Cores" at bounding box center [969, 326] width 287 height 26
type input "1760-1300-50180-0000 - 1760 Freight In - Cores"
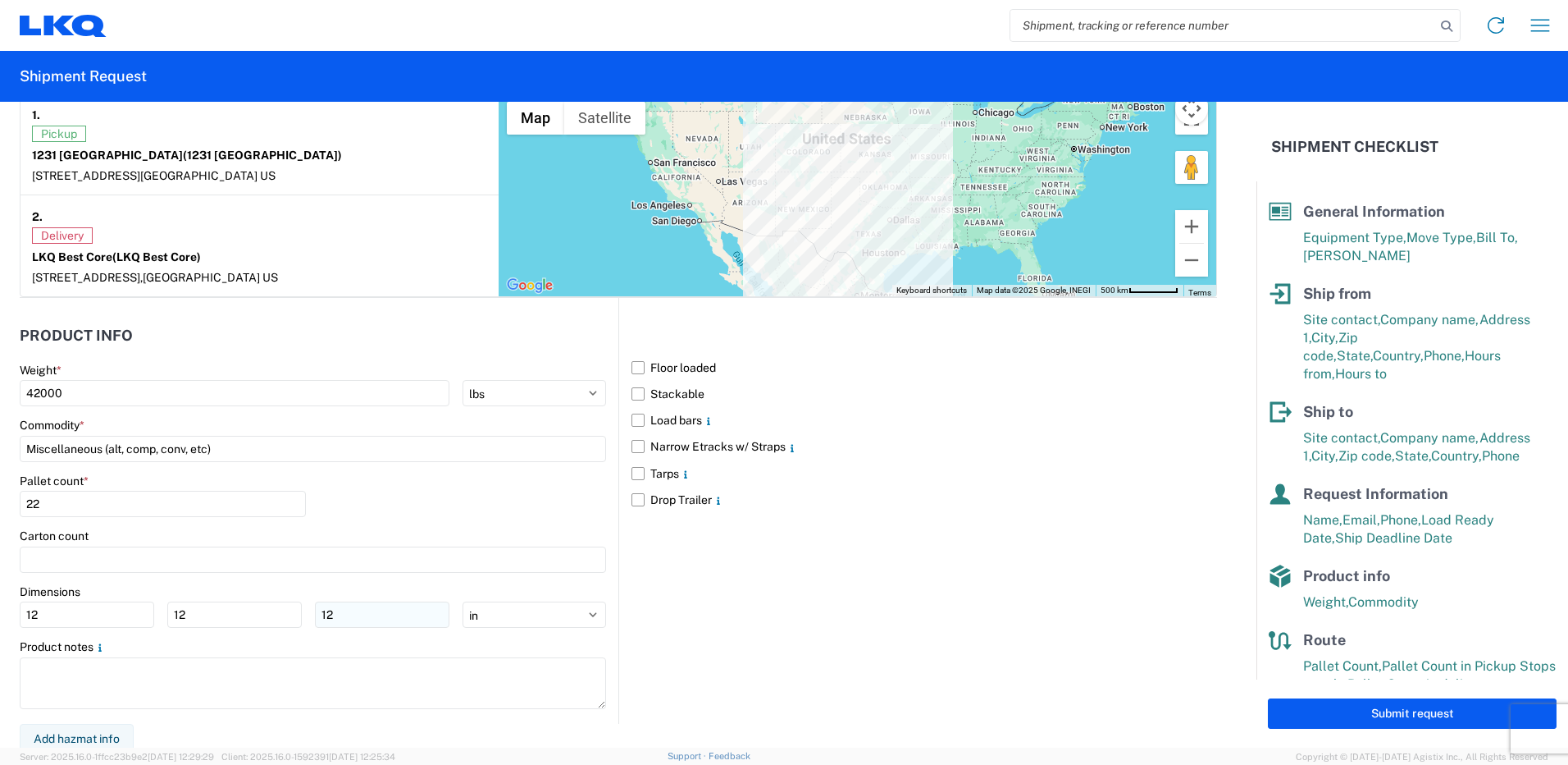
scroll to position [1324, 0]
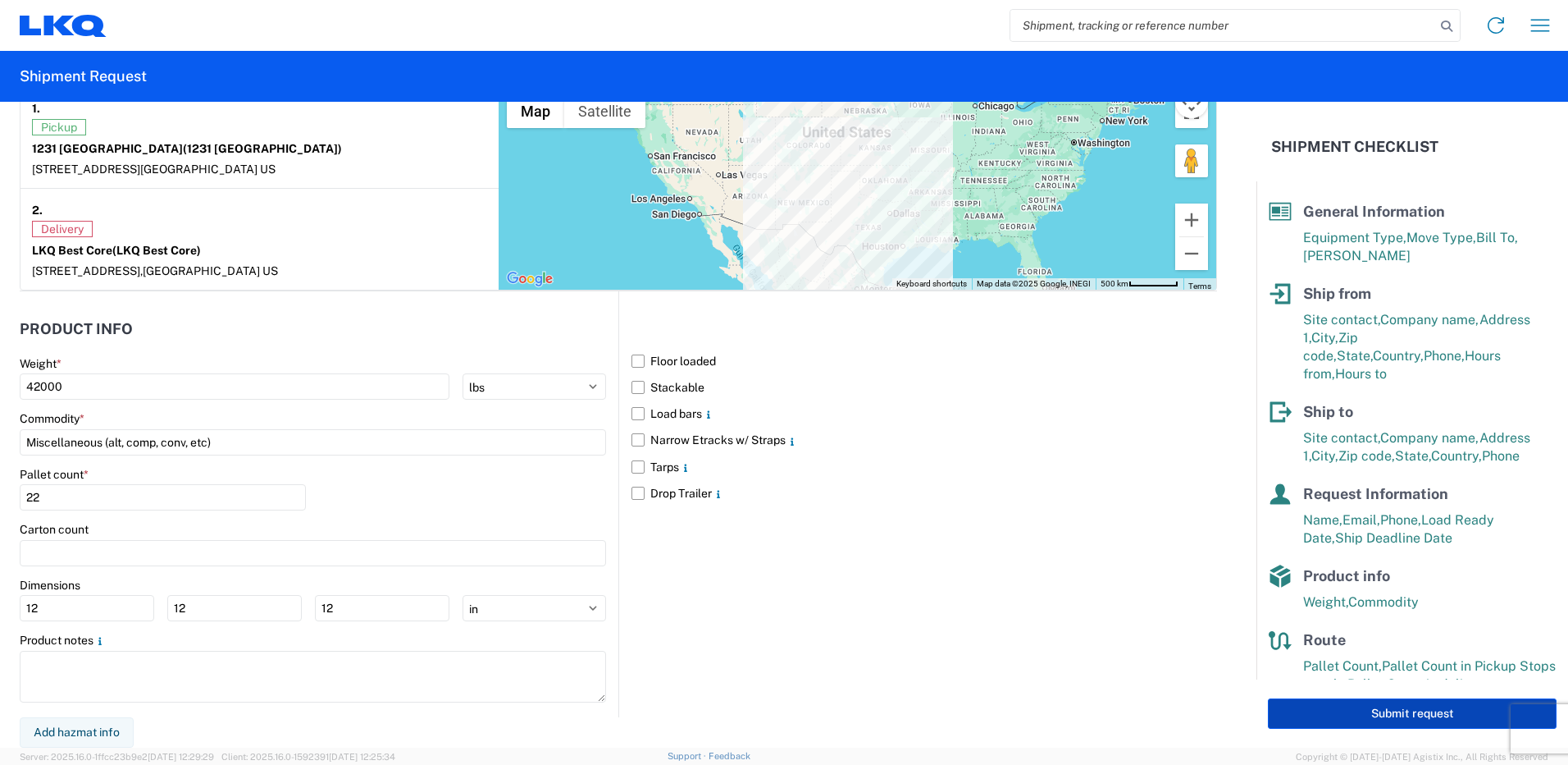
click at [1387, 713] on button "Submit request" at bounding box center [1412, 713] width 289 height 30
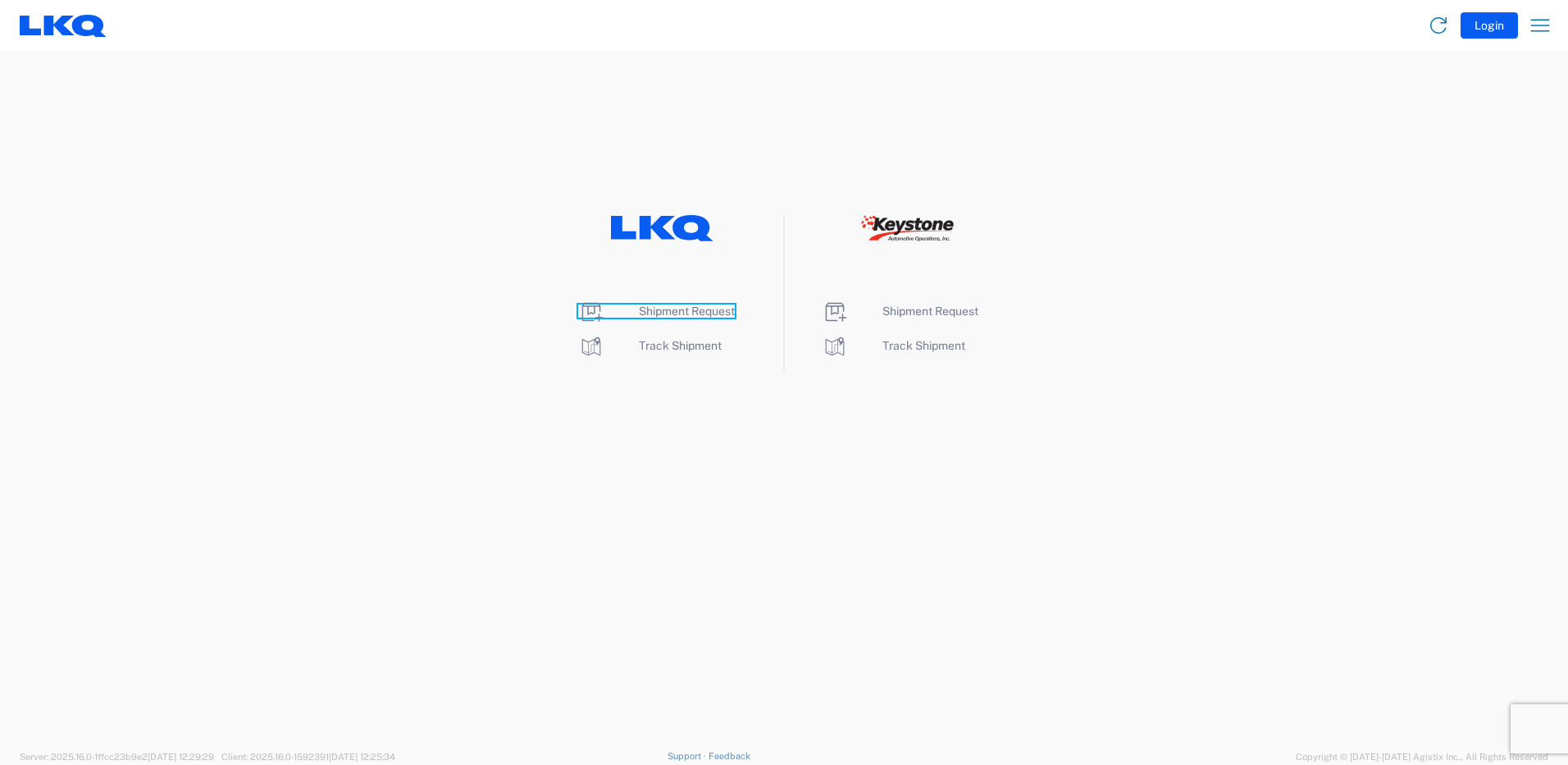
click at [660, 311] on span "Shipment Request" at bounding box center [687, 310] width 96 height 13
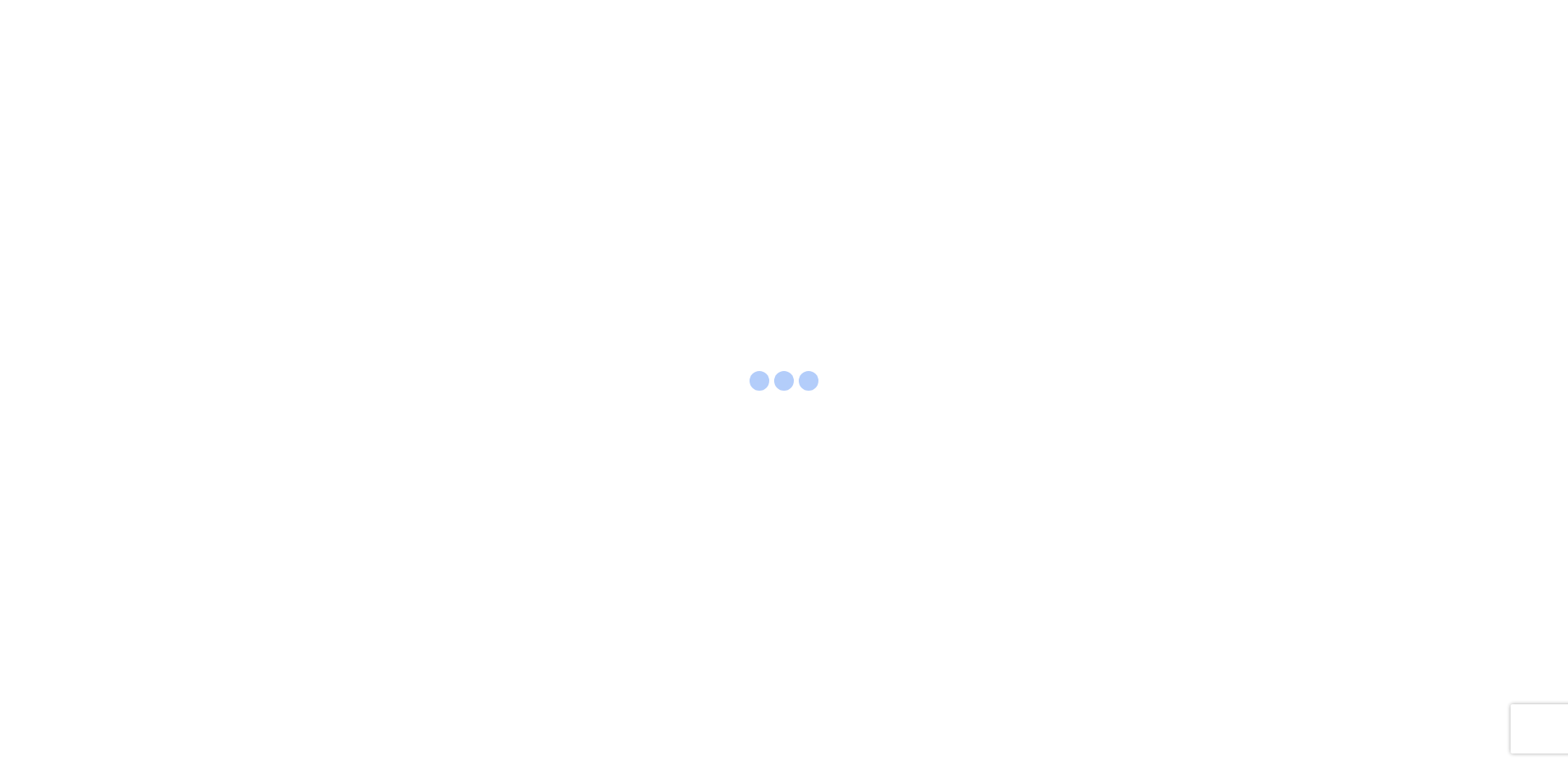
select select "FULL"
select select "LBS"
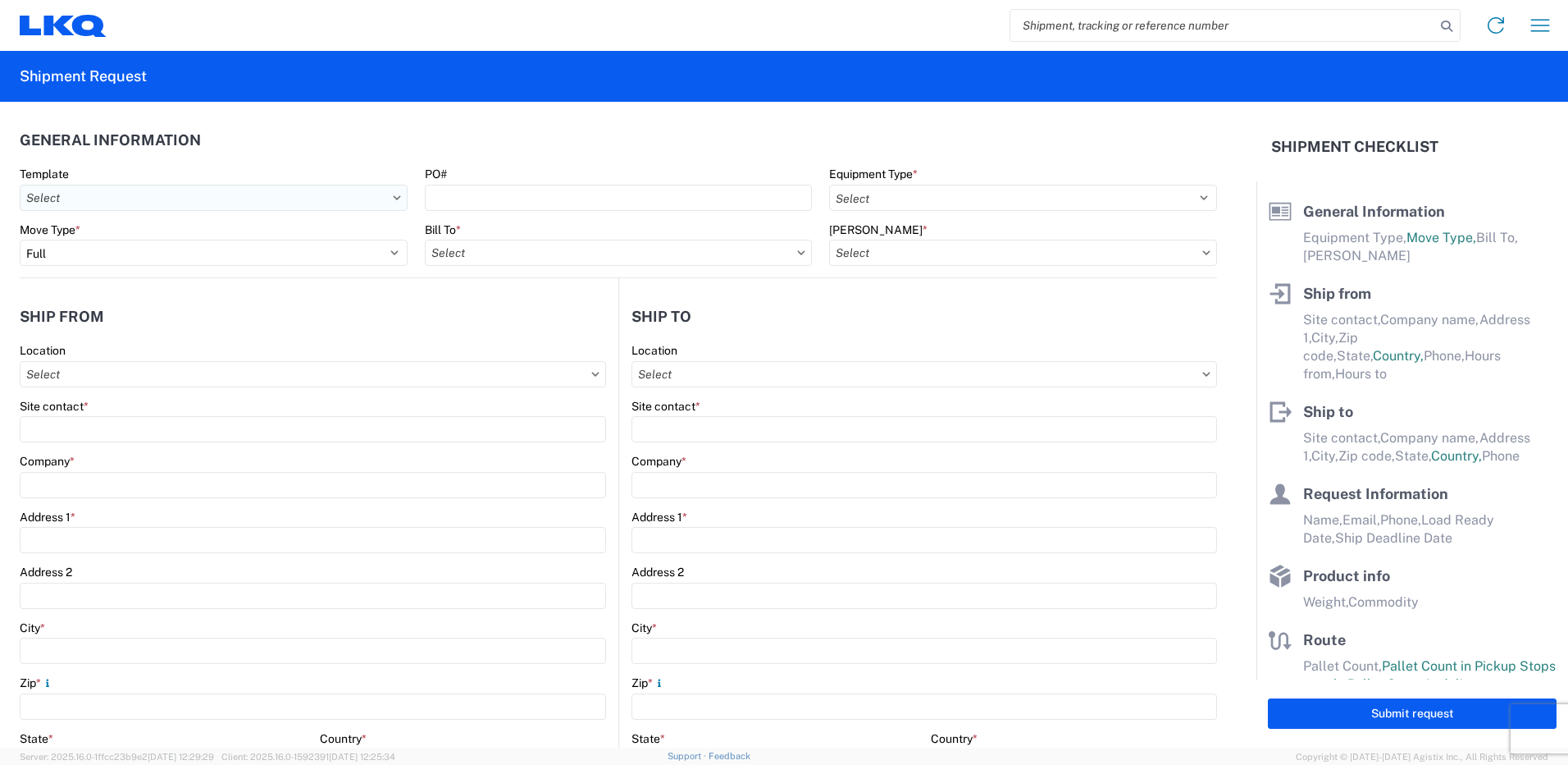
click at [68, 196] on input "Template" at bounding box center [213, 197] width 388 height 26
type input "1230"
click at [114, 293] on div "1230_Aurora_1760_Houston" at bounding box center [167, 297] width 287 height 26
type input "1230_Aurora_1760_Houston"
select select
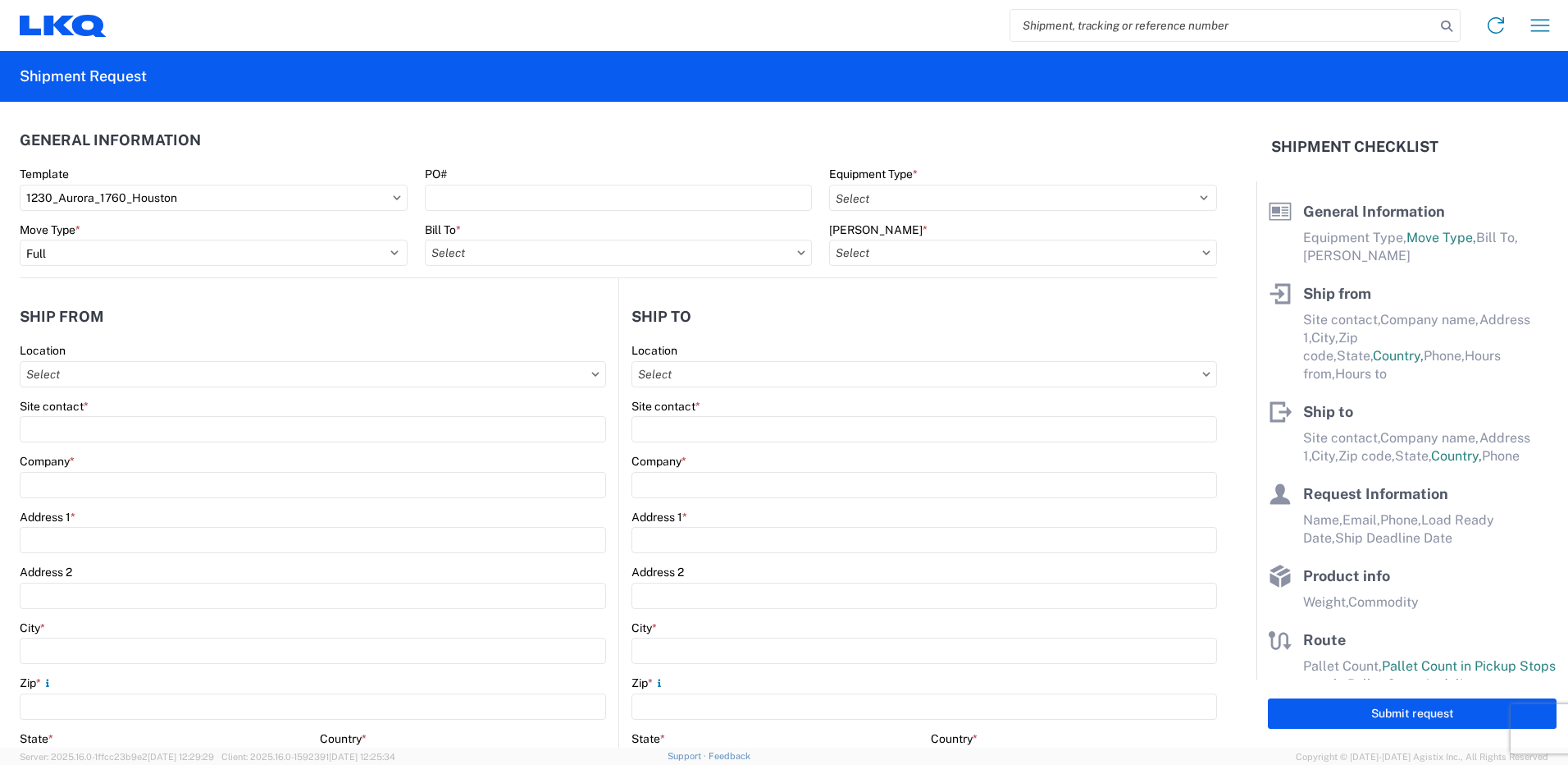
select select
type input "Shipping"
type input "LKQ Pick Your Part - Aurora"
type input "11602 E 33rd Avenue"
type input "Aurora"
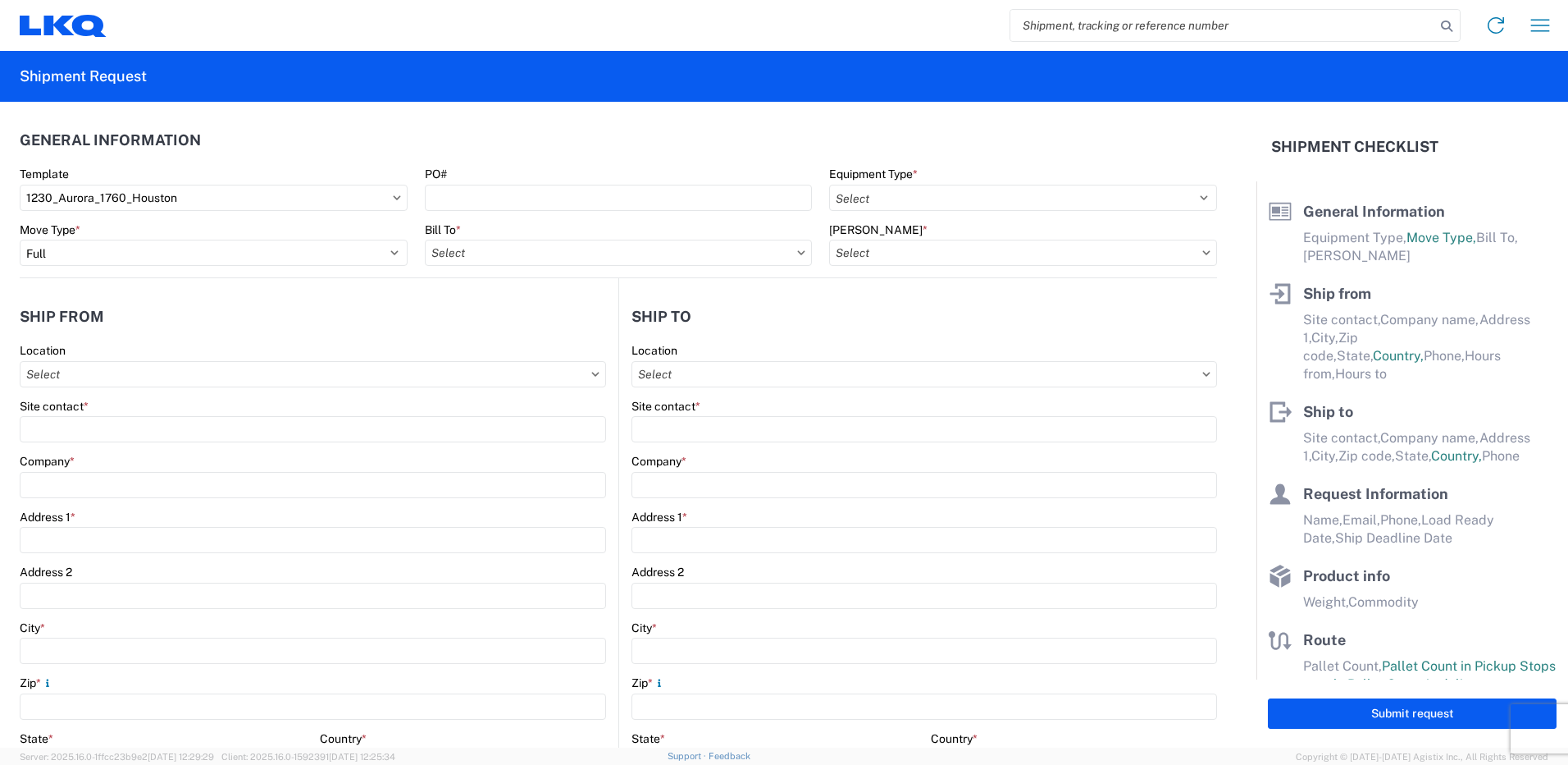
type input "80010"
type input "Receiving"
type input "LKQ Best Core"
type input "1710 W Mount Houston Rd"
type input "Houston"
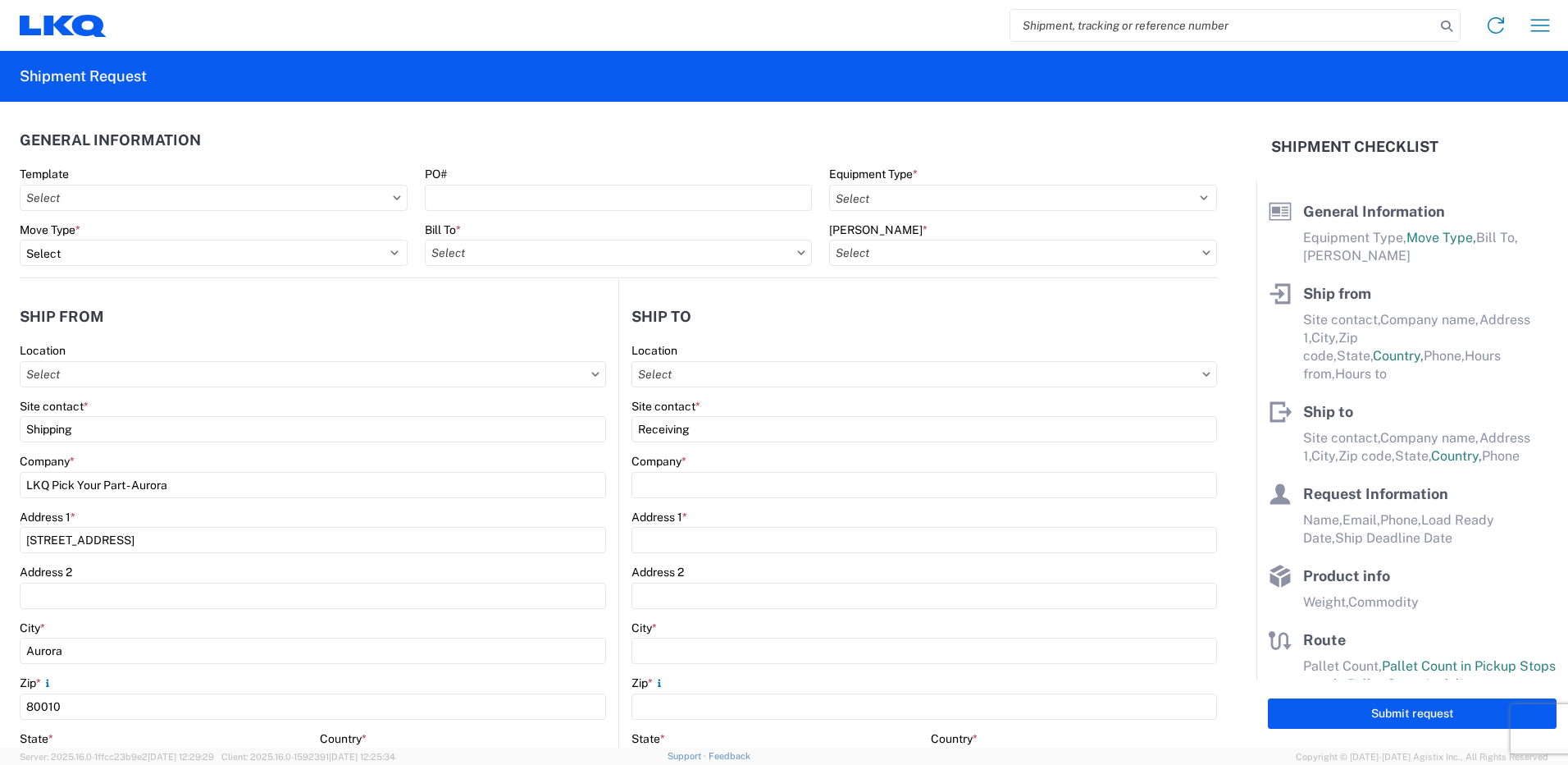
type input "77038"
type input "2019-06-14"
type input "42000"
type input "Miscellaneous (alt, comp, conv, etc)"
type input "1"
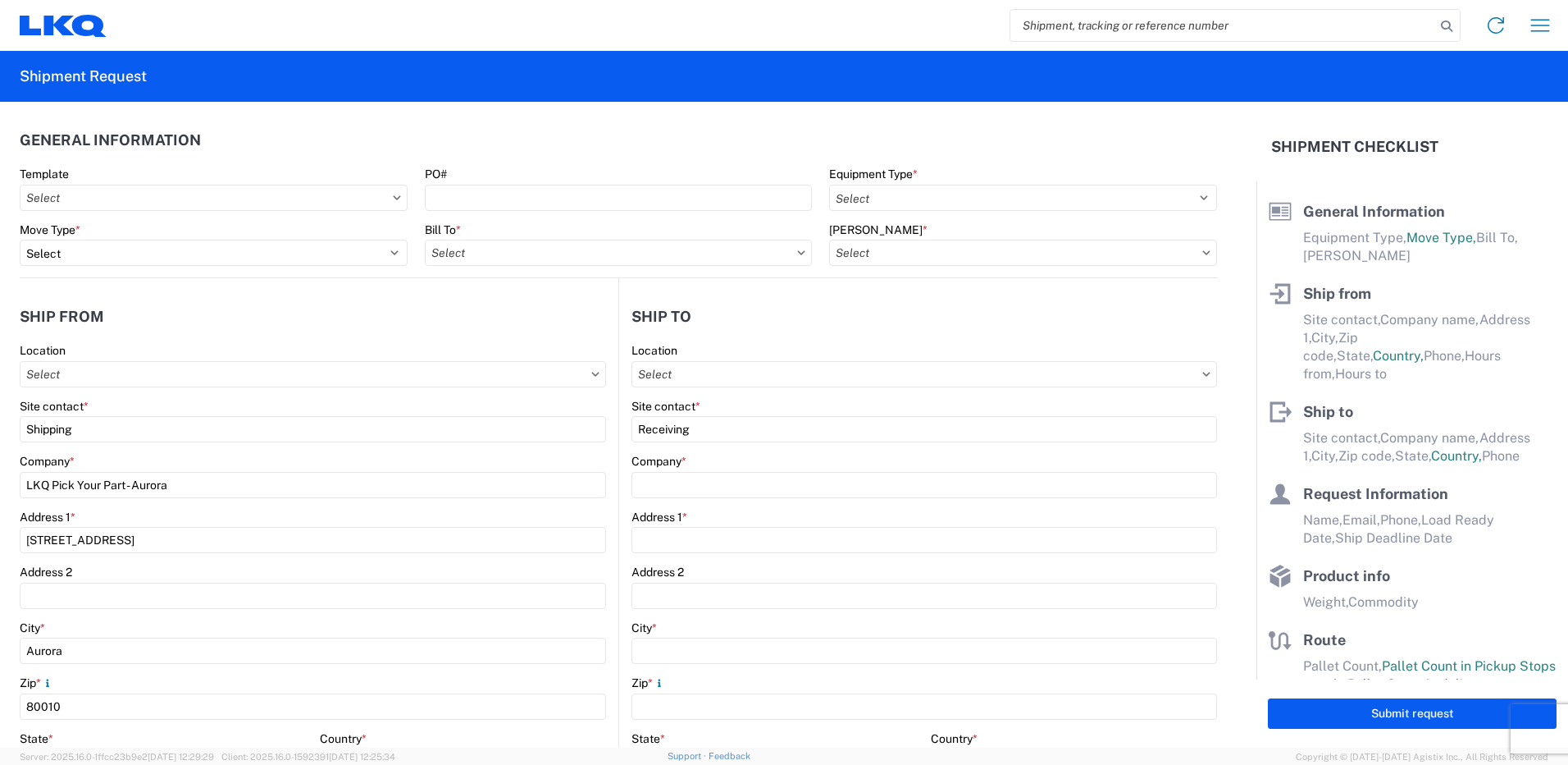
type input "12"
select select "IN"
select select "US"
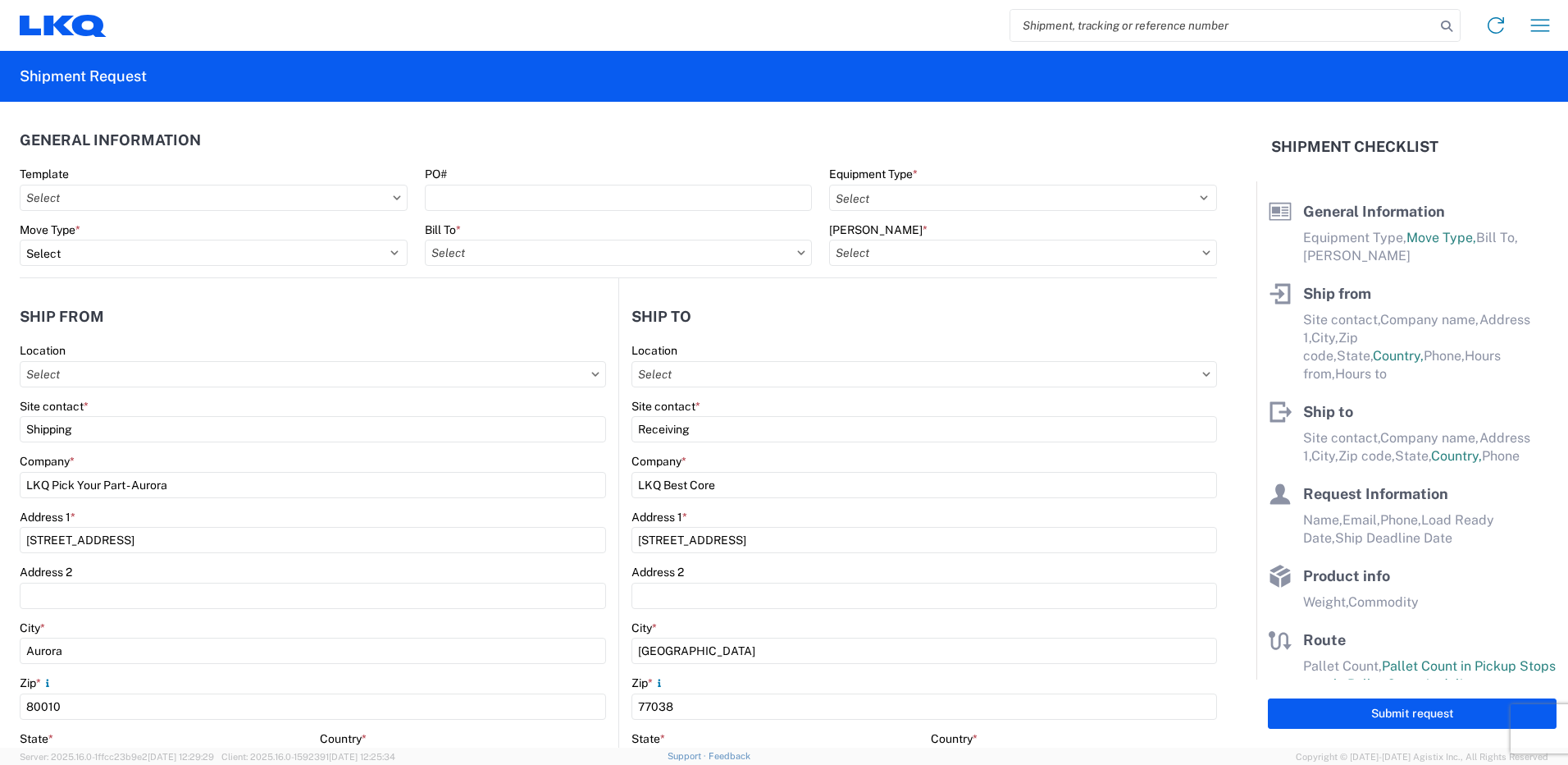
select select "US"
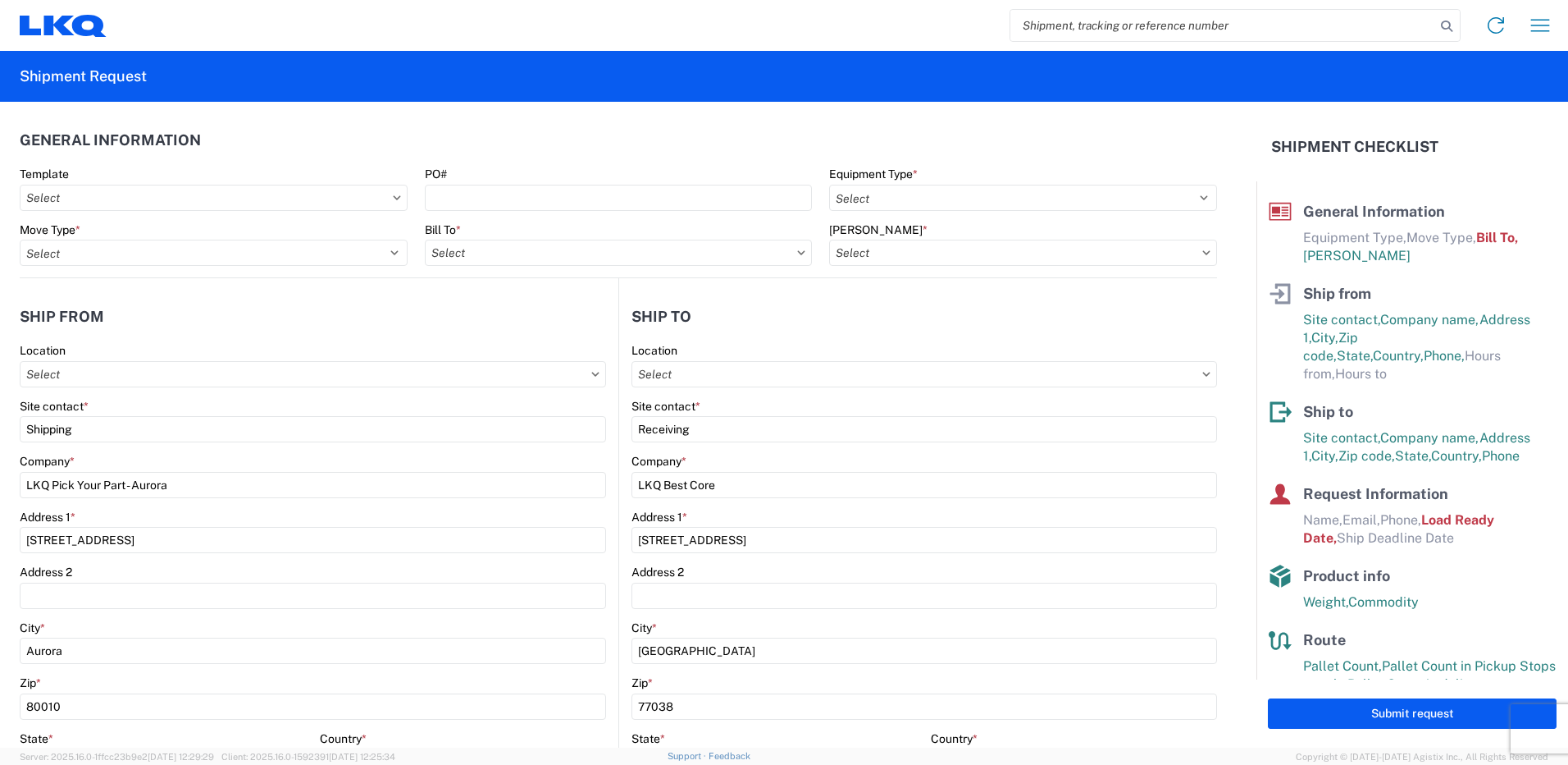
type input "1760 - LKQ Best Core"
type input "1230 - LKQ Self Service - Aurora"
type input "1760-1300-50180-0000 - 1760 Freight In - Cores"
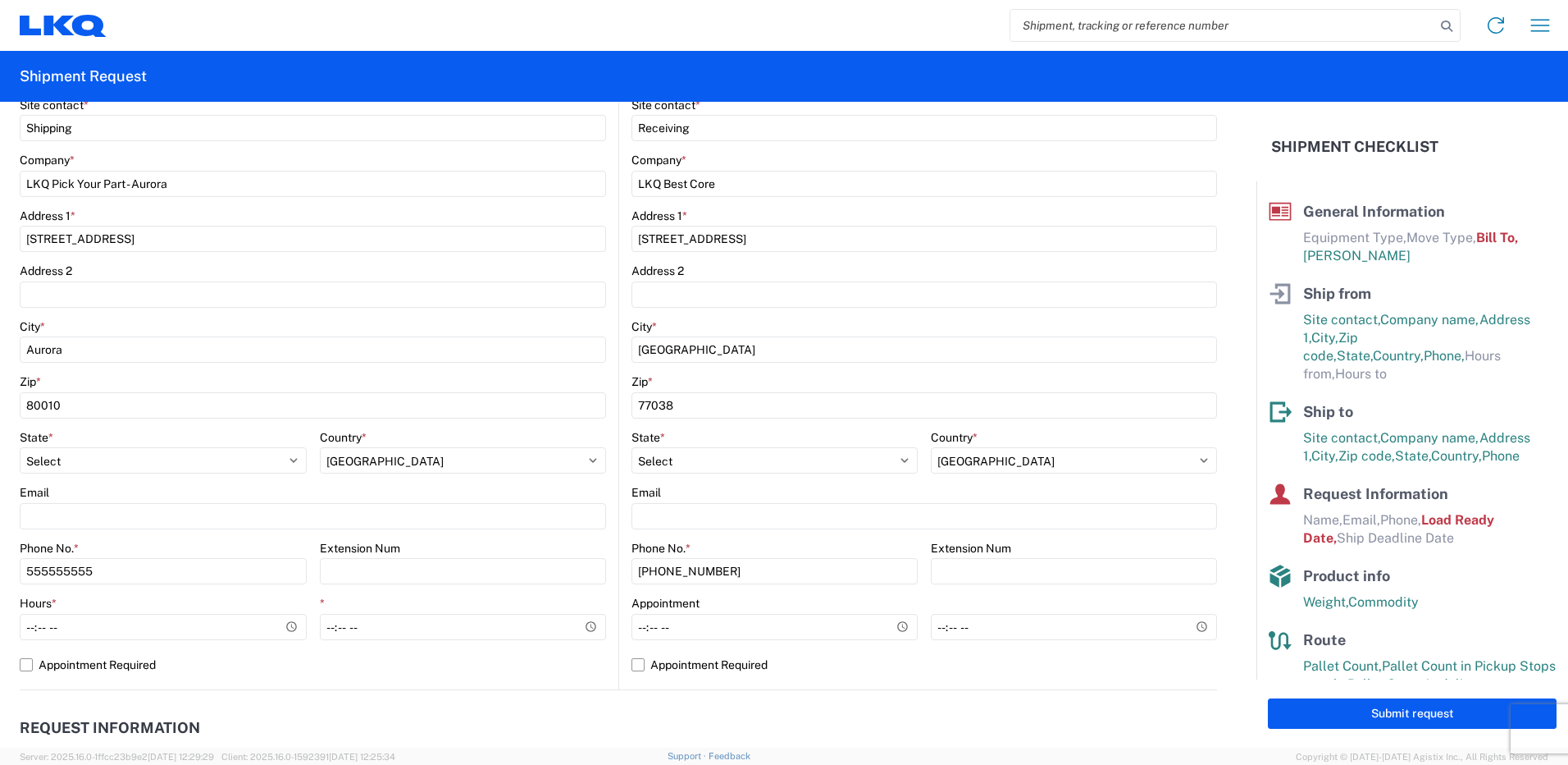
scroll to position [328, 0]
